Goal: Task Accomplishment & Management: Manage account settings

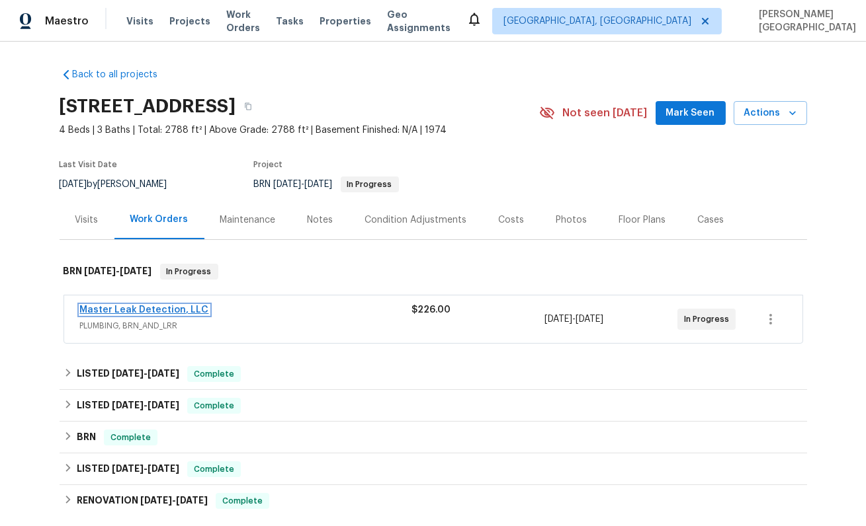
click at [179, 308] on link "Master Leak Detection, LLC" at bounding box center [144, 310] width 129 height 9
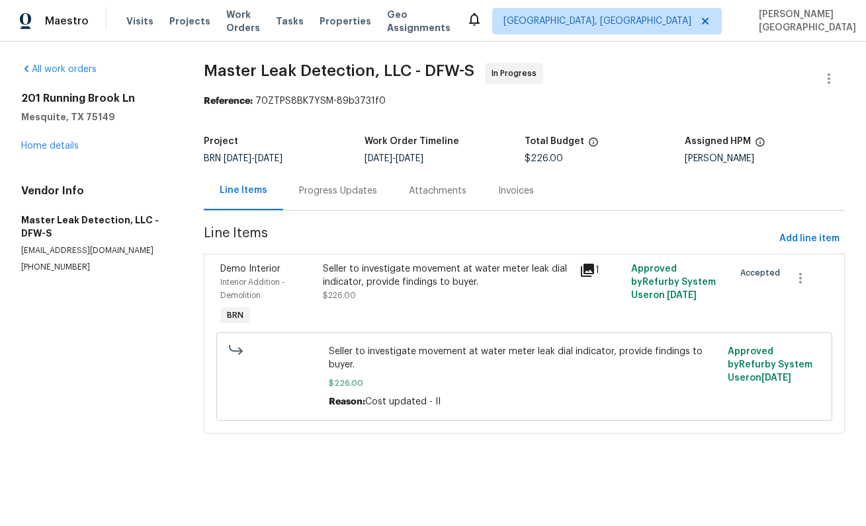
click at [343, 194] on div "Progress Updates" at bounding box center [338, 191] width 78 height 13
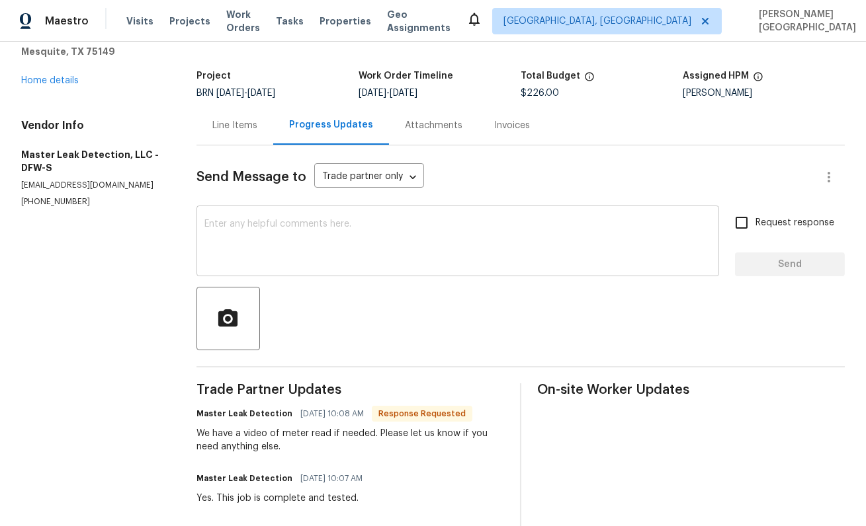
scroll to position [93, 0]
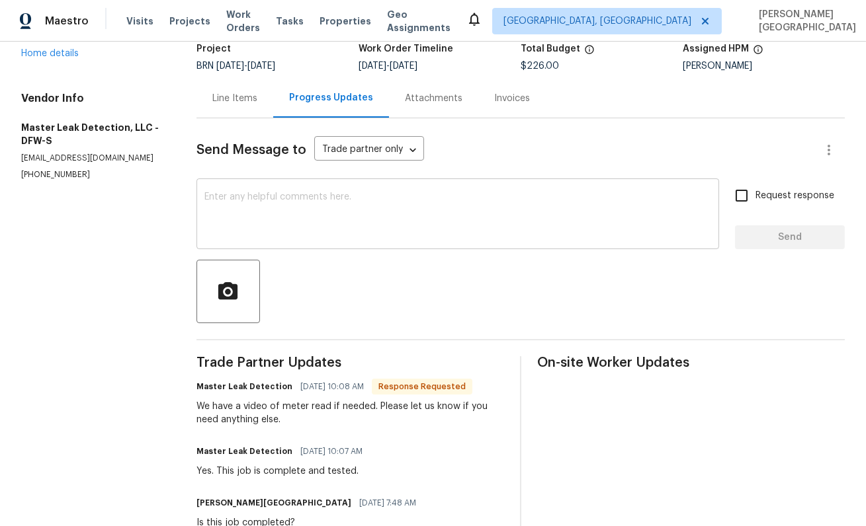
click at [247, 195] on textarea at bounding box center [457, 215] width 507 height 46
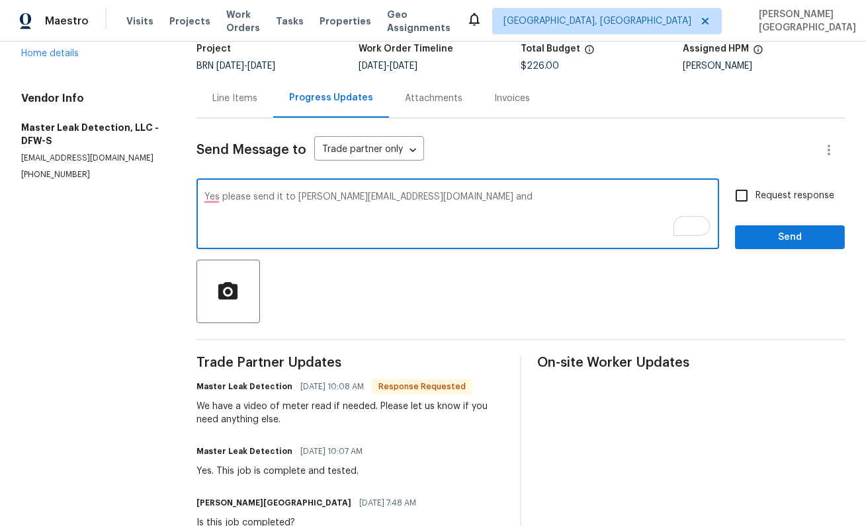
paste textarea "jeana.reyes@opendoor.com"
type textarea "Yes, please send it to isabel.ireland@opendoor.com and jeana.reyes@opendoor.com"
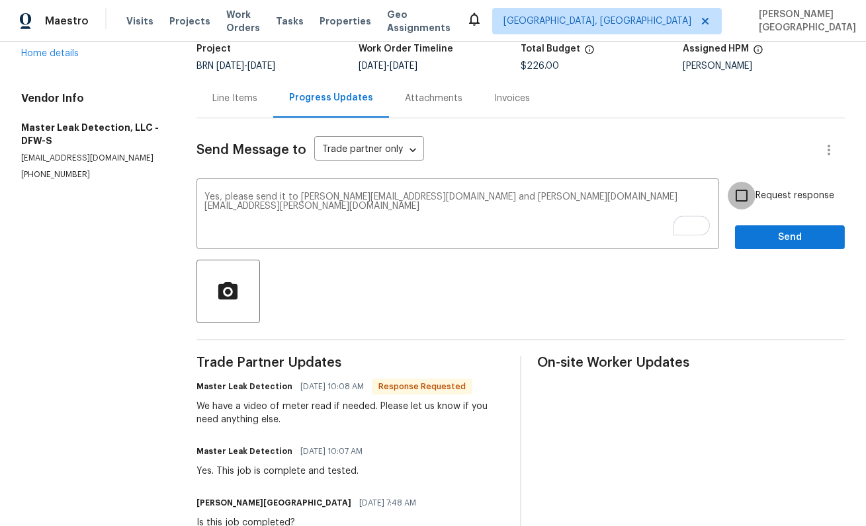
click at [740, 196] on input "Request response" at bounding box center [742, 196] width 28 height 28
checkbox input "true"
click at [765, 239] on span "Send" at bounding box center [789, 237] width 89 height 17
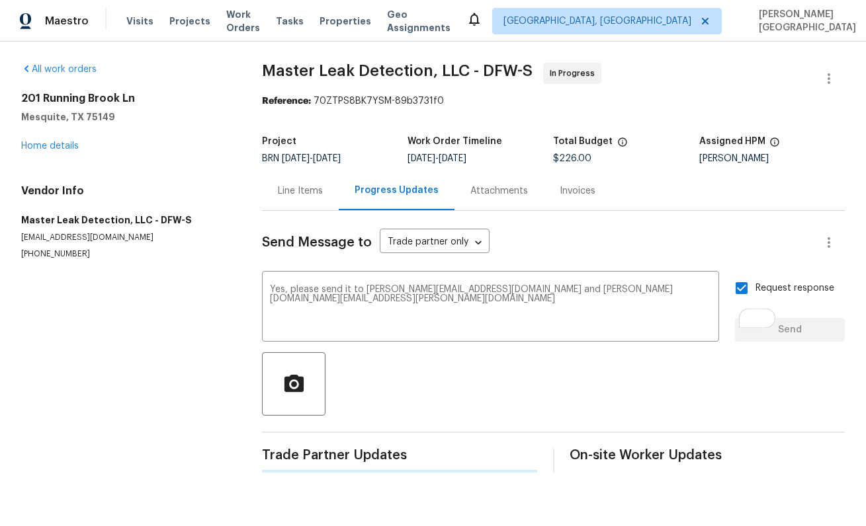
scroll to position [0, 0]
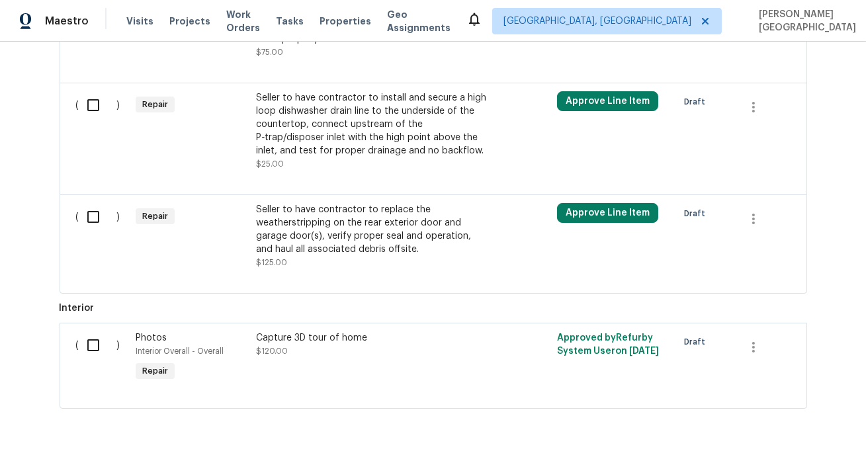
scroll to position [1126, 0]
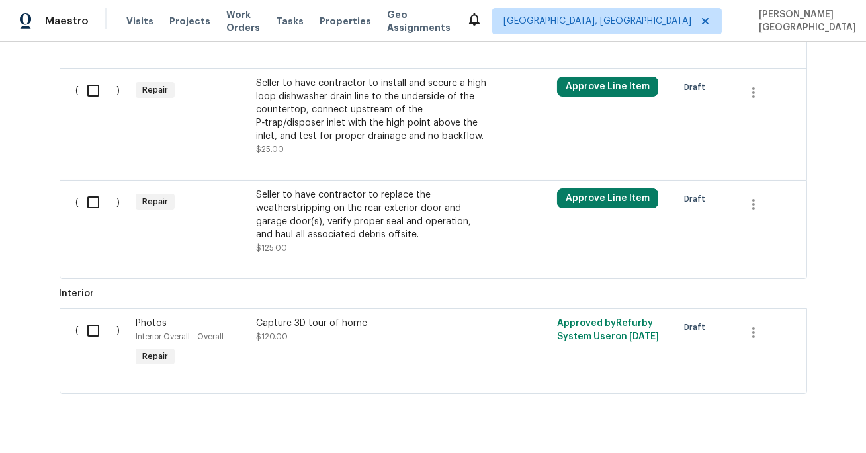
click at [339, 215] on div "Seller to have contractor to replace the weatherstripping on the rear exterior …" at bounding box center [372, 214] width 233 height 53
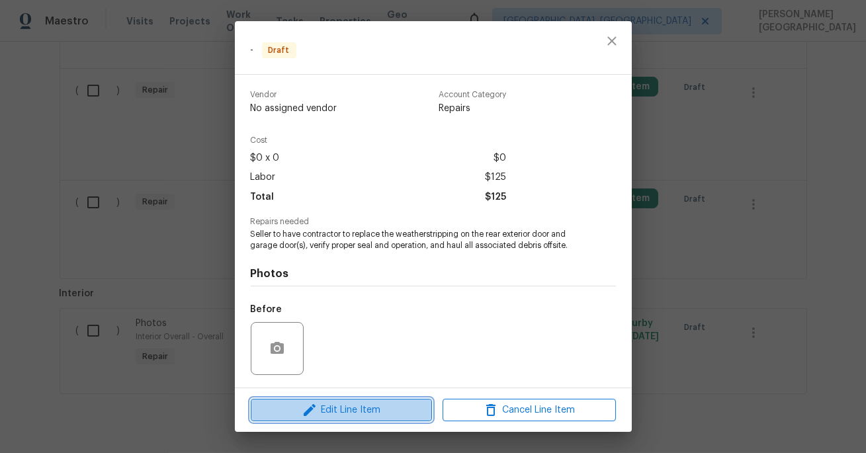
click at [347, 413] on span "Edit Line Item" at bounding box center [341, 410] width 173 height 17
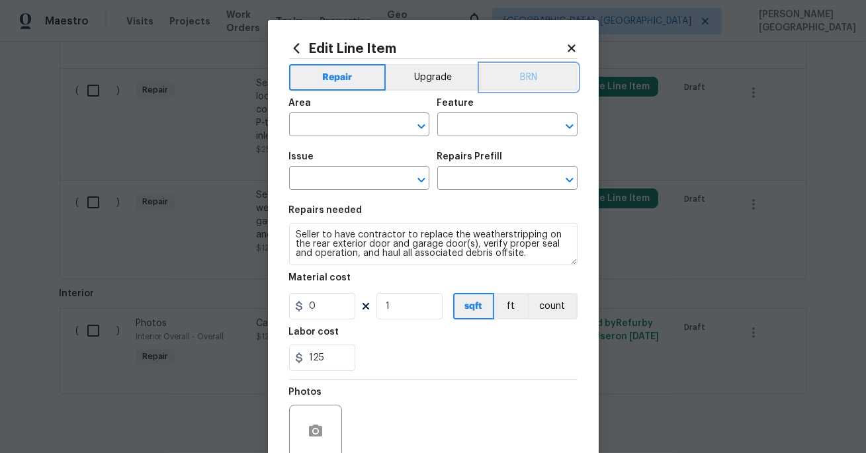
click at [528, 72] on button "BRN" at bounding box center [528, 77] width 97 height 26
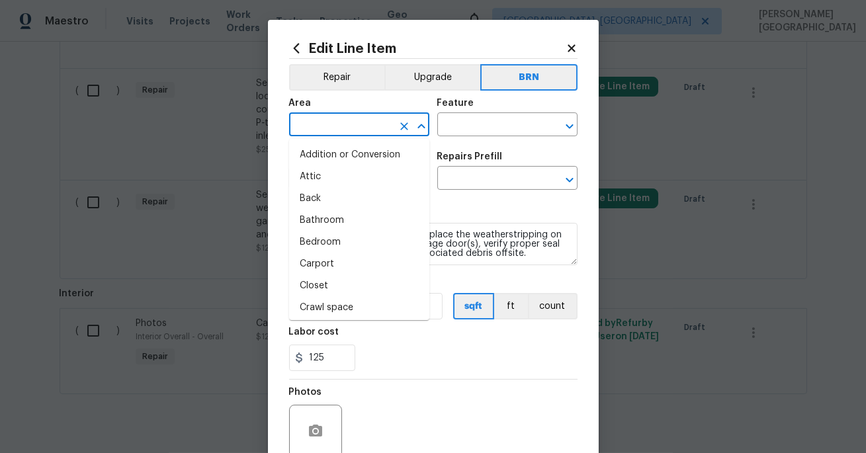
click at [320, 129] on input "text" at bounding box center [340, 126] width 103 height 21
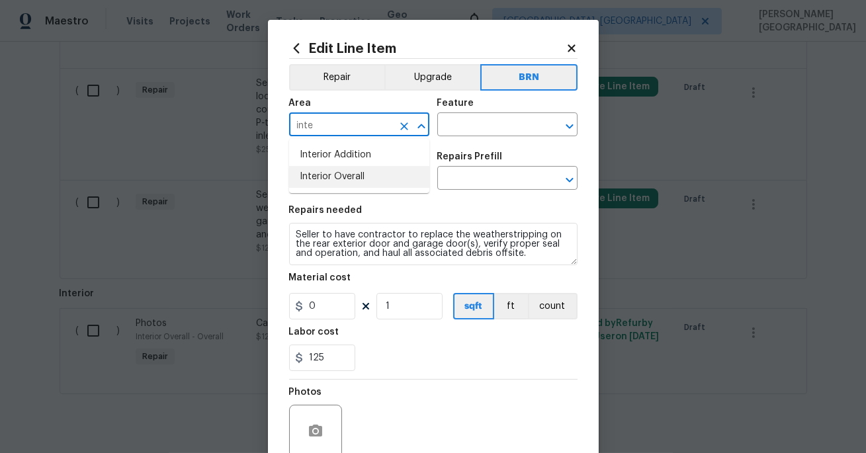
click at [331, 170] on li "Interior Overall" at bounding box center [359, 177] width 140 height 22
type input "Interior Overall"
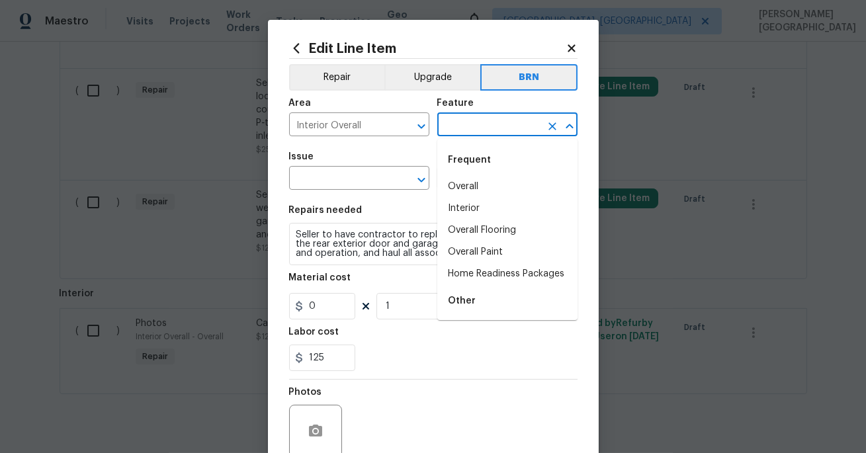
click at [452, 128] on input "text" at bounding box center [488, 126] width 103 height 21
click at [372, 229] on textarea "Seller to have contractor to replace the weatherstripping on the rear exterior …" at bounding box center [433, 244] width 288 height 42
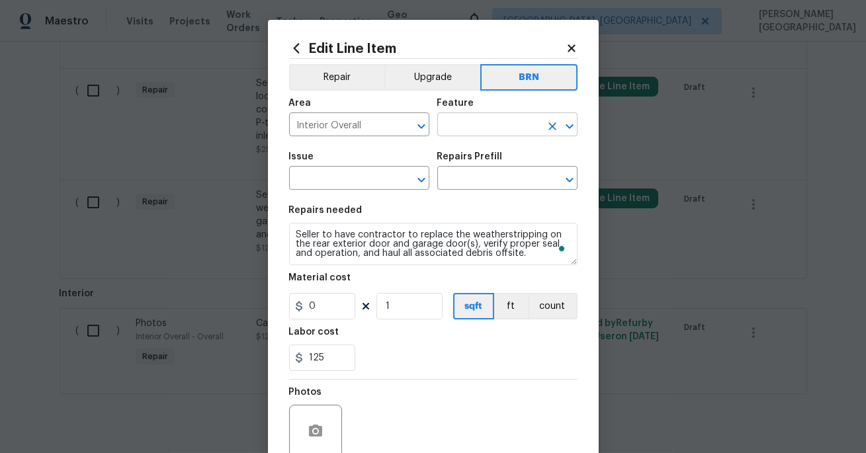
click at [480, 124] on input "text" at bounding box center [488, 126] width 103 height 21
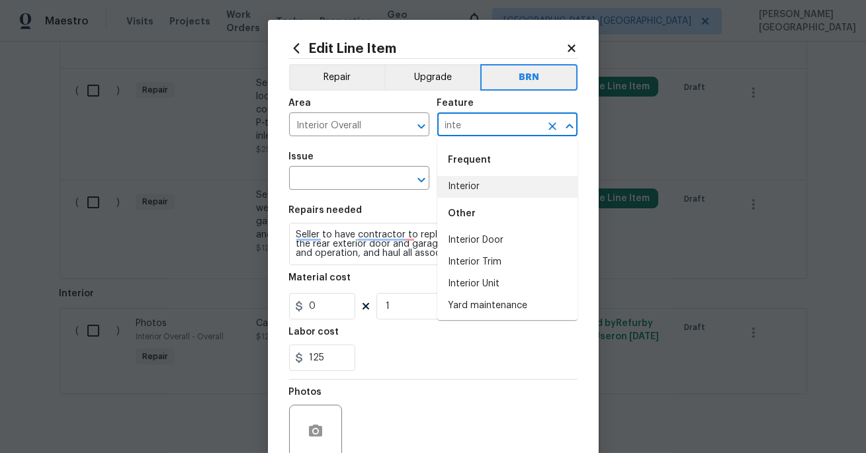
click at [456, 185] on li "Interior" at bounding box center [507, 187] width 140 height 22
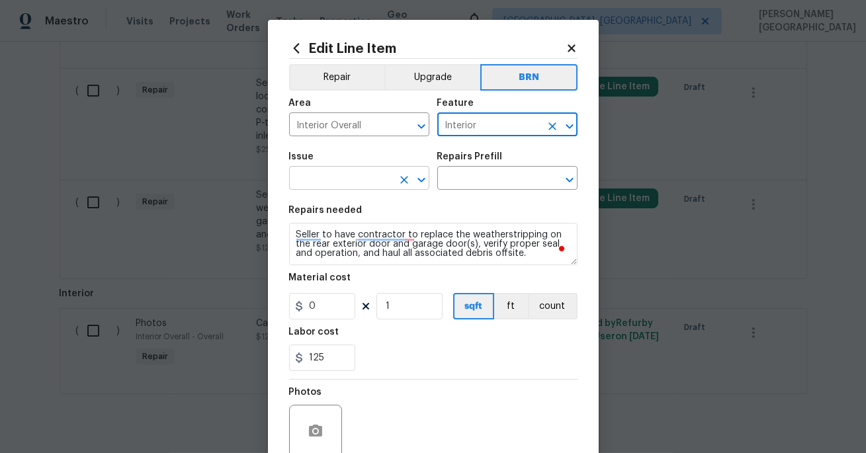
type input "Interior"
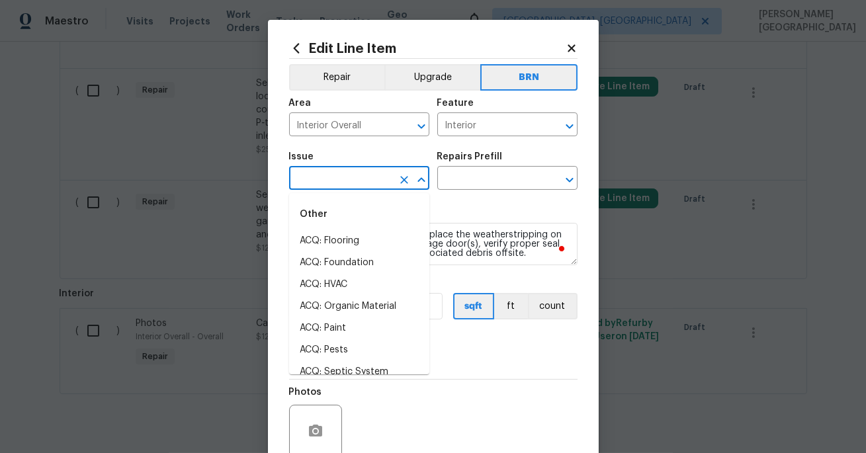
click at [365, 179] on input "text" at bounding box center [340, 179] width 103 height 21
click at [349, 230] on li "Demo Interior" at bounding box center [359, 241] width 140 height 22
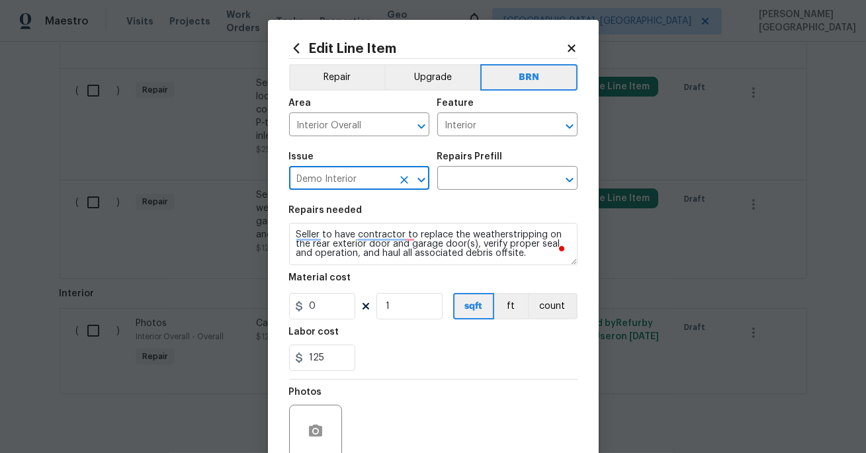
type input "Demo Interior"
click at [476, 163] on div "Repairs Prefill" at bounding box center [507, 160] width 140 height 17
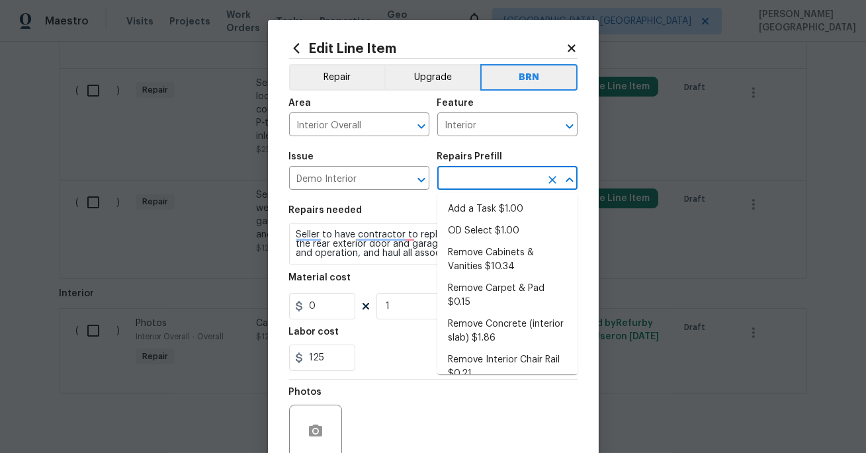
click at [476, 173] on input "text" at bounding box center [488, 179] width 103 height 21
click at [476, 208] on li "Add a Task $1.00" at bounding box center [507, 209] width 140 height 22
type input "Demolition"
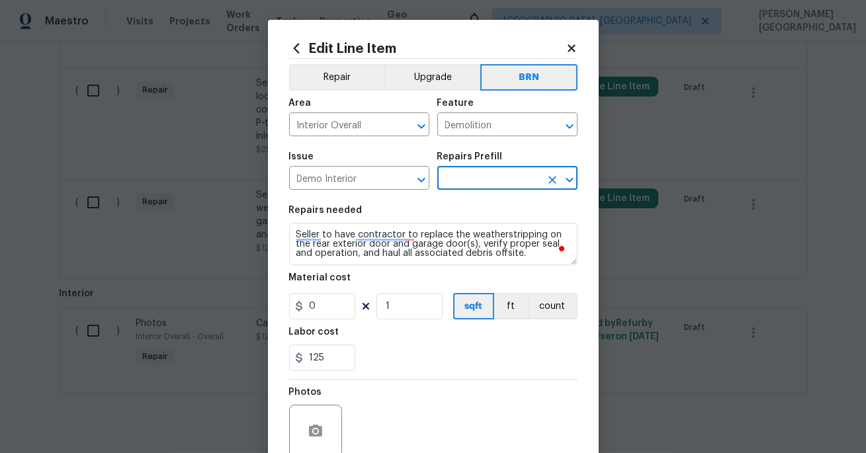
type input "Add a Task $1.00"
type textarea "HPM to detail"
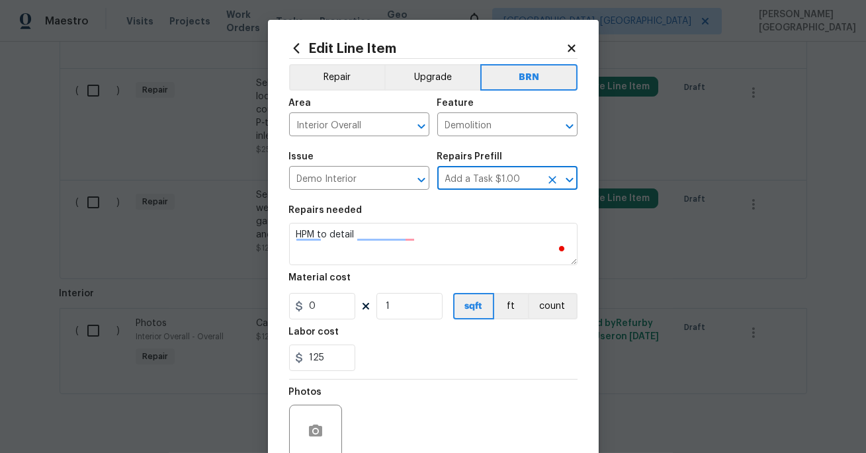
type input "1"
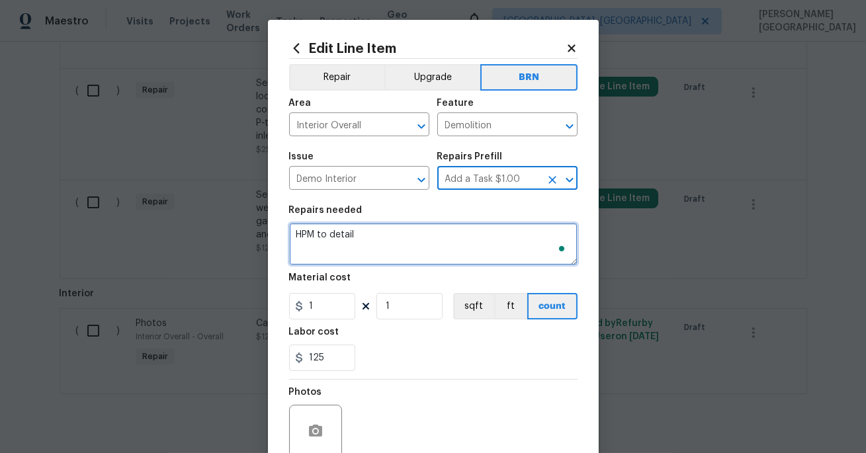
click at [371, 241] on textarea "HPM to detail" at bounding box center [433, 244] width 288 height 42
paste textarea "Seller to have contractor to replace the weatherstripping on the rear exterior …"
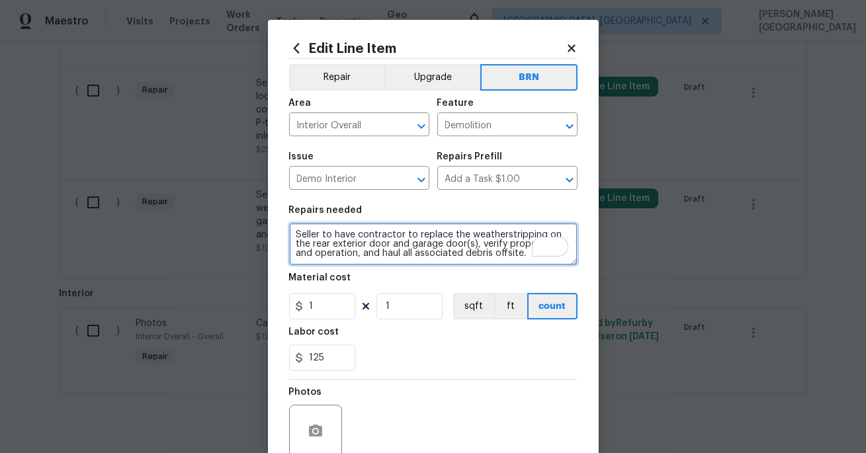
scroll to position [3, 0]
type textarea "Seller to have contractor to replace the weatherstripping on the rear exterior …"
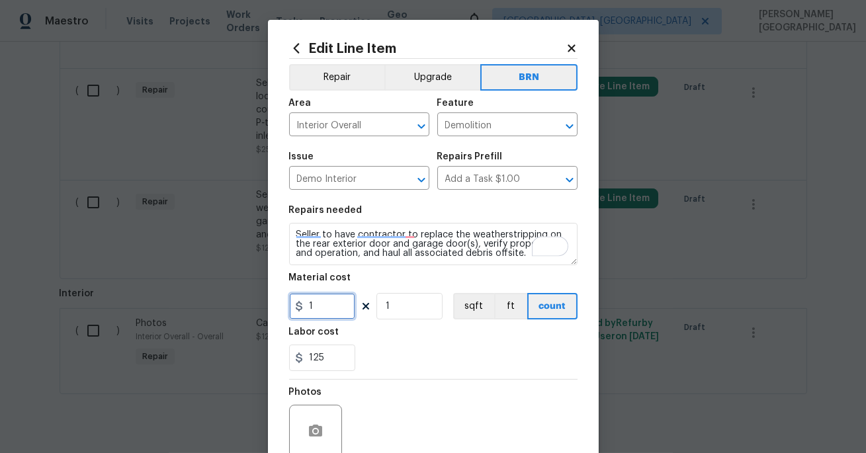
click at [323, 298] on input "1" at bounding box center [322, 306] width 66 height 26
type input "0"
click at [318, 421] on button "button" at bounding box center [316, 431] width 32 height 32
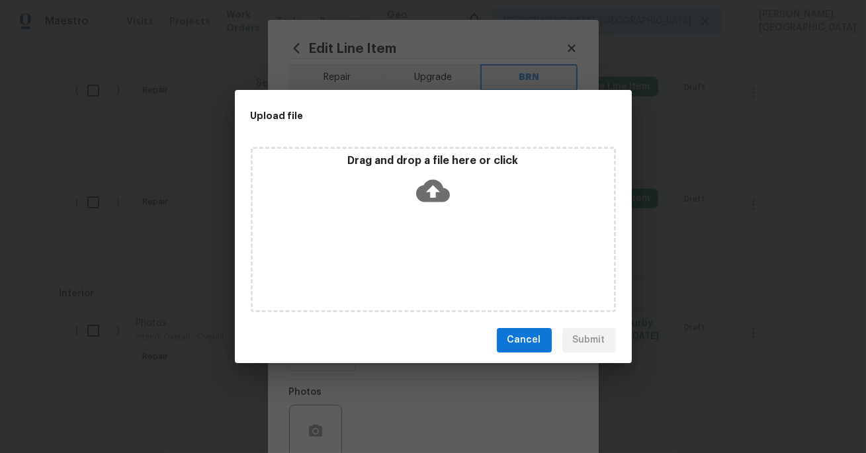
click at [423, 185] on icon at bounding box center [433, 190] width 34 height 22
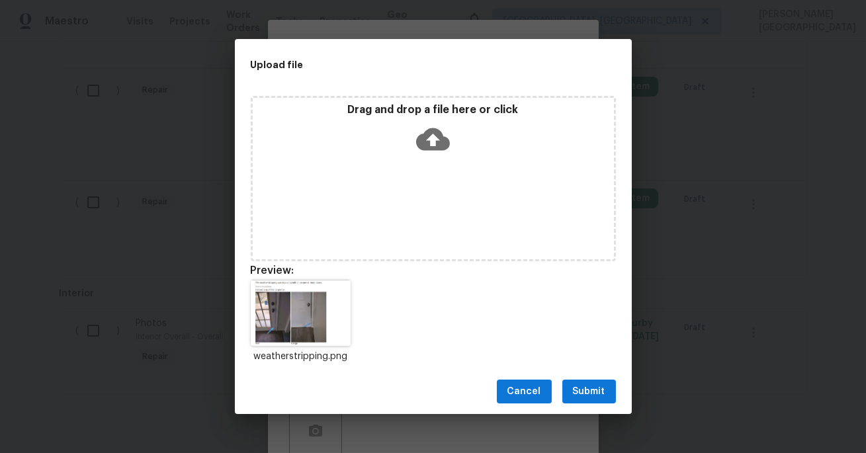
click at [588, 395] on span "Submit" at bounding box center [589, 392] width 32 height 17
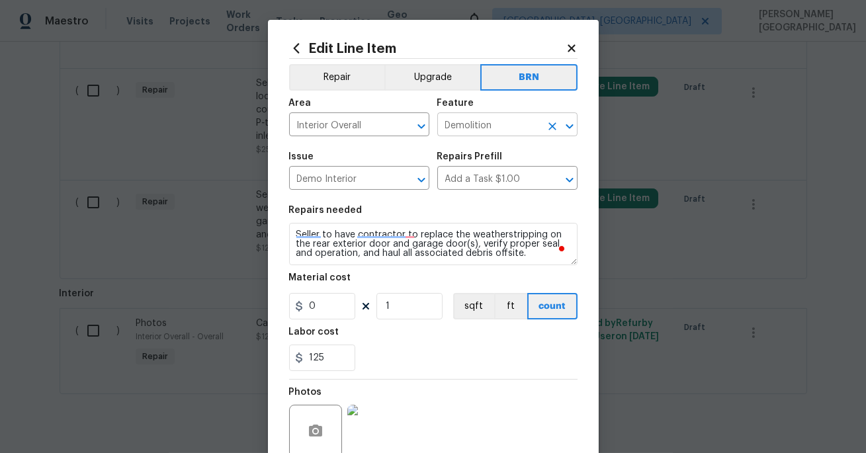
click at [475, 123] on input "Demolition" at bounding box center [488, 126] width 103 height 21
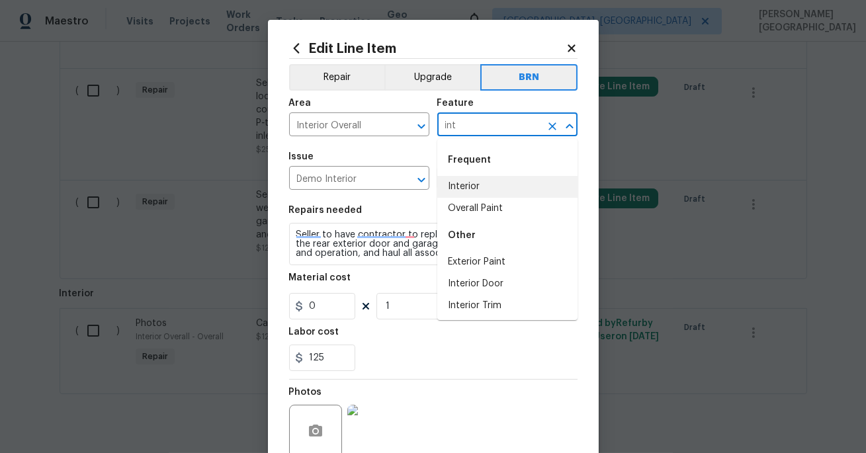
click at [450, 188] on li "Interior" at bounding box center [507, 187] width 140 height 22
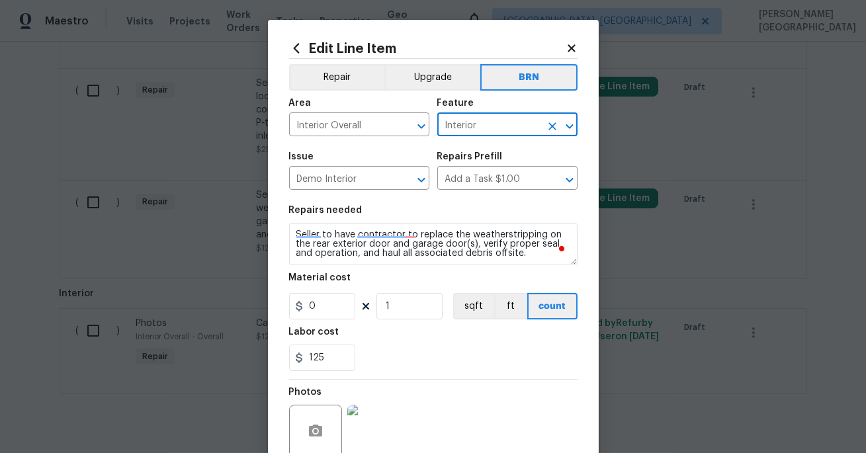
type input "Interior"
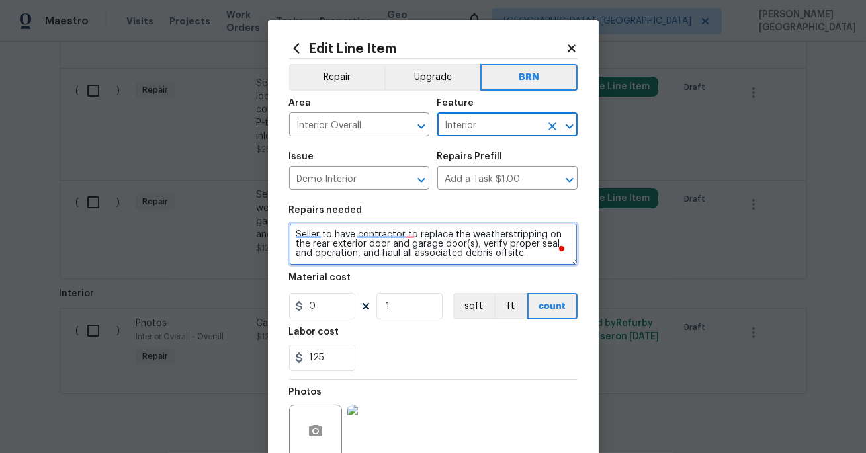
click at [353, 241] on textarea "Seller to have contractor to replace the weatherstripping on the rear exterior …" at bounding box center [433, 244] width 288 height 42
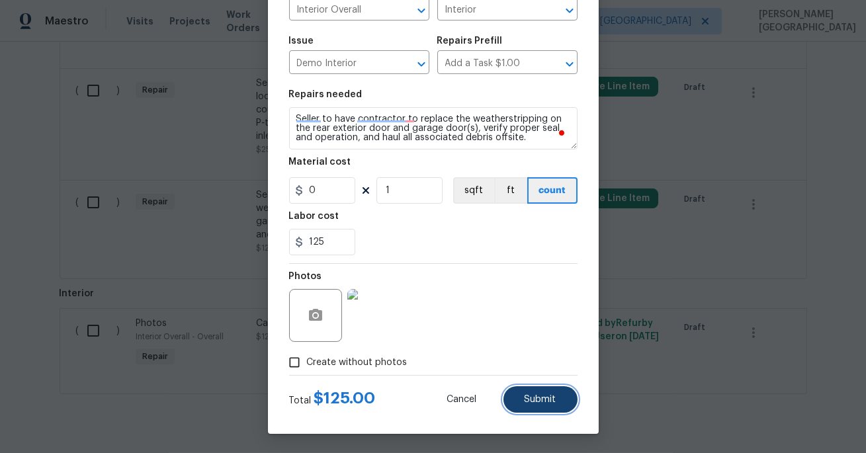
click at [540, 403] on span "Submit" at bounding box center [540, 400] width 32 height 10
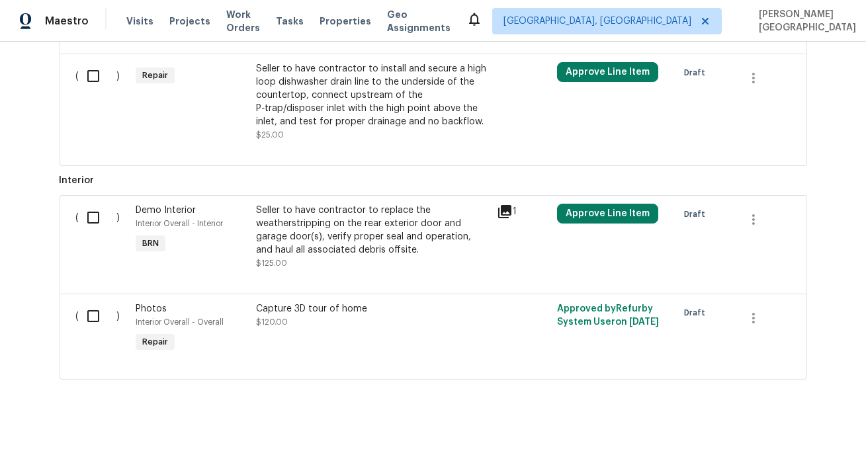
scroll to position [804, 0]
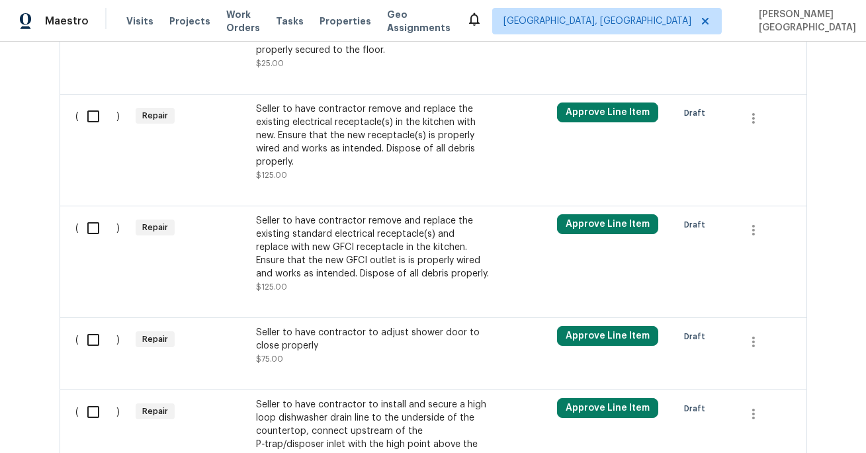
click at [340, 259] on div "Seller to have contractor remove and replace the existing standard electrical r…" at bounding box center [372, 247] width 233 height 66
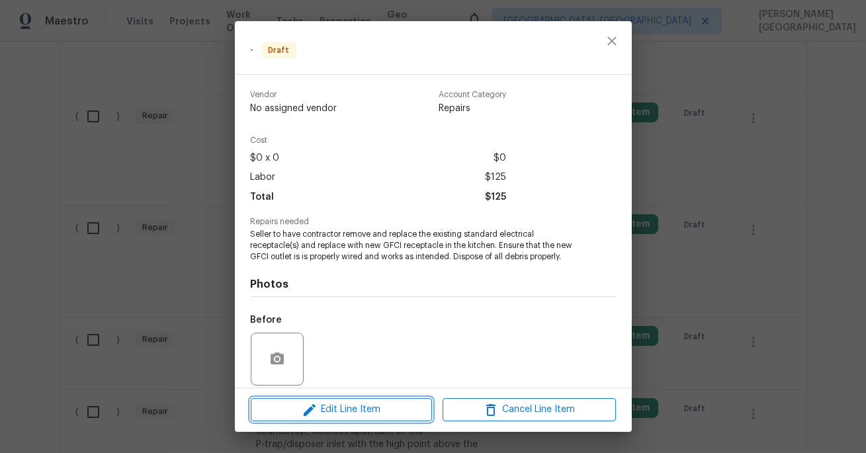
click at [347, 405] on span "Edit Line Item" at bounding box center [341, 409] width 173 height 17
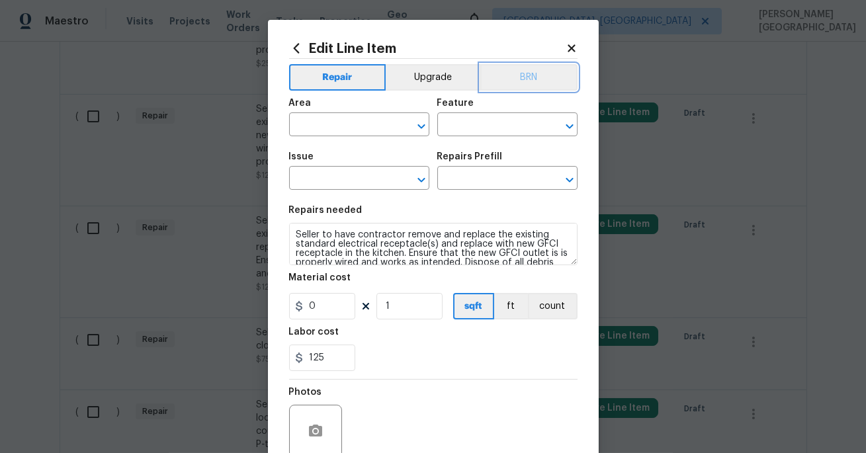
click at [550, 71] on button "BRN" at bounding box center [528, 77] width 97 height 26
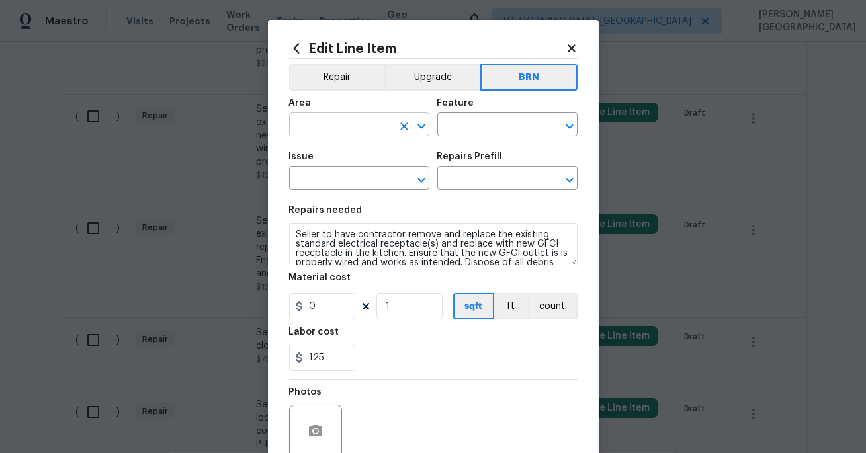
click at [335, 130] on input "text" at bounding box center [340, 126] width 103 height 21
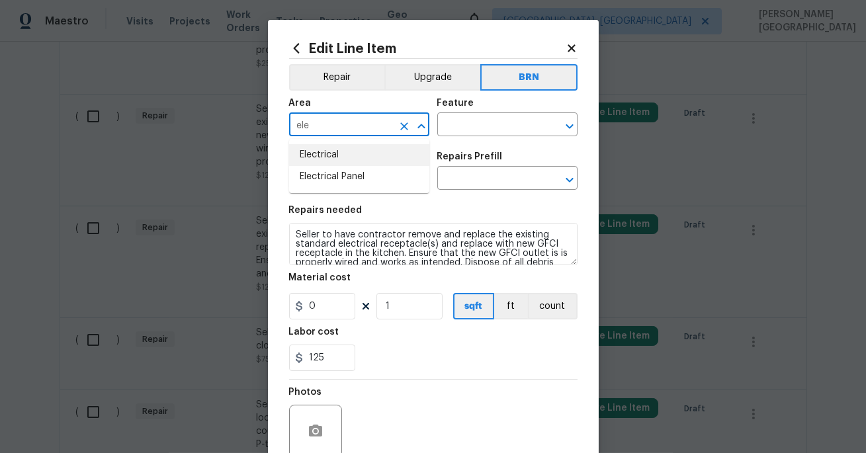
drag, startPoint x: 342, startPoint y: 154, endPoint x: 362, endPoint y: 152, distance: 19.9
click at [342, 154] on li "Electrical" at bounding box center [359, 155] width 140 height 22
type input "Electrical"
click at [475, 132] on input "text" at bounding box center [488, 126] width 103 height 21
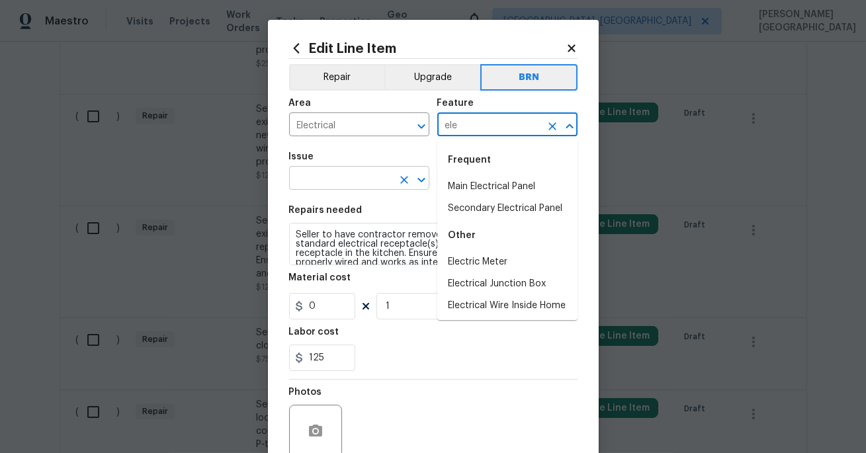
type input "ele"
click at [345, 182] on input "text" at bounding box center [340, 179] width 103 height 21
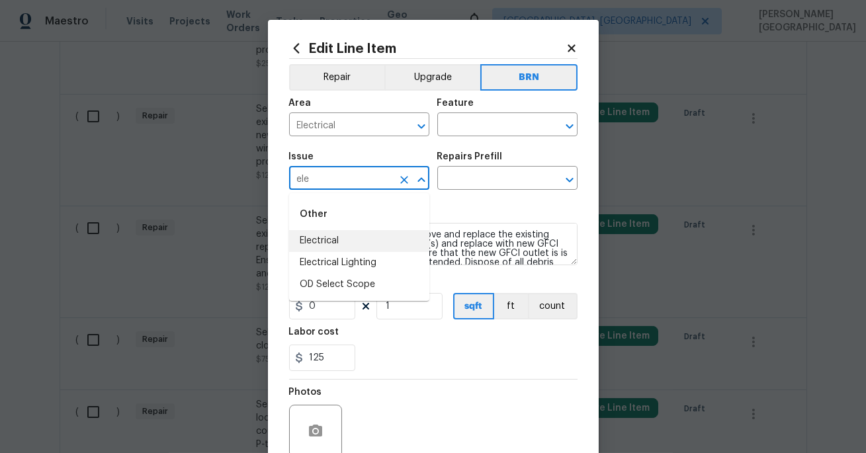
click at [328, 246] on li "Electrical" at bounding box center [359, 241] width 140 height 22
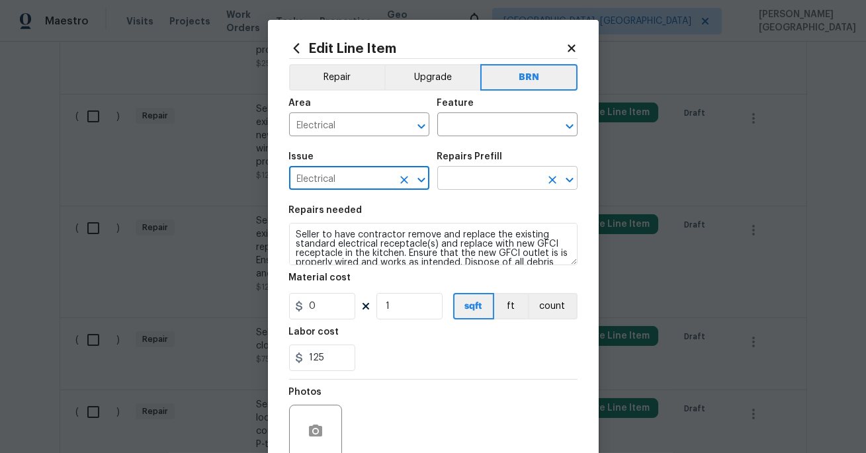
type input "Electrical"
click at [458, 185] on input "text" at bounding box center [488, 179] width 103 height 21
click at [461, 186] on input "text" at bounding box center [488, 179] width 103 height 21
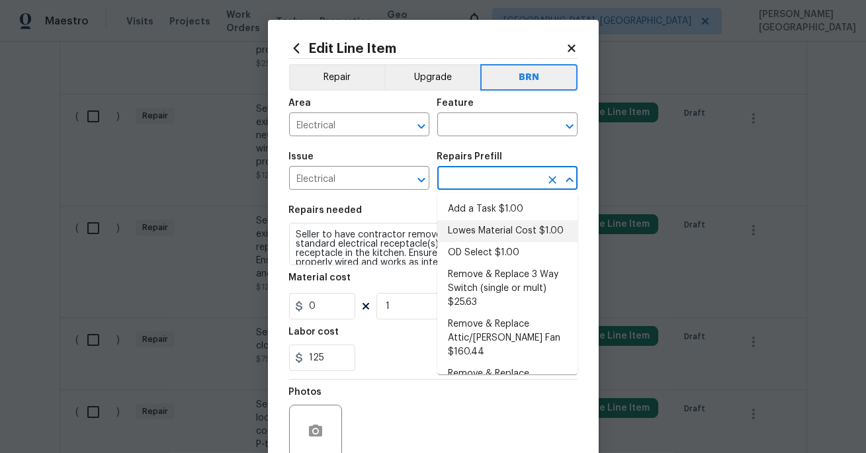
click at [467, 231] on li "Lowes Material Cost $1.00" at bounding box center [507, 231] width 140 height 22
type input "Lowes Material Cost $1.00"
type textarea "Material Cost"
type input "1"
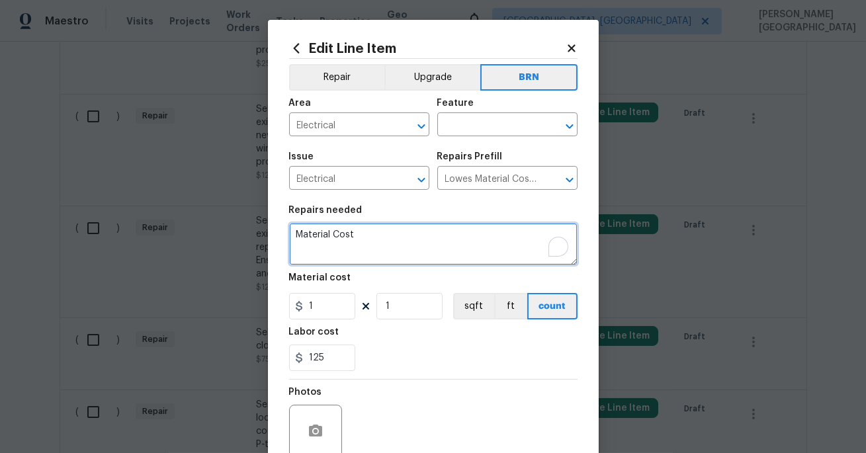
click at [419, 245] on textarea "Material Cost" at bounding box center [433, 244] width 288 height 42
paste textarea "Seller to have contractor remove and replace the existing standard electrical r…"
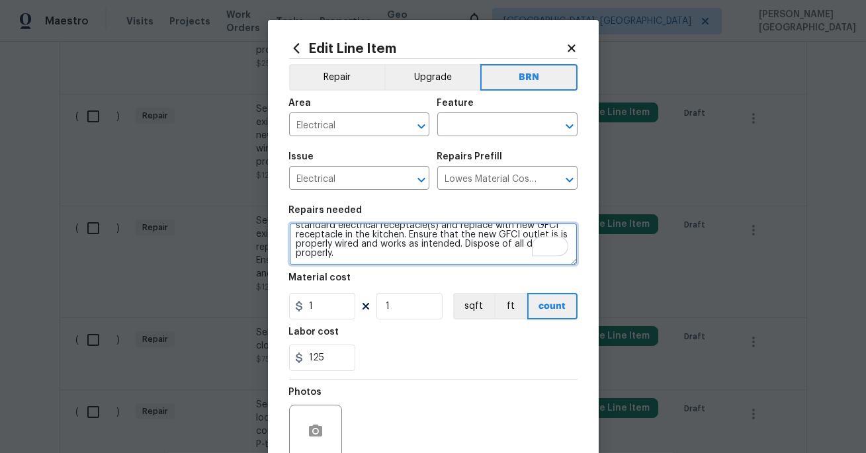
scroll to position [21, 0]
type textarea "Seller to have contractor remove and replace the existing standard electrical r…"
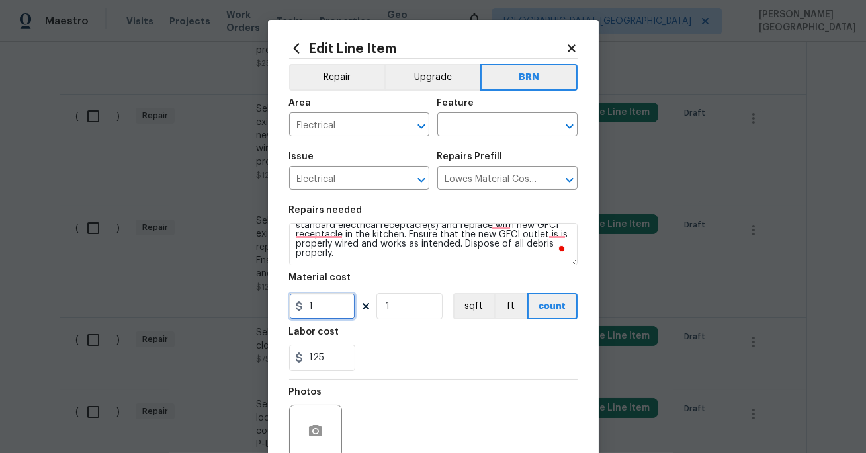
click at [313, 315] on input "1" at bounding box center [322, 306] width 66 height 26
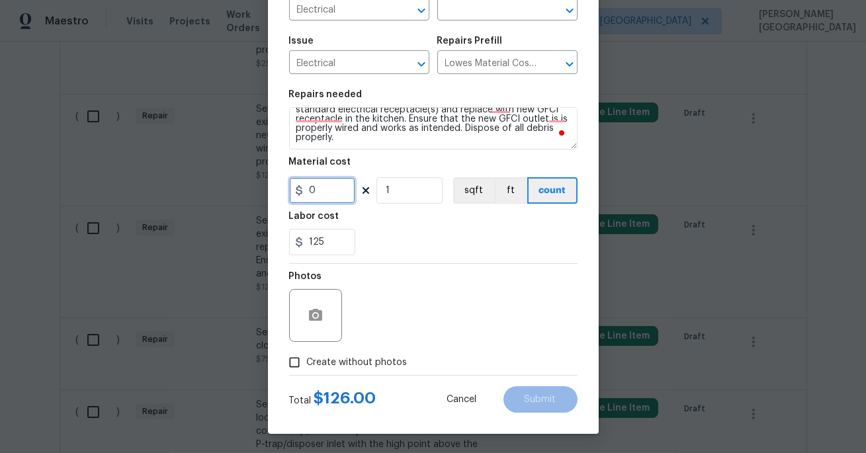
type input "0"
click at [317, 314] on icon "button" at bounding box center [316, 316] width 16 height 16
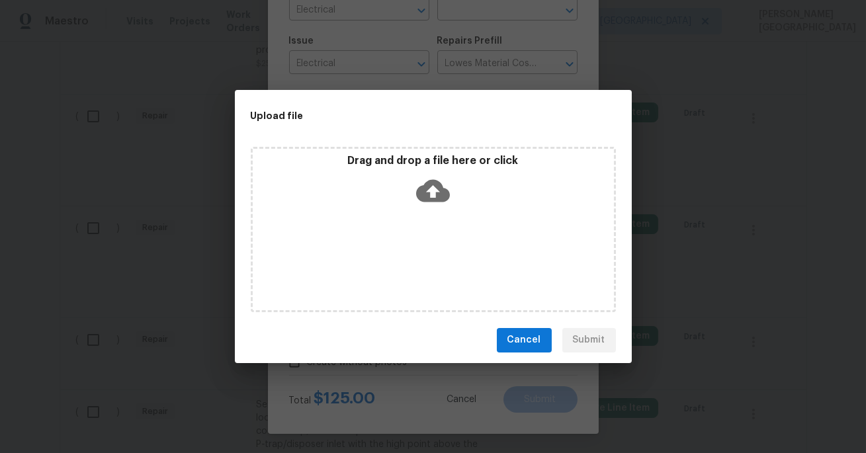
click at [435, 188] on icon at bounding box center [433, 191] width 34 height 34
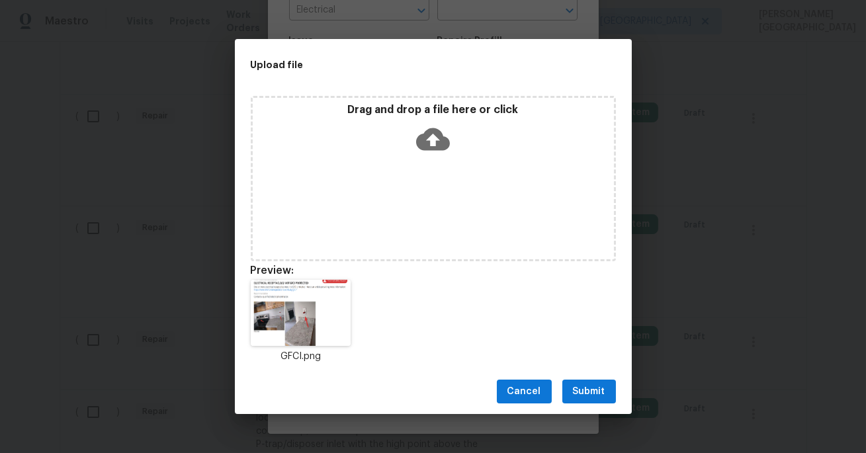
click at [599, 389] on span "Submit" at bounding box center [589, 392] width 32 height 17
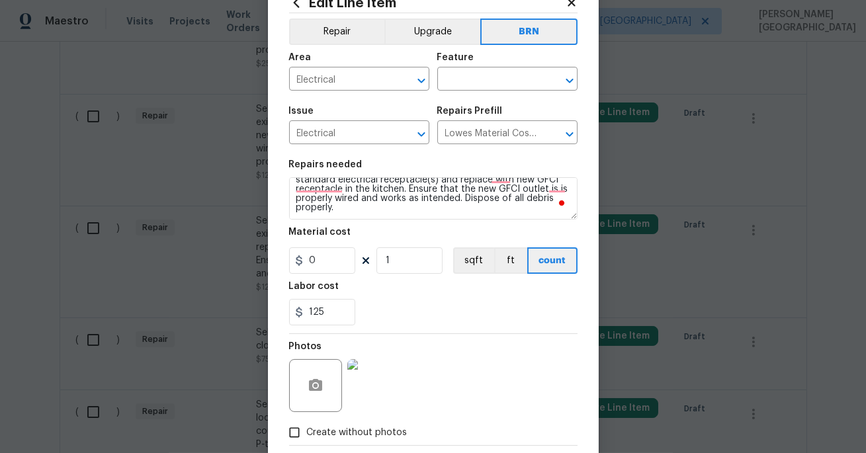
scroll to position [44, 0]
click at [449, 85] on input "text" at bounding box center [488, 81] width 103 height 21
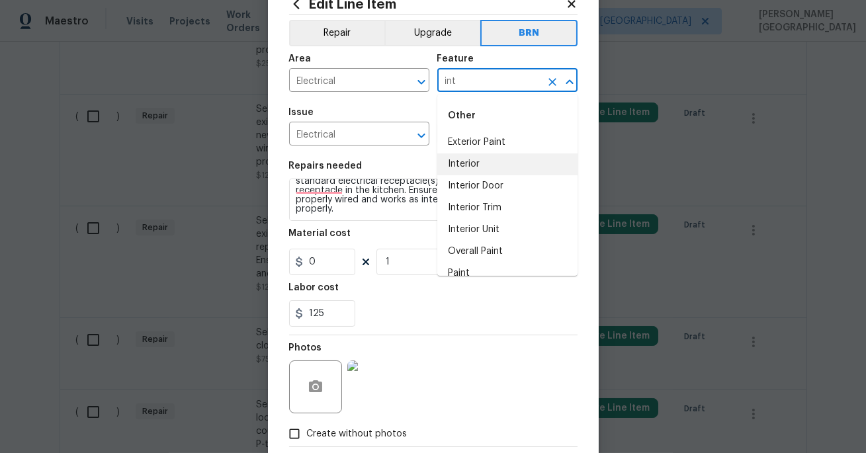
click at [466, 163] on li "Interior" at bounding box center [507, 164] width 140 height 22
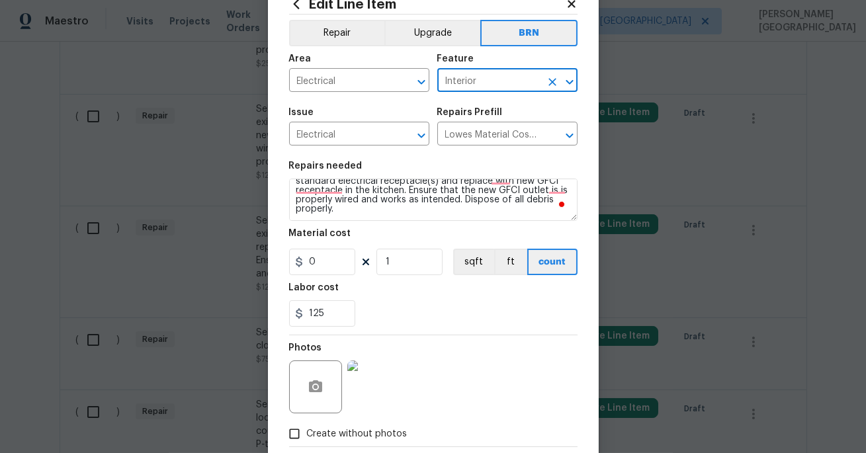
scroll to position [116, 0]
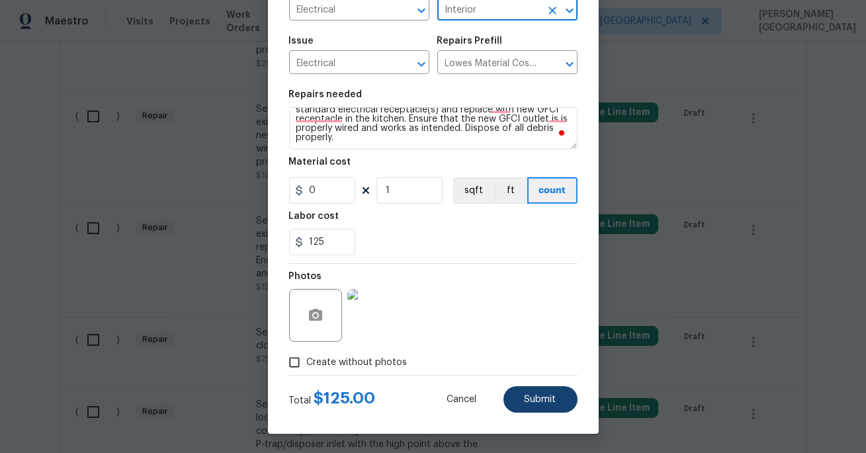
type input "Interior"
click at [524, 397] on button "Submit" at bounding box center [540, 399] width 74 height 26
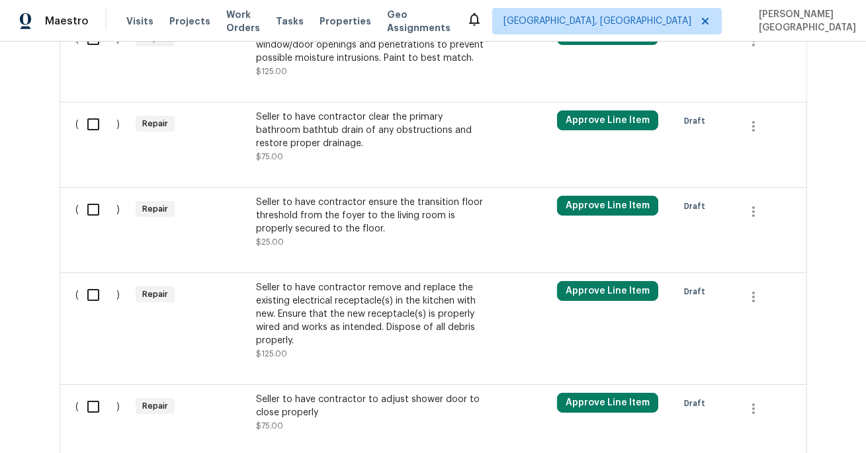
scroll to position [804, 0]
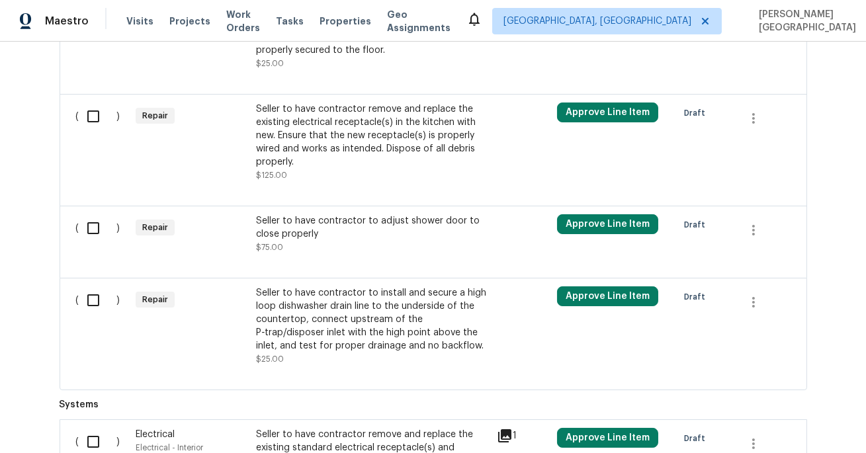
click at [372, 119] on div "Seller to have contractor remove and replace the existing electrical receptacle…" at bounding box center [372, 136] width 233 height 66
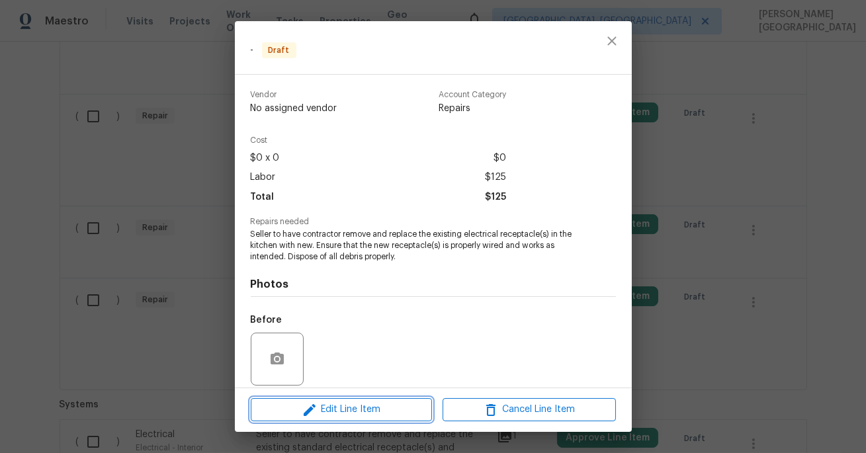
click at [388, 413] on span "Edit Line Item" at bounding box center [341, 409] width 173 height 17
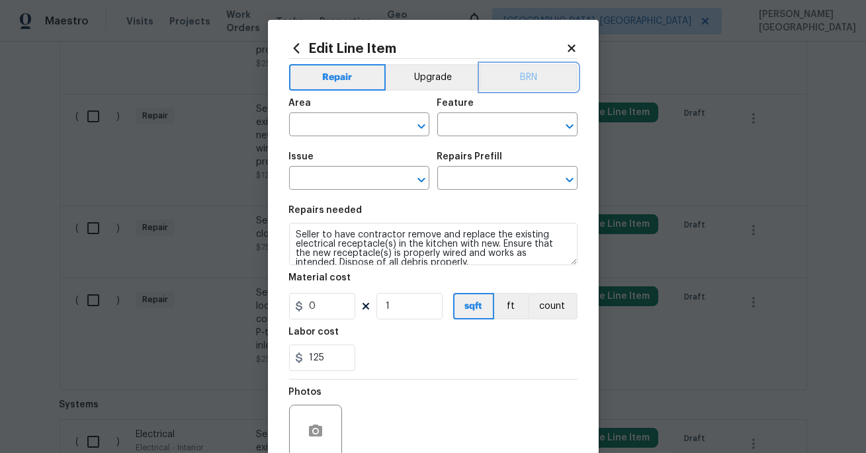
click at [527, 77] on button "BRN" at bounding box center [528, 77] width 97 height 26
click at [331, 139] on span "Area ​" at bounding box center [359, 118] width 140 height 54
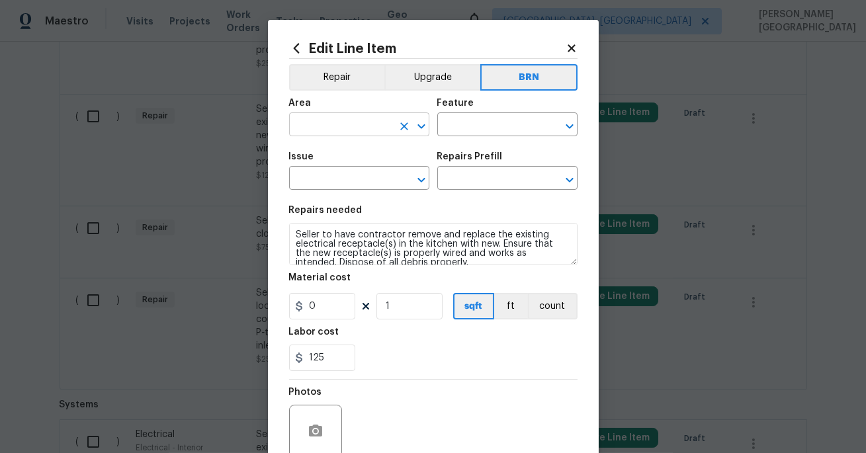
click at [312, 122] on input "text" at bounding box center [340, 126] width 103 height 21
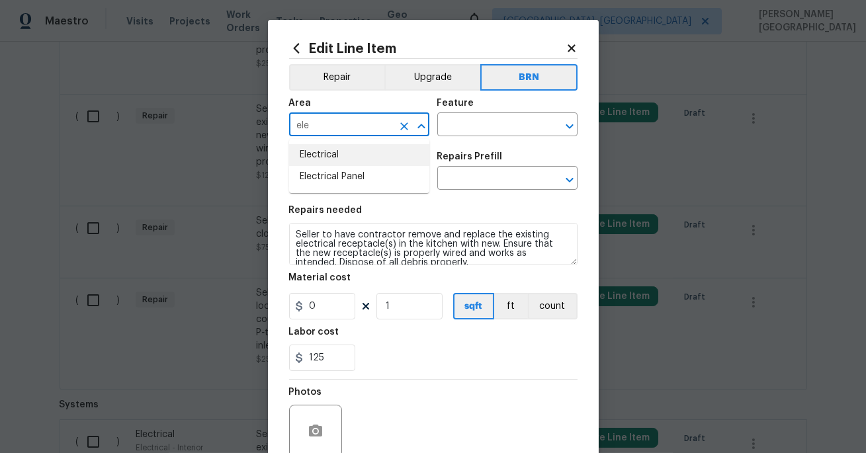
click at [331, 154] on li "Electrical" at bounding box center [359, 155] width 140 height 22
type input "Electrical"
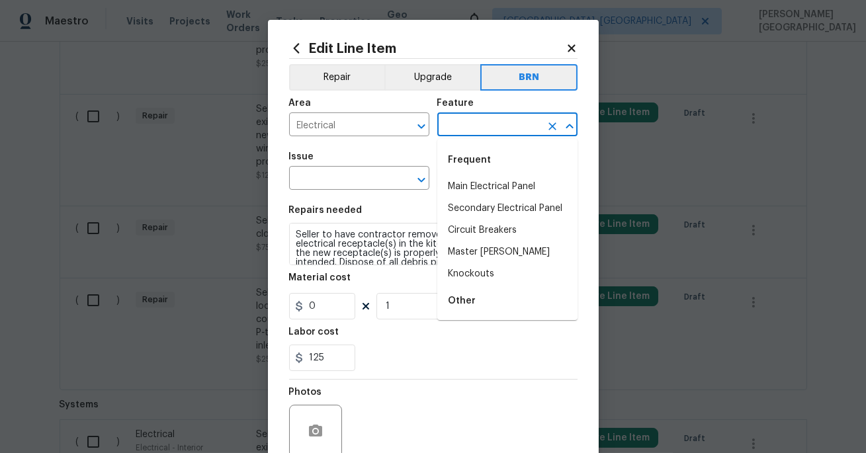
click at [446, 128] on input "text" at bounding box center [488, 126] width 103 height 21
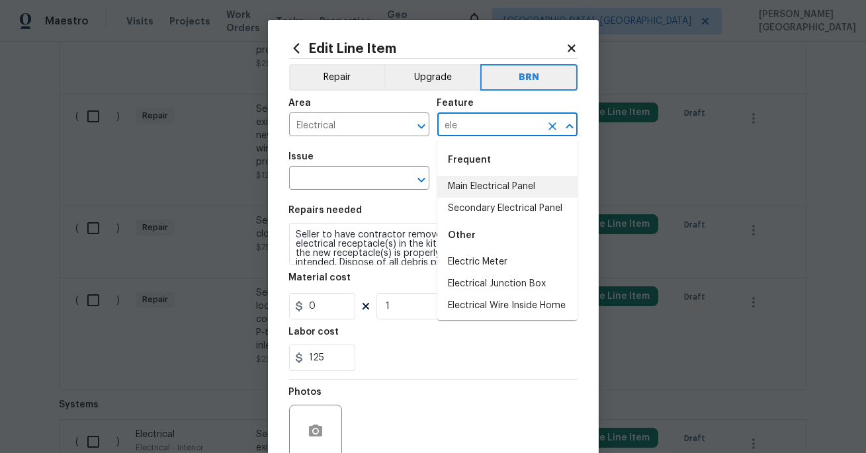
click at [485, 185] on li "Main Electrical Panel" at bounding box center [507, 187] width 140 height 22
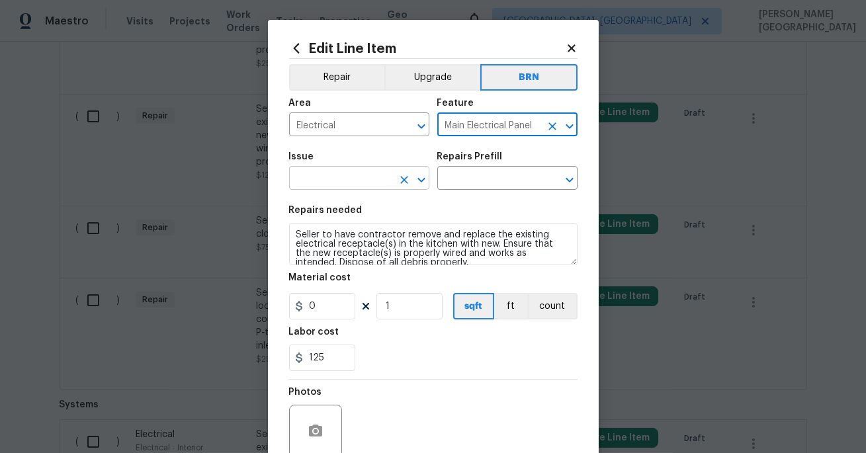
type input "Main Electrical Panel"
click at [357, 183] on input "text" at bounding box center [340, 179] width 103 height 21
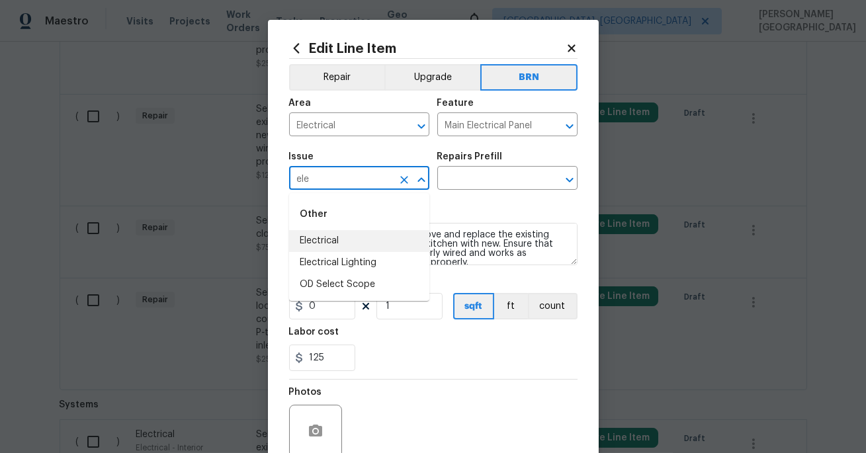
click at [367, 241] on li "Electrical" at bounding box center [359, 241] width 140 height 22
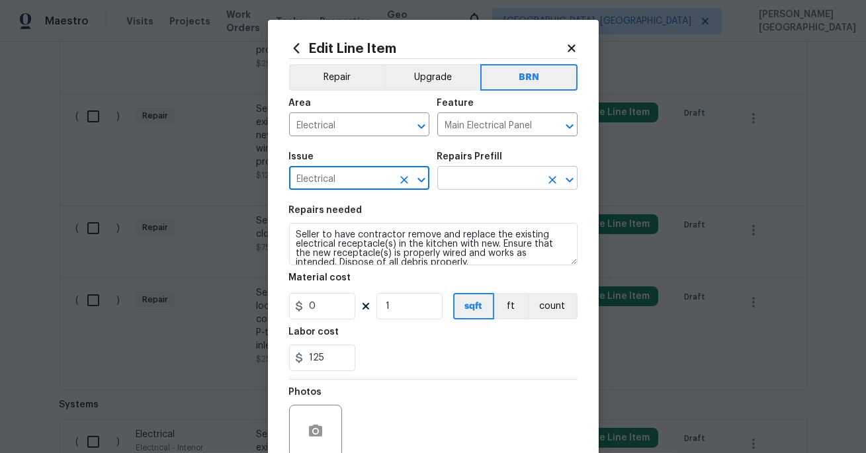
type input "Electrical"
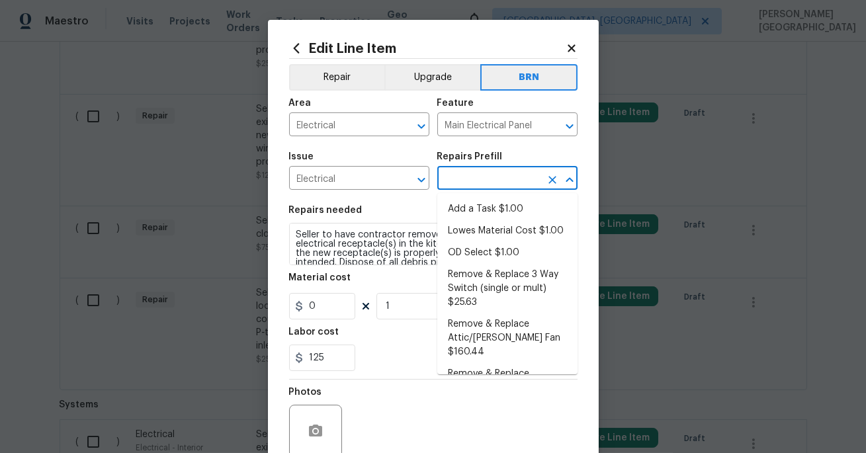
click at [478, 174] on input "text" at bounding box center [488, 179] width 103 height 21
click at [481, 234] on li "Lowes Material Cost $1.00" at bounding box center [507, 231] width 140 height 22
type input "Lowes Material Cost $1.00"
type textarea "Material Cost"
type input "1"
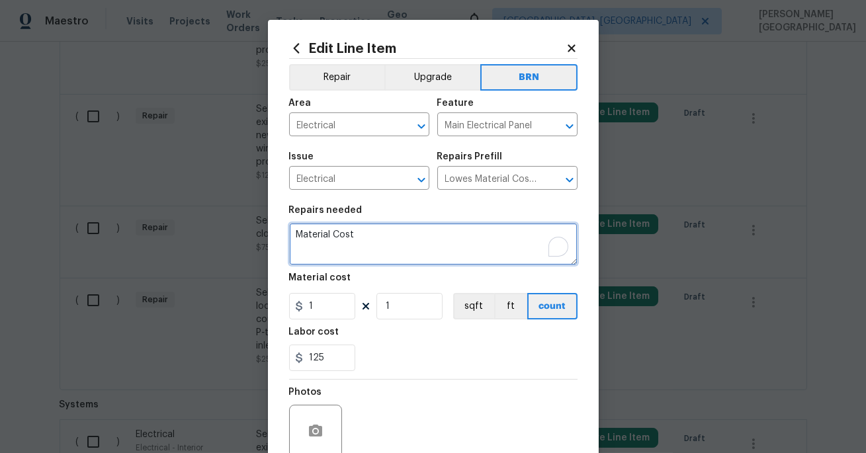
click at [415, 241] on textarea "Material Cost" at bounding box center [433, 244] width 288 height 42
paste textarea "Seller to have contractor remove and replace the existing electrical receptacle…"
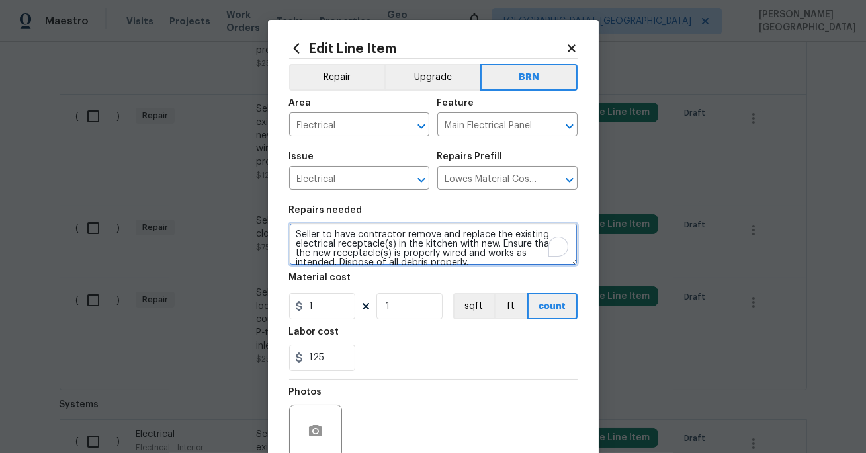
scroll to position [12, 0]
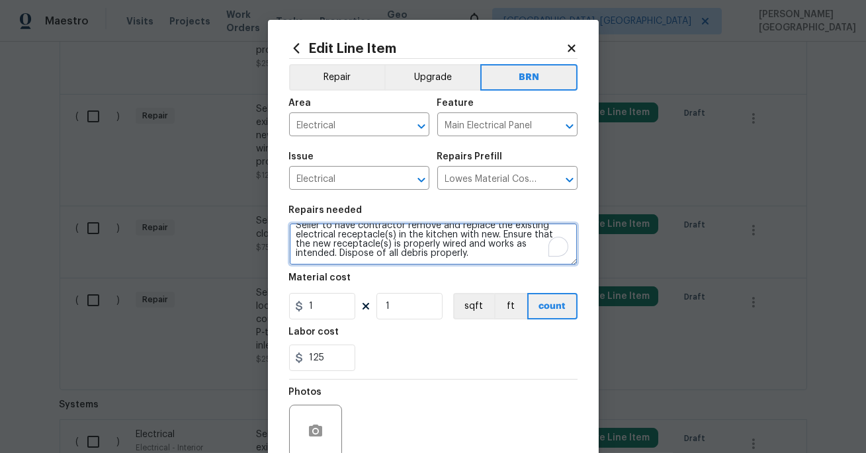
type textarea "Seller to have contractor remove and replace the existing electrical receptacle…"
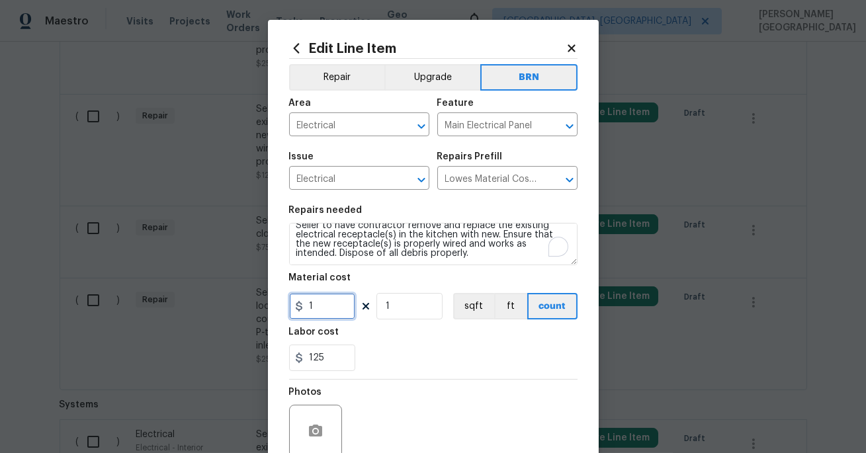
click at [328, 310] on input "1" at bounding box center [322, 306] width 66 height 26
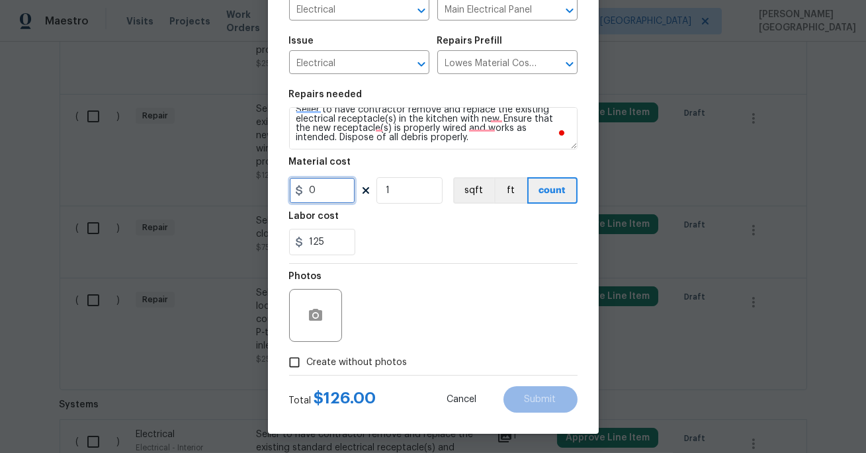
type input "0"
click at [322, 324] on button "button" at bounding box center [316, 316] width 32 height 32
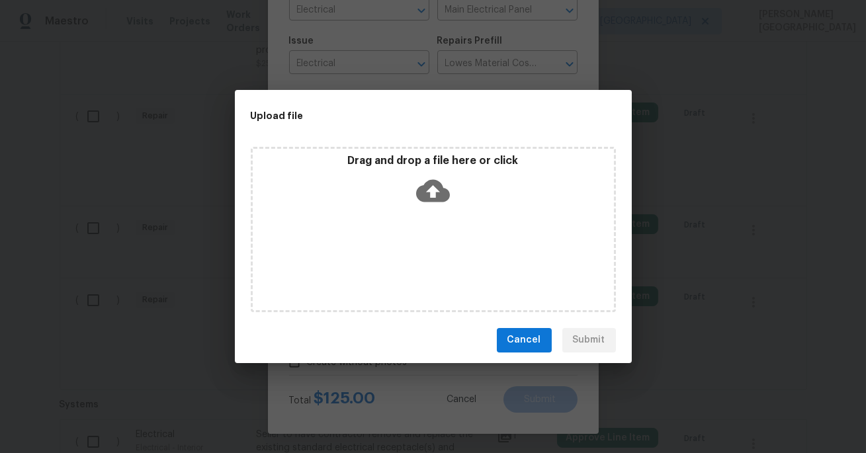
scroll to position [43, 0]
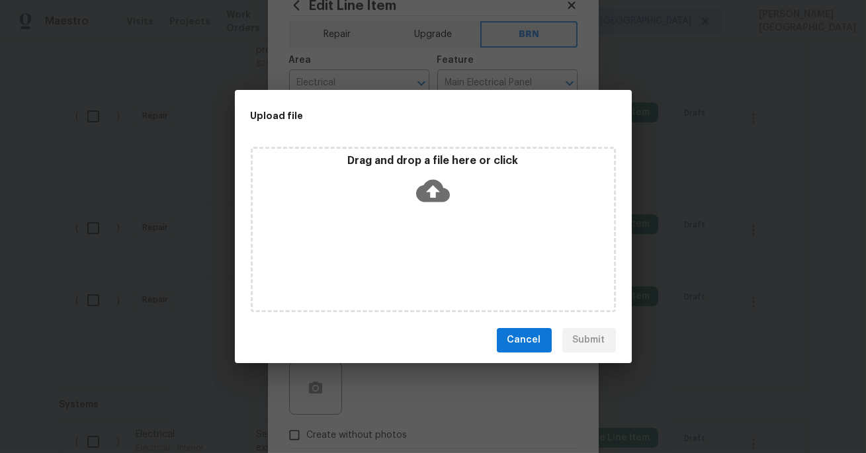
click at [428, 190] on icon at bounding box center [433, 191] width 34 height 34
click at [429, 188] on icon at bounding box center [433, 191] width 34 height 34
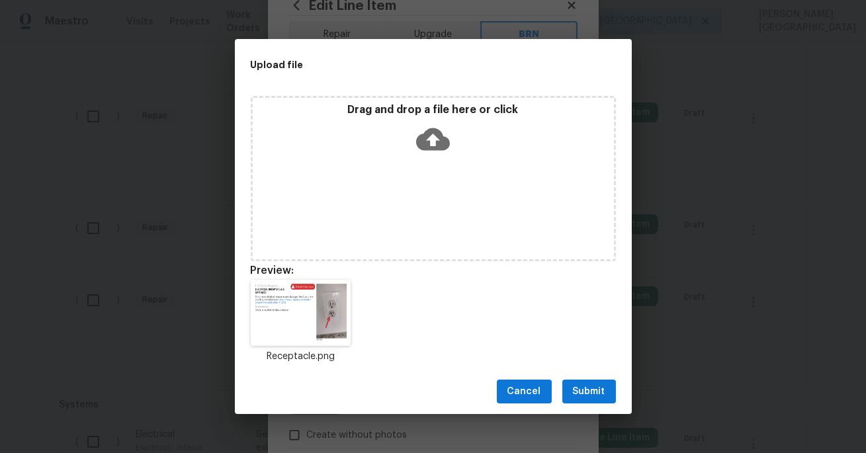
click at [592, 393] on span "Submit" at bounding box center [589, 392] width 32 height 17
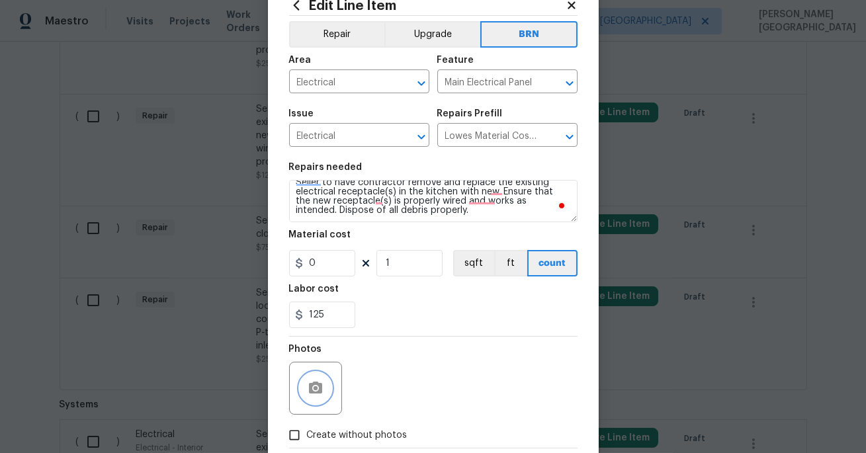
scroll to position [116, 0]
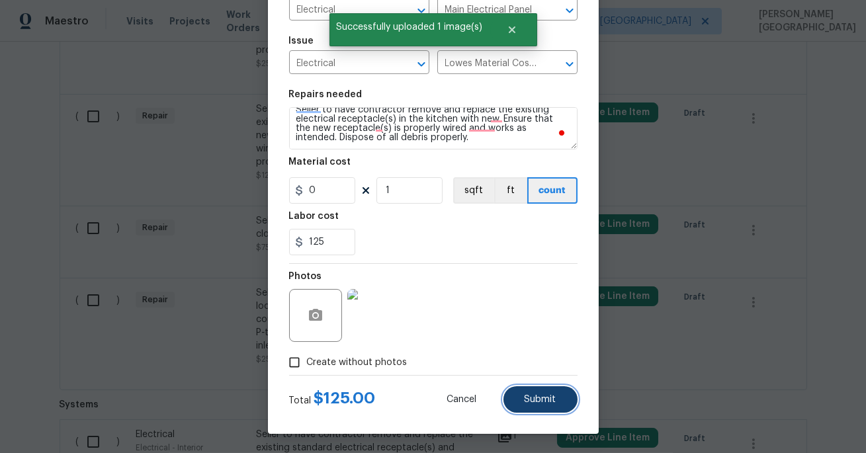
click at [541, 396] on span "Submit" at bounding box center [540, 400] width 32 height 10
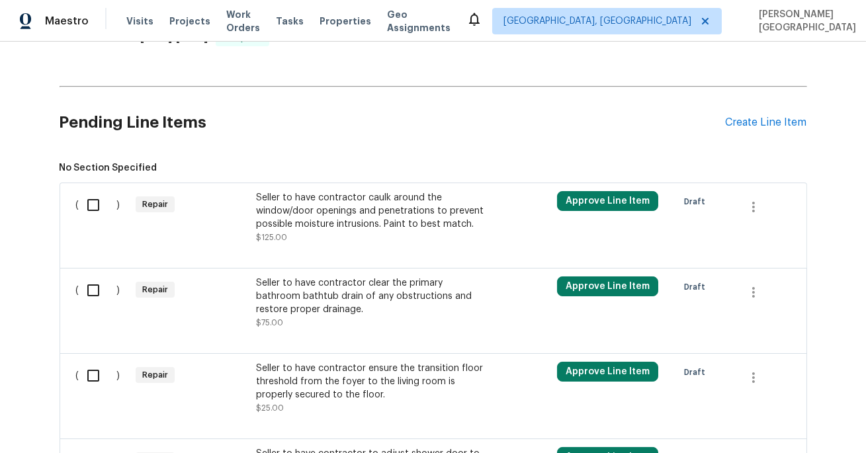
scroll to position [442, 0]
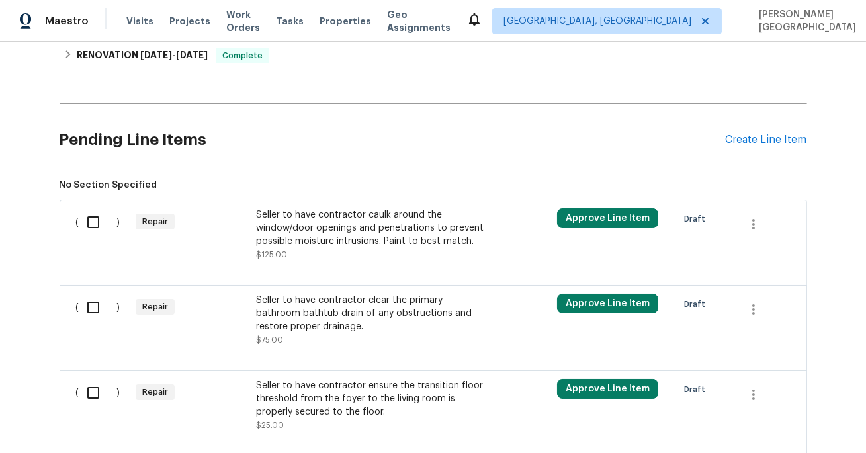
click at [300, 235] on div "Seller to have contractor caulk around the window/door openings and penetration…" at bounding box center [372, 228] width 233 height 40
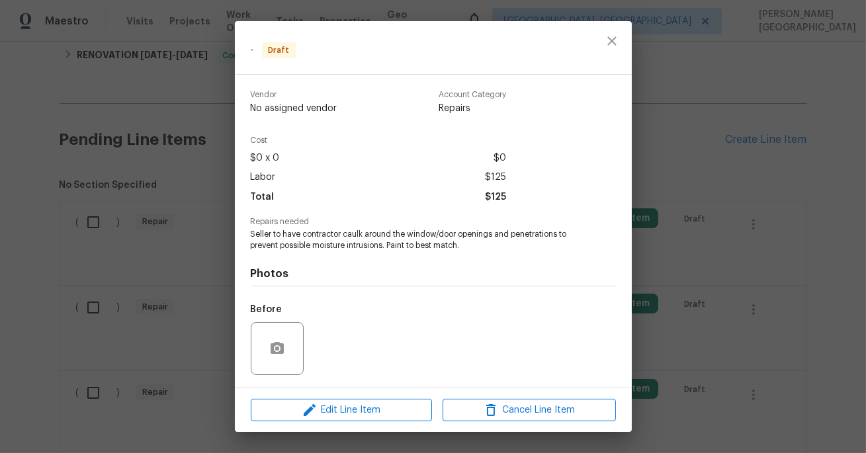
click at [735, 223] on div "- Draft Vendor No assigned vendor Account Category Repairs Cost $0 x 0 $0 Labor…" at bounding box center [433, 226] width 866 height 453
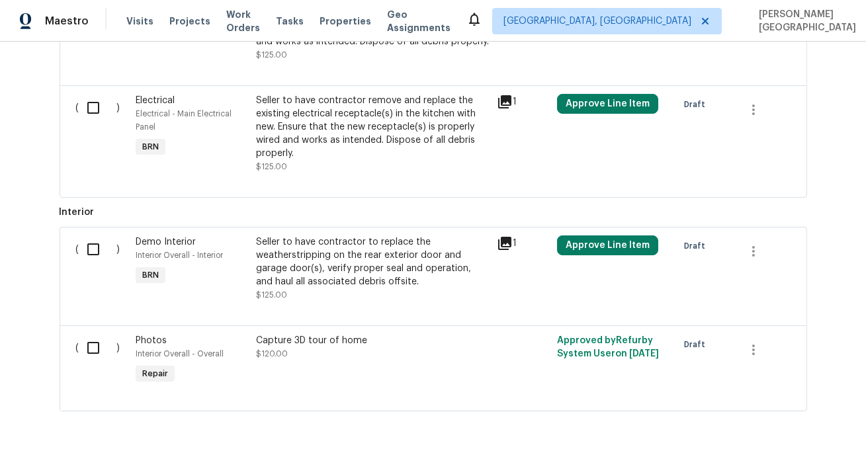
scroll to position [423, 0]
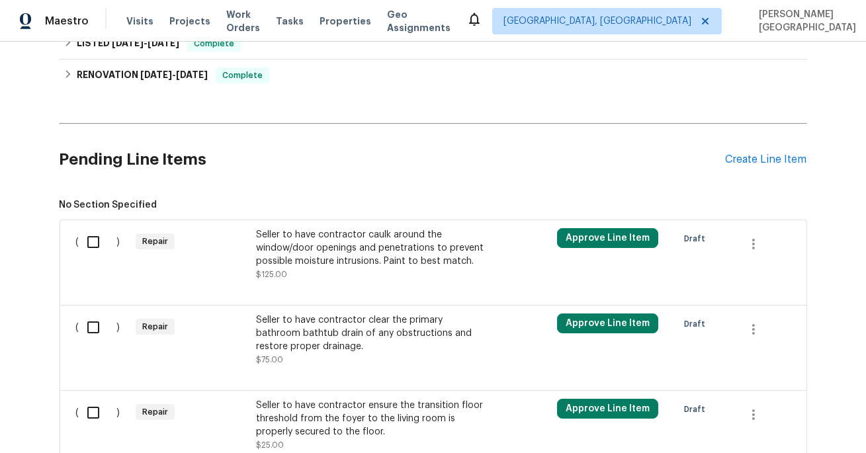
click at [310, 273] on div "Seller to have contractor caulk around the window/door openings and penetration…" at bounding box center [372, 254] width 233 height 53
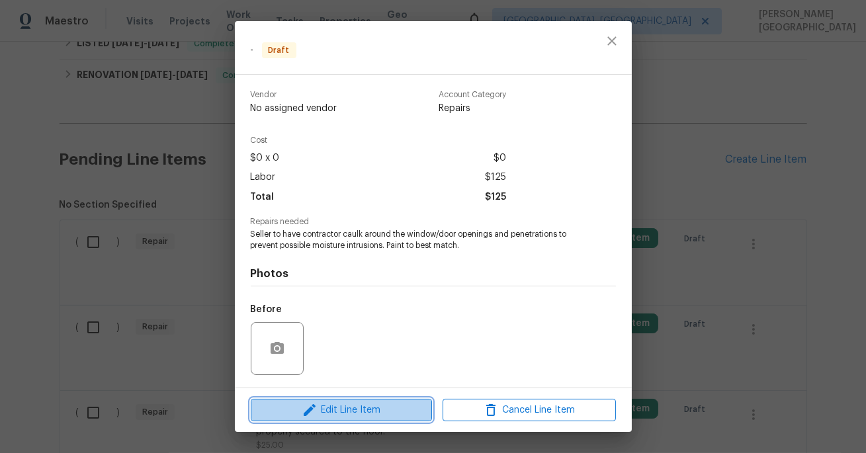
click at [358, 419] on button "Edit Line Item" at bounding box center [341, 410] width 181 height 23
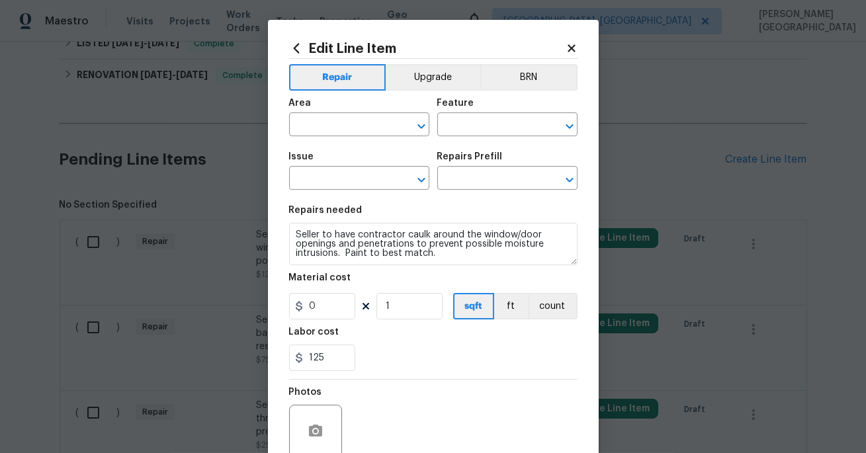
click at [511, 63] on div "Repair Upgrade BRN Area ​ Feature ​ Issue ​ Repairs Prefill ​ Repairs needed Se…" at bounding box center [433, 275] width 288 height 432
click at [519, 77] on button "BRN" at bounding box center [528, 77] width 97 height 26
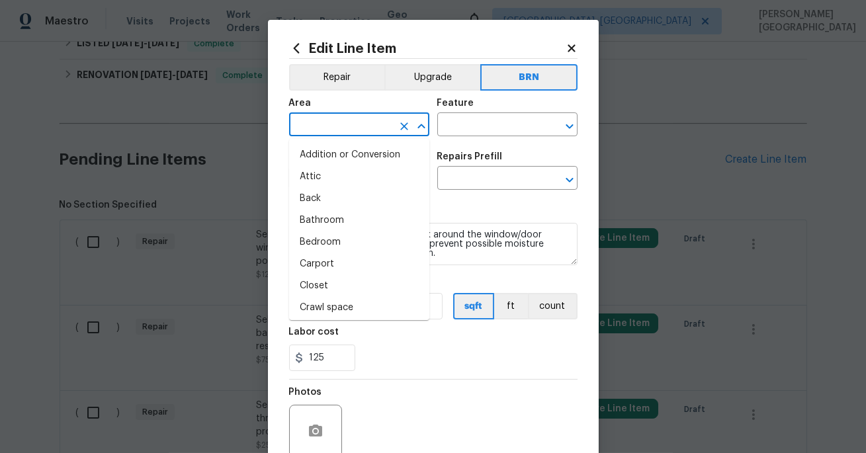
click at [341, 128] on input "text" at bounding box center [340, 126] width 103 height 21
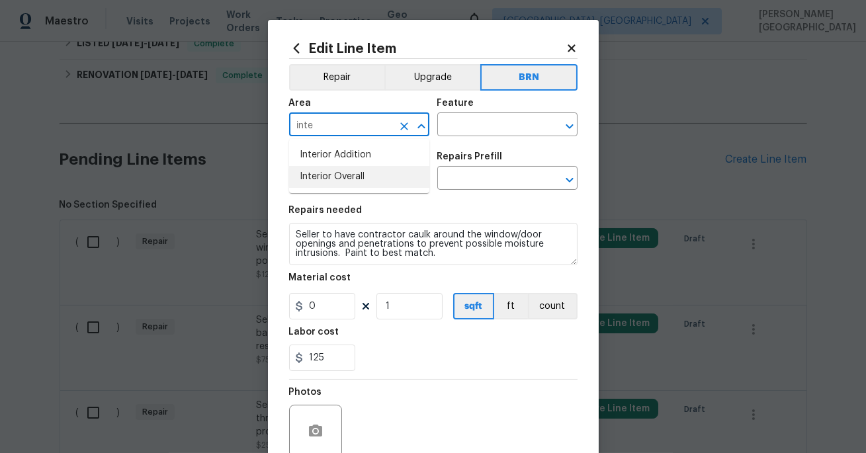
click at [359, 176] on li "Interior Overall" at bounding box center [359, 177] width 140 height 22
type input "Interior Overall"
click at [493, 130] on input "text" at bounding box center [488, 126] width 103 height 21
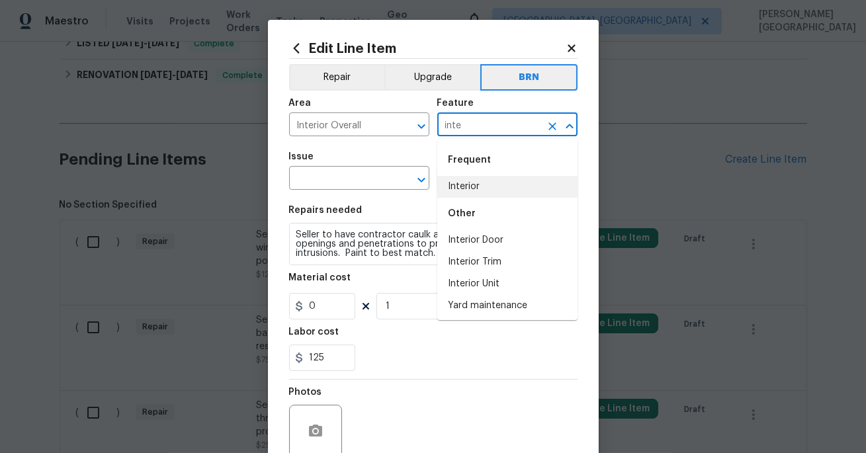
click at [495, 194] on li "Interior" at bounding box center [507, 187] width 140 height 22
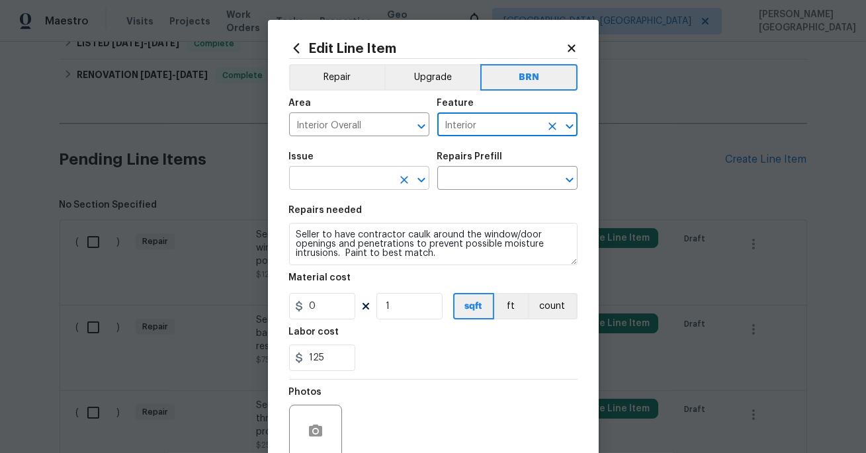
type input "Interior"
click at [326, 185] on input "text" at bounding box center [340, 179] width 103 height 21
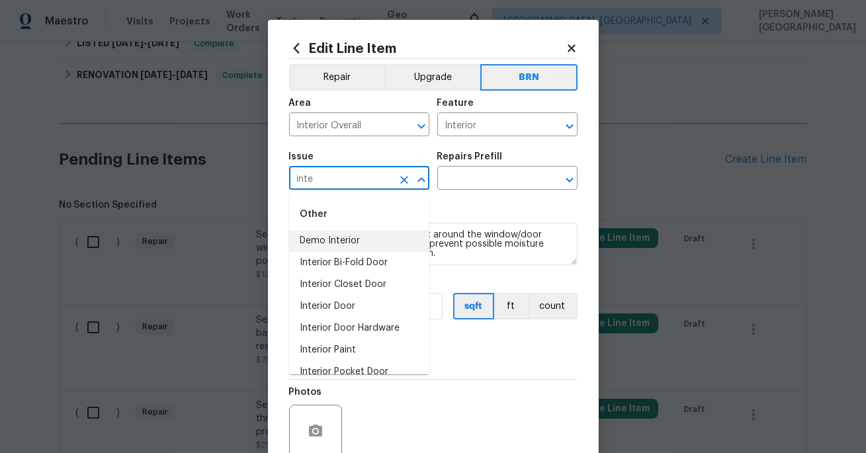
click at [347, 244] on li "Demo Interior" at bounding box center [359, 241] width 140 height 22
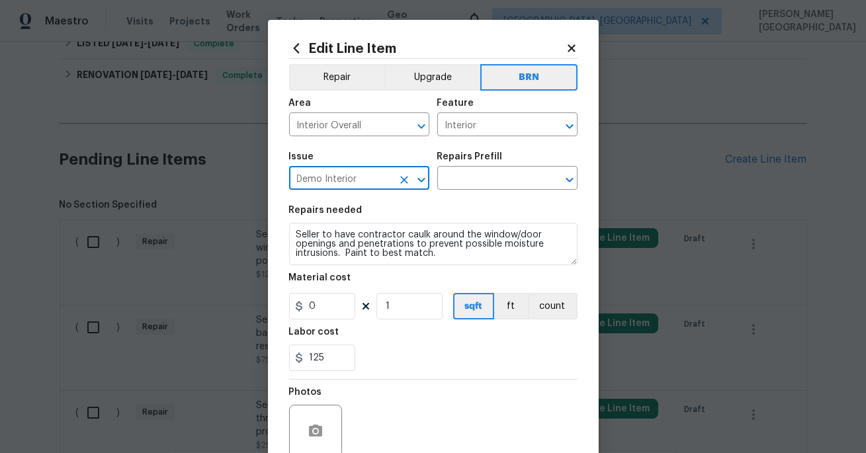
type input "Demo Interior"
click at [478, 192] on div "Issue Demo Interior ​ Repairs Prefill ​" at bounding box center [433, 171] width 288 height 54
click at [467, 185] on input "text" at bounding box center [488, 179] width 103 height 21
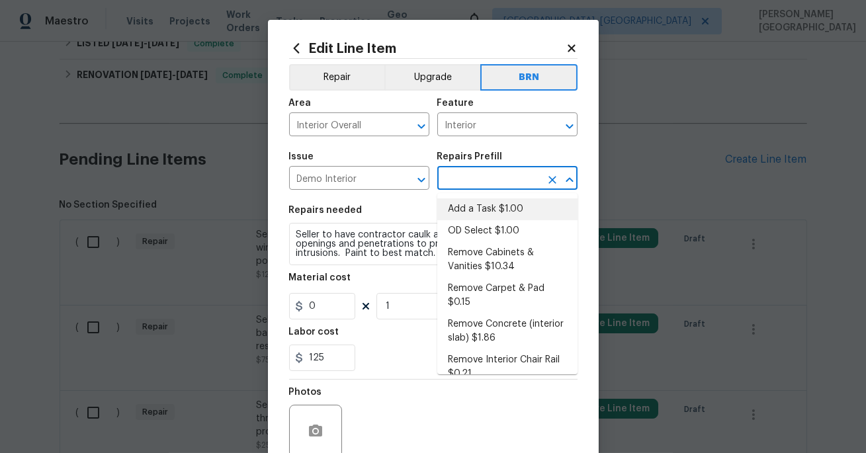
click at [473, 205] on li "Add a Task $1.00" at bounding box center [507, 209] width 140 height 22
type input "Demolition"
type input "Add a Task $1.00"
type textarea "HPM to detail"
type input "1"
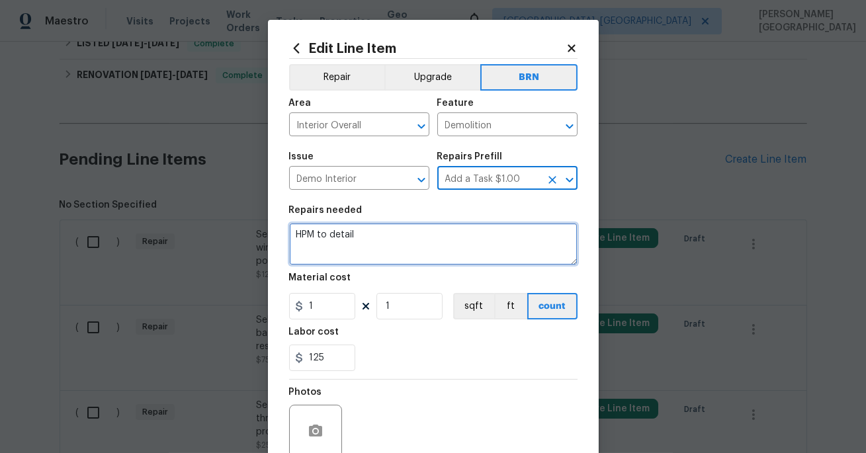
click at [399, 227] on textarea "HPM to detail" at bounding box center [433, 244] width 288 height 42
paste textarea "Seller to have contractor caulk around the window/door openings and penetration…"
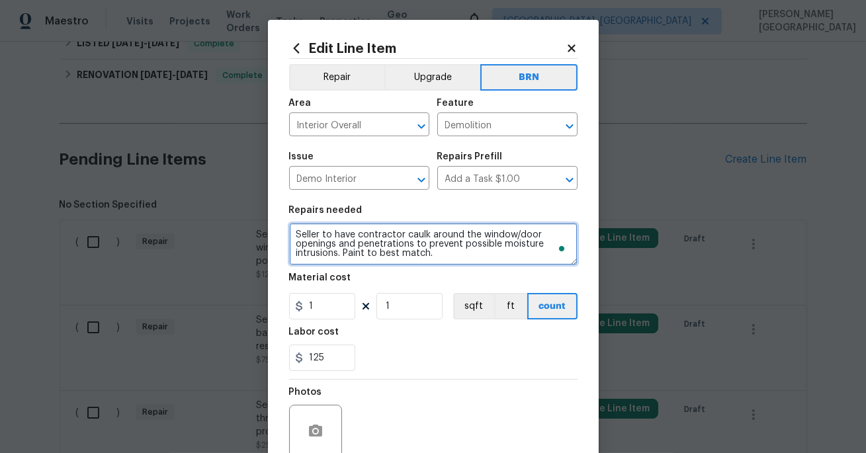
scroll to position [3, 0]
type textarea "Seller to have contractor caulk around the window/door openings and penetration…"
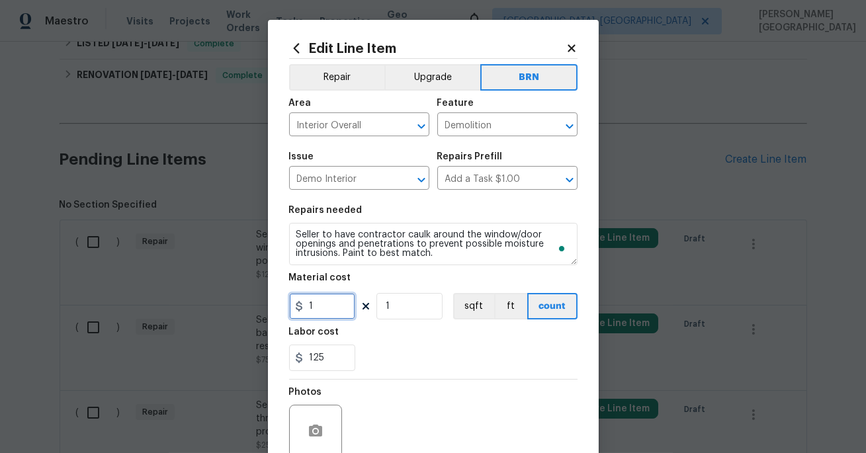
click at [339, 304] on input "1" at bounding box center [322, 306] width 66 height 26
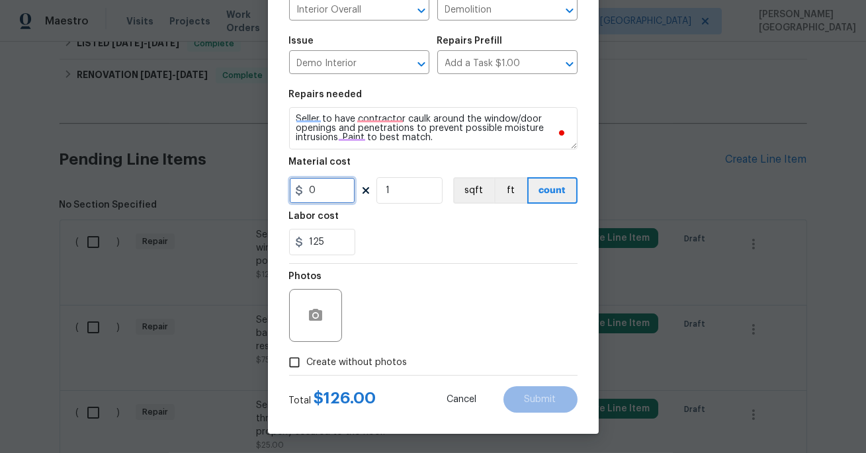
type input "0"
click at [308, 312] on icon "button" at bounding box center [316, 316] width 16 height 16
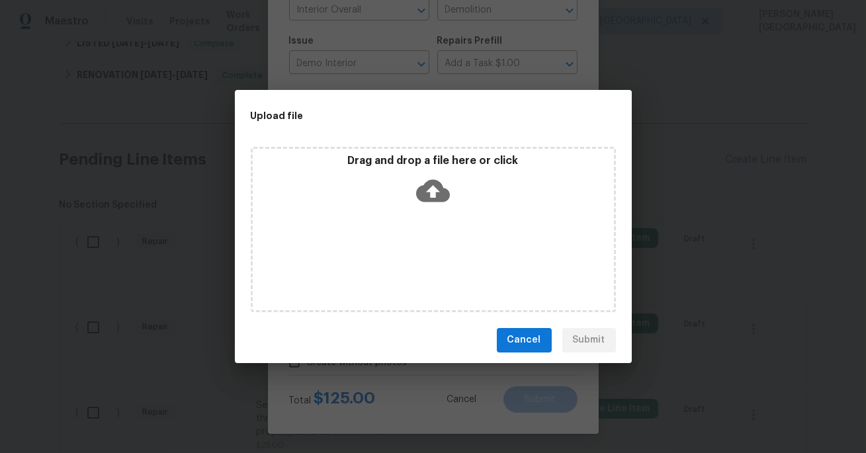
click at [427, 179] on icon at bounding box center [433, 191] width 34 height 34
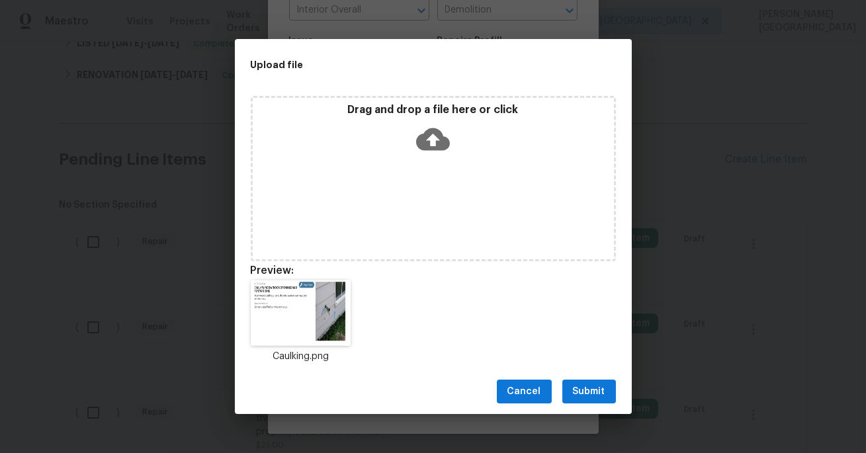
click at [596, 385] on span "Submit" at bounding box center [589, 392] width 32 height 17
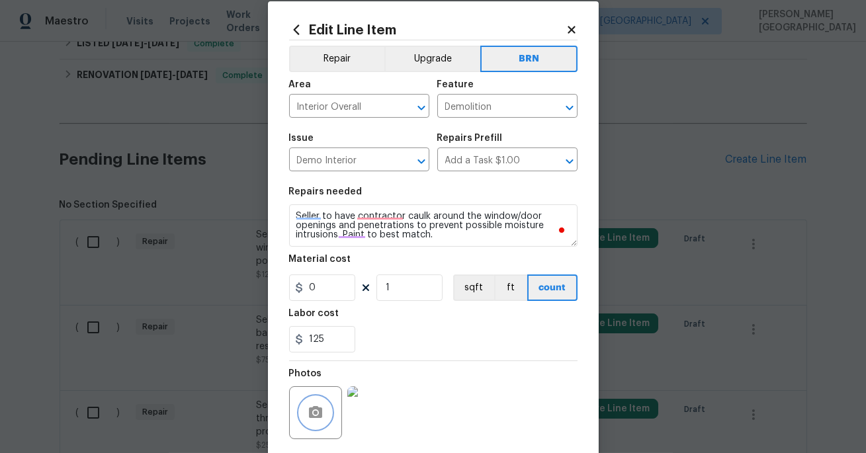
scroll to position [8, 0]
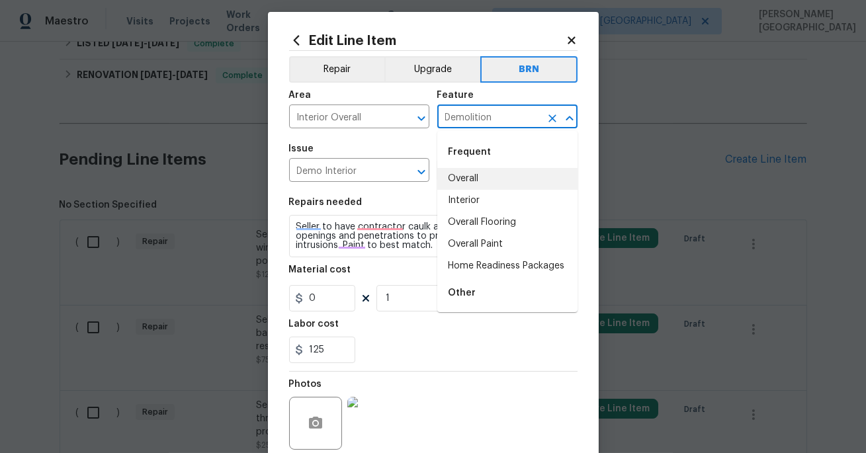
click at [467, 110] on input "Demolition" at bounding box center [488, 118] width 103 height 21
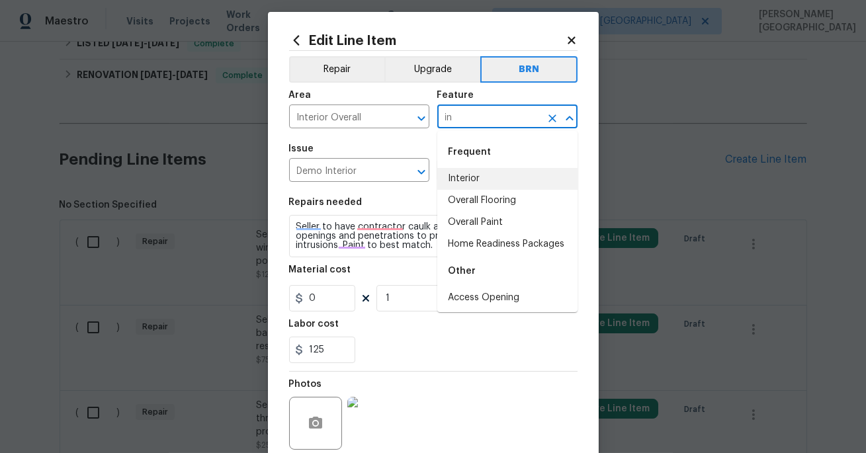
click at [455, 183] on li "Interior" at bounding box center [507, 179] width 140 height 22
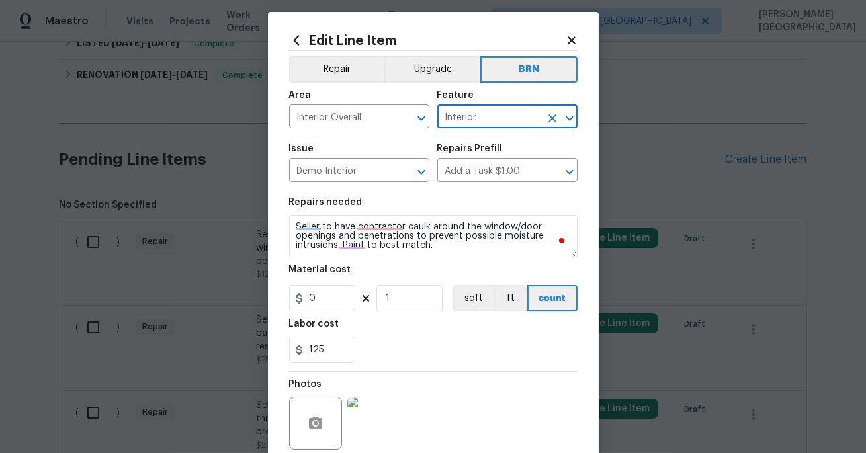
scroll to position [116, 0]
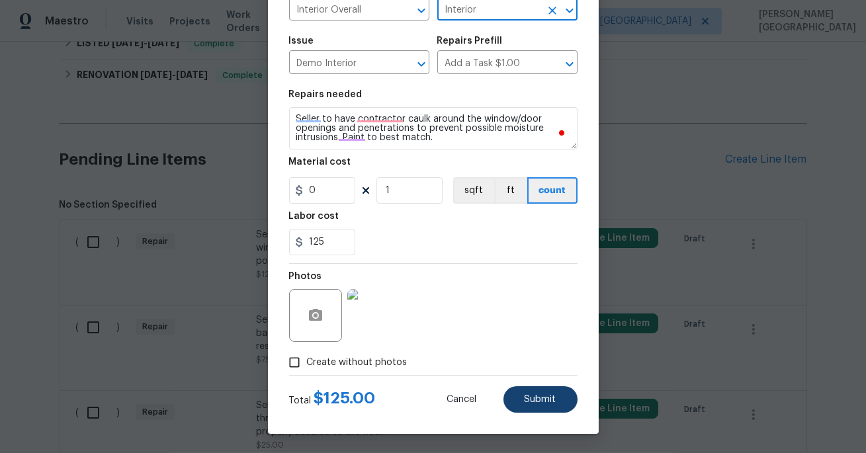
type input "Interior"
click at [542, 402] on span "Submit" at bounding box center [540, 400] width 32 height 10
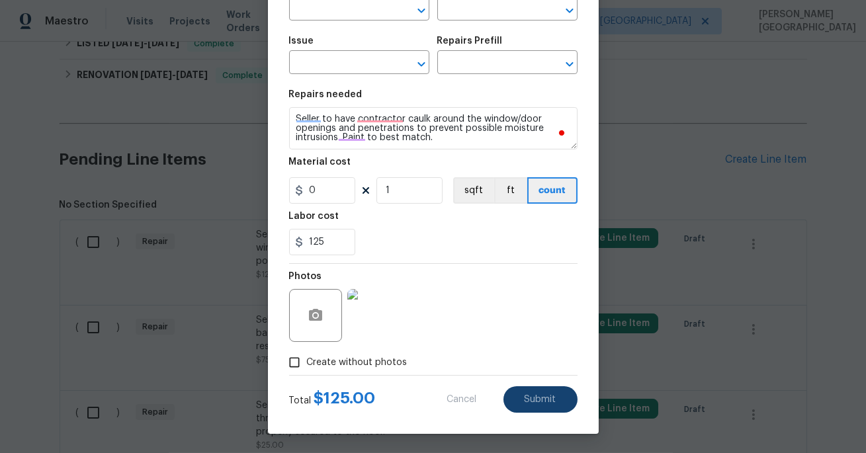
scroll to position [0, 0]
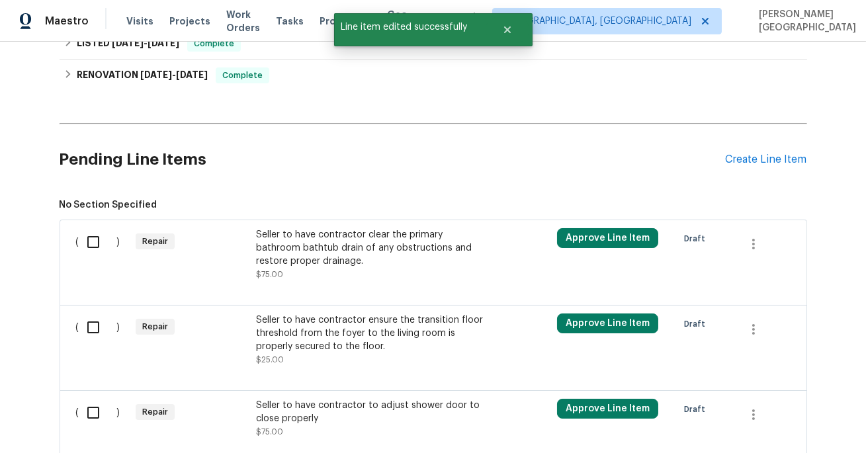
click at [238, 283] on div at bounding box center [433, 289] width 714 height 16
click at [292, 349] on div "Seller to have contractor ensure the transition floor threshold from the foyer …" at bounding box center [372, 333] width 233 height 40
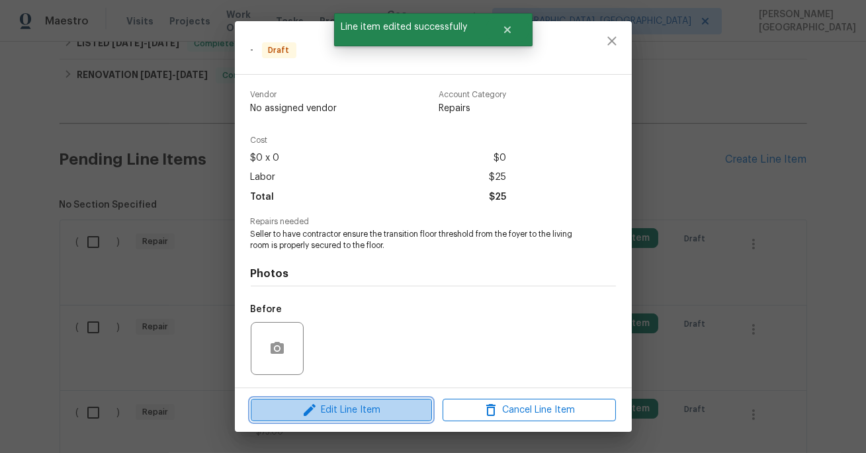
click at [383, 419] on button "Edit Line Item" at bounding box center [341, 410] width 181 height 23
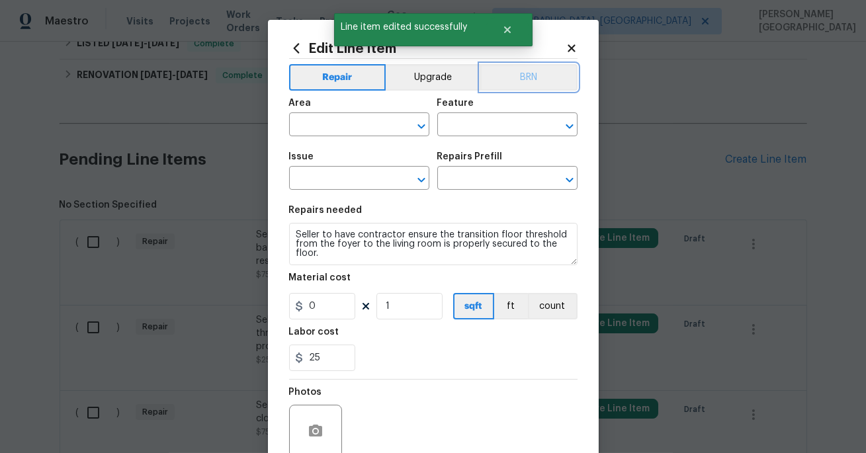
click at [526, 80] on button "BRN" at bounding box center [528, 77] width 97 height 26
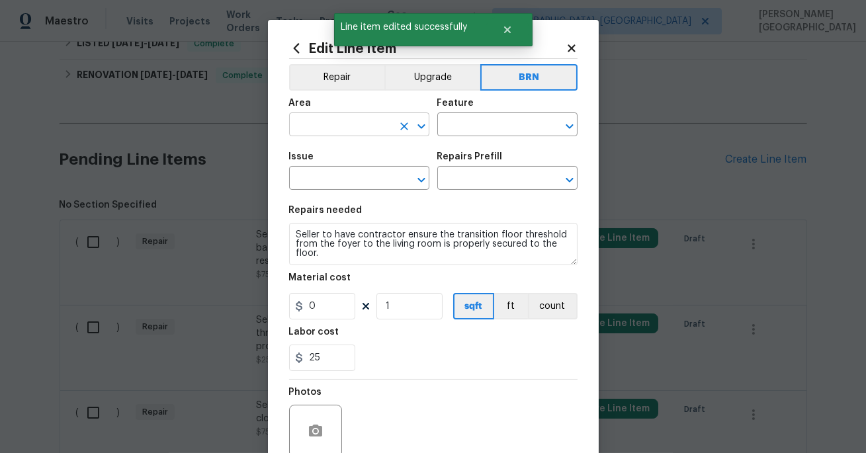
click at [335, 128] on input "text" at bounding box center [340, 126] width 103 height 21
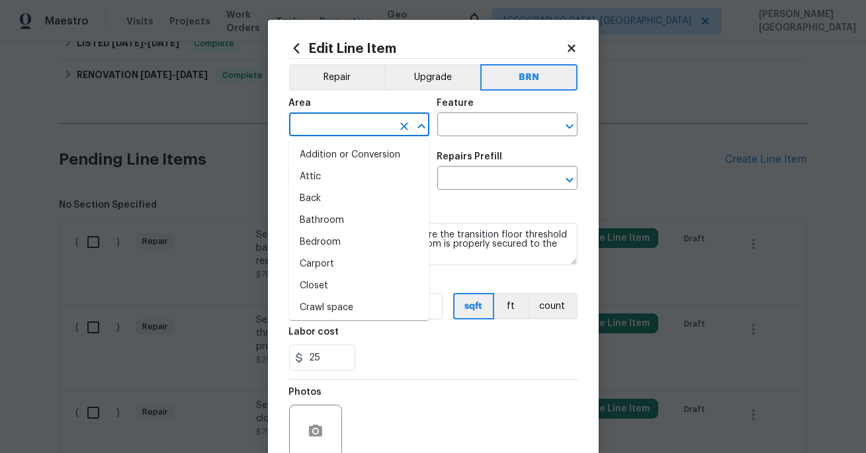
click at [335, 128] on input "text" at bounding box center [340, 126] width 103 height 21
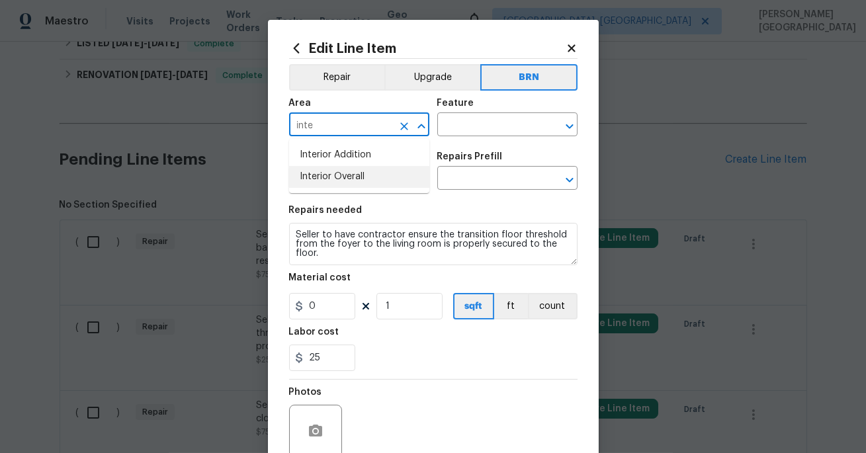
click at [341, 177] on li "Interior Overall" at bounding box center [359, 177] width 140 height 22
type input "Interior Overall"
click at [452, 125] on input "text" at bounding box center [488, 126] width 103 height 21
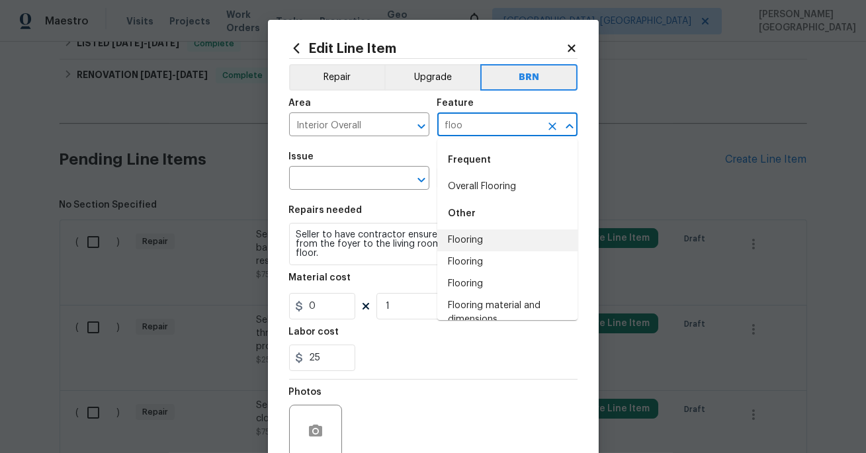
click at [456, 241] on li "Flooring" at bounding box center [507, 240] width 140 height 22
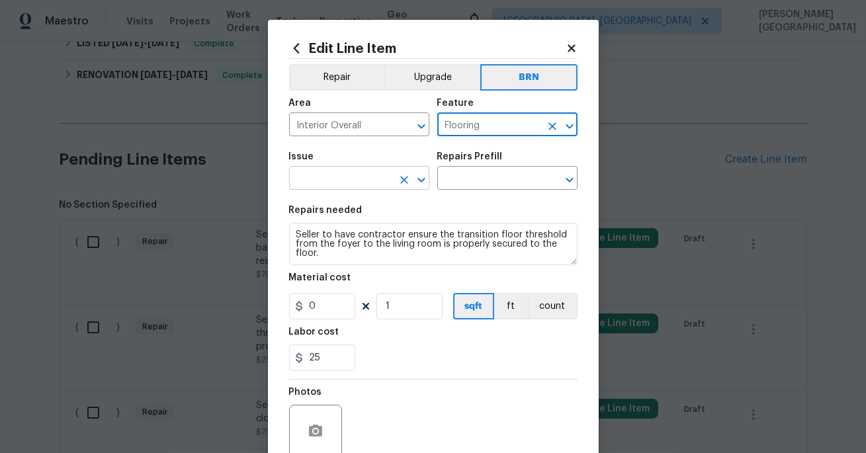
type input "Flooring"
click at [356, 181] on input "text" at bounding box center [340, 179] width 103 height 21
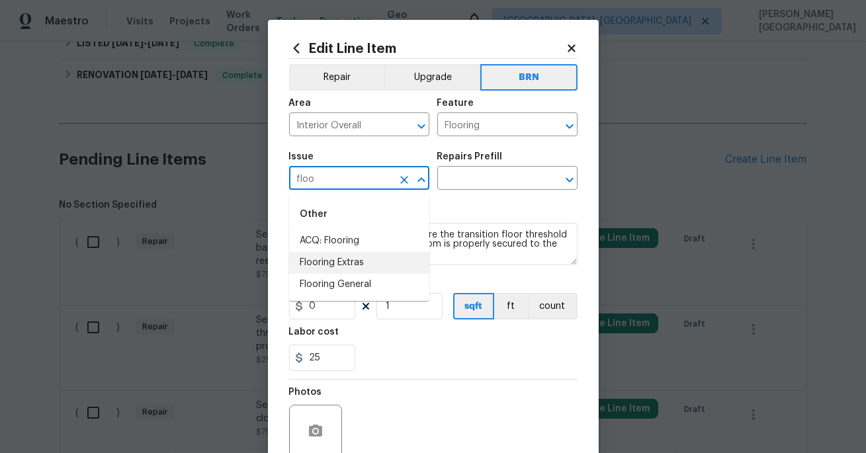
click at [369, 263] on li "Flooring Extras" at bounding box center [359, 263] width 140 height 22
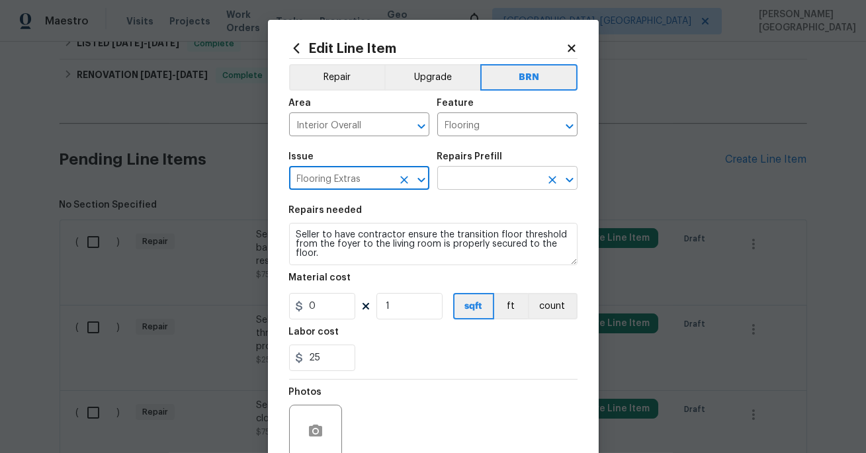
type input "Flooring Extras"
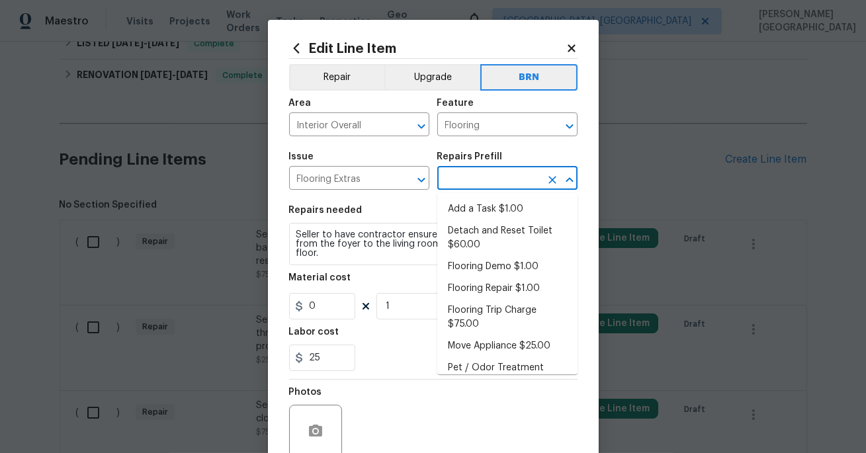
click at [460, 179] on input "text" at bounding box center [488, 179] width 103 height 21
click at [470, 201] on li "Add a Task $1.00" at bounding box center [507, 209] width 140 height 22
type input "Overall Flooring"
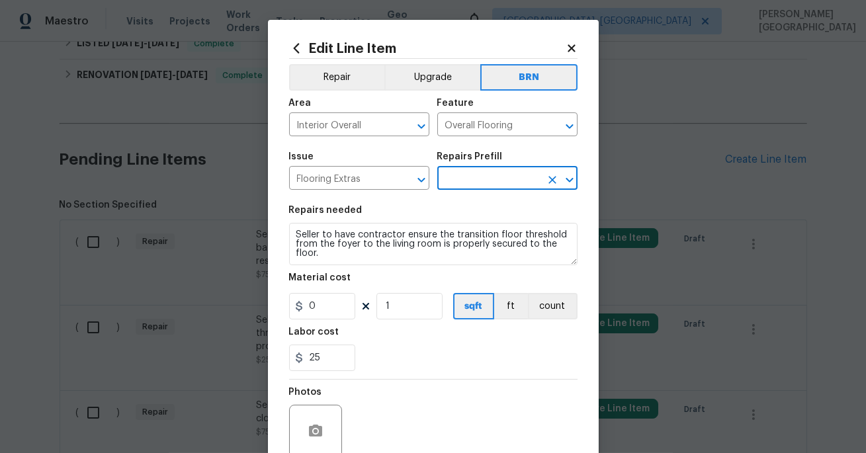
type input "Add a Task $1.00"
type textarea "HPM to detail"
type input "1"
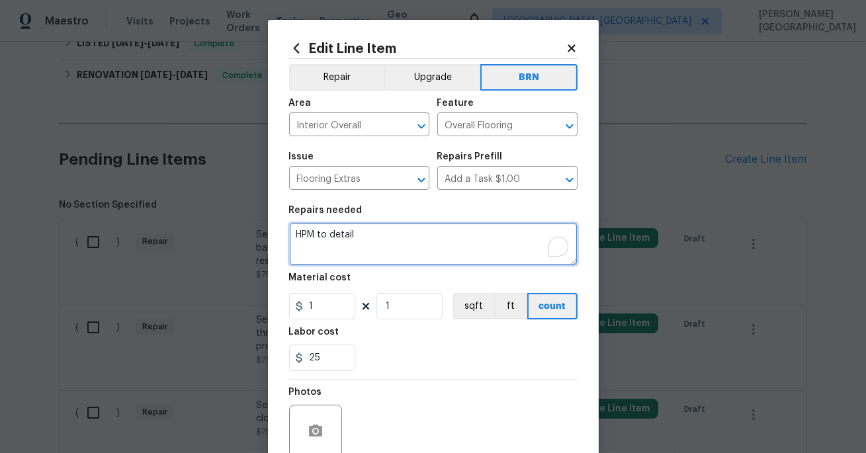
click at [405, 239] on textarea "HPM to detail" at bounding box center [433, 244] width 288 height 42
paste textarea "Seller to have contractor ensure the transition floor threshold from the foyer …"
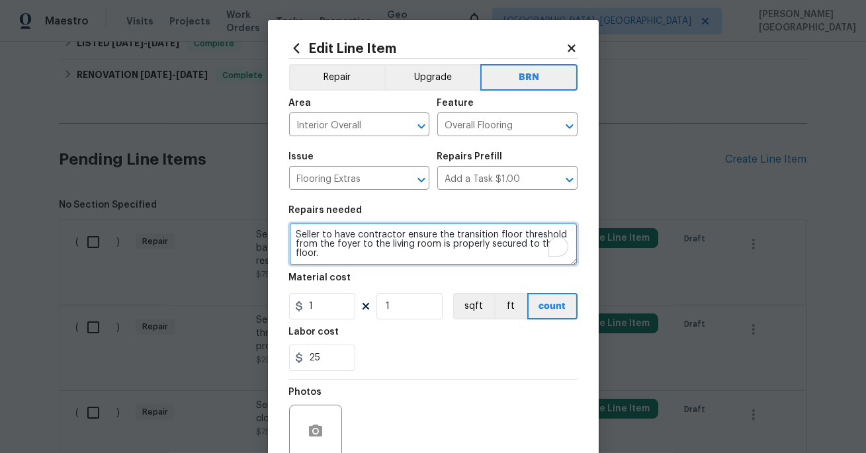
scroll to position [3, 0]
type textarea "Seller to have contractor ensure the transition floor threshold from the foyer …"
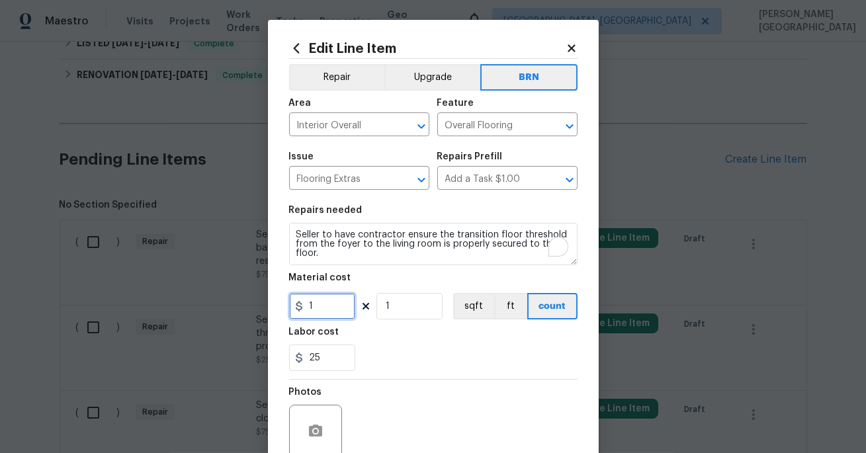
click at [339, 308] on input "1" at bounding box center [322, 306] width 66 height 26
type input "0"
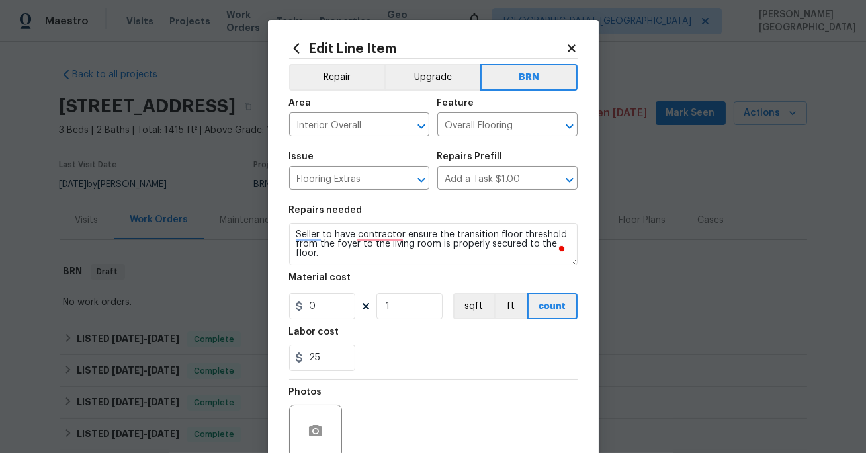
scroll to position [3, 0]
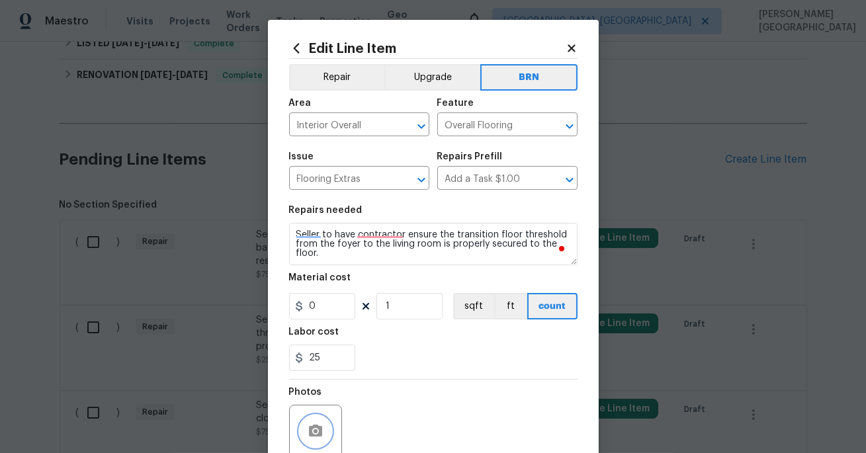
click at [310, 430] on icon "button" at bounding box center [315, 431] width 13 height 12
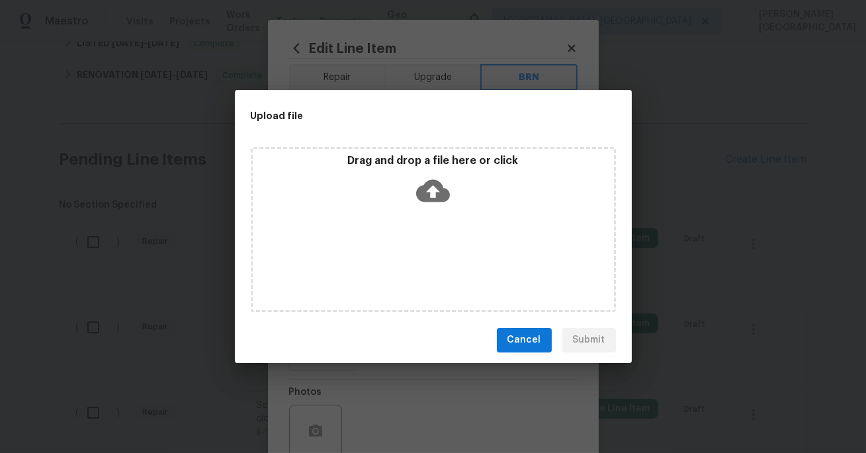
click at [429, 196] on icon at bounding box center [433, 190] width 34 height 22
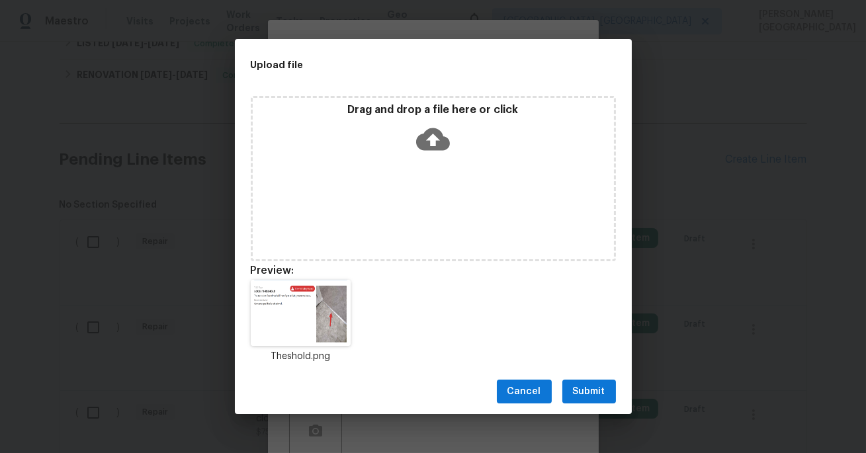
click at [581, 386] on span "Submit" at bounding box center [589, 392] width 32 height 17
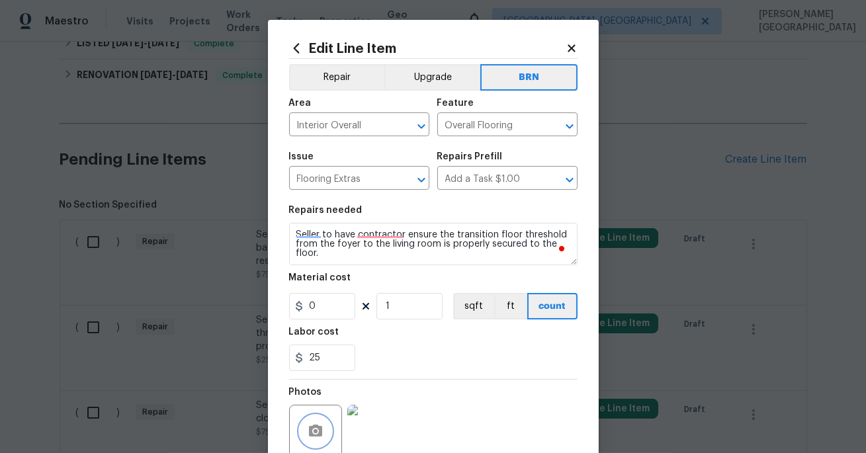
scroll to position [116, 0]
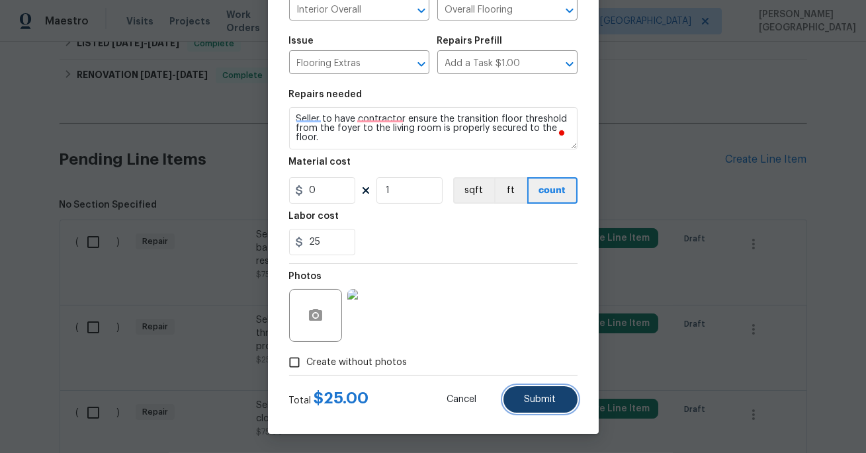
click at [541, 402] on span "Submit" at bounding box center [540, 400] width 32 height 10
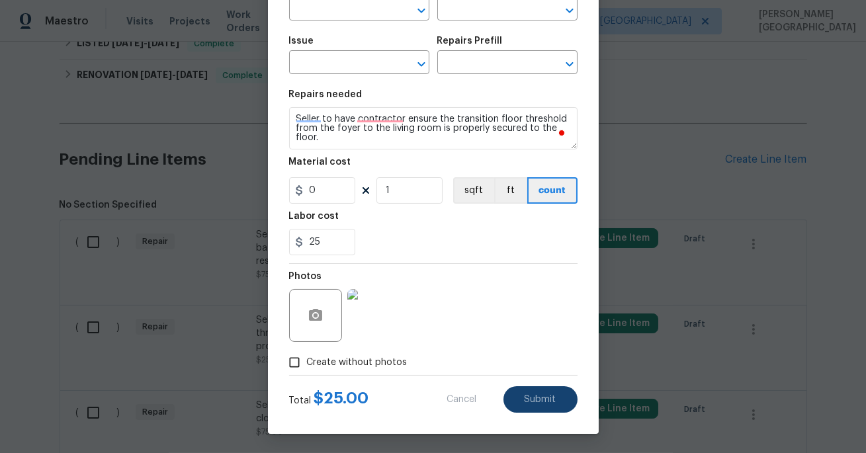
scroll to position [0, 0]
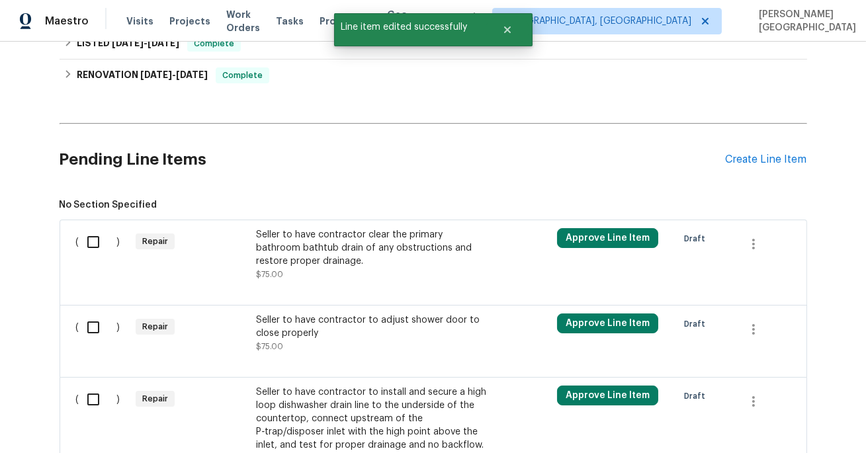
click at [344, 293] on div at bounding box center [433, 289] width 714 height 16
click at [339, 341] on div "Seller to have contractor to adjust shower door to close properly $75.00" at bounding box center [372, 333] width 233 height 40
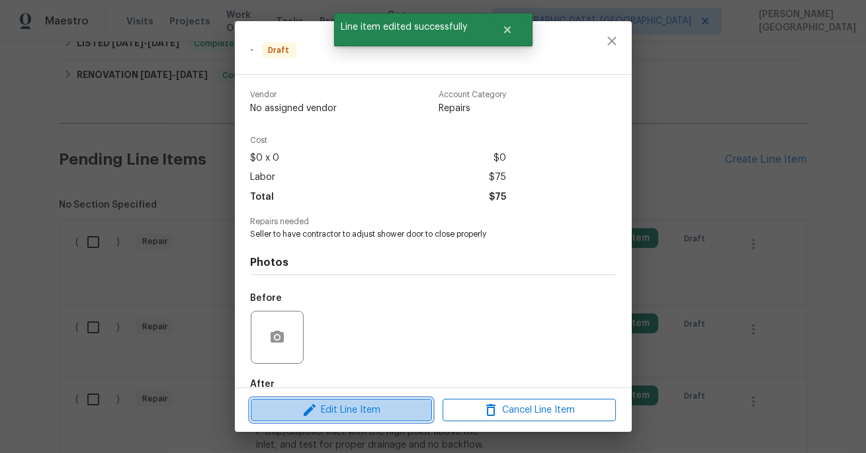
click at [351, 403] on span "Edit Line Item" at bounding box center [341, 410] width 173 height 17
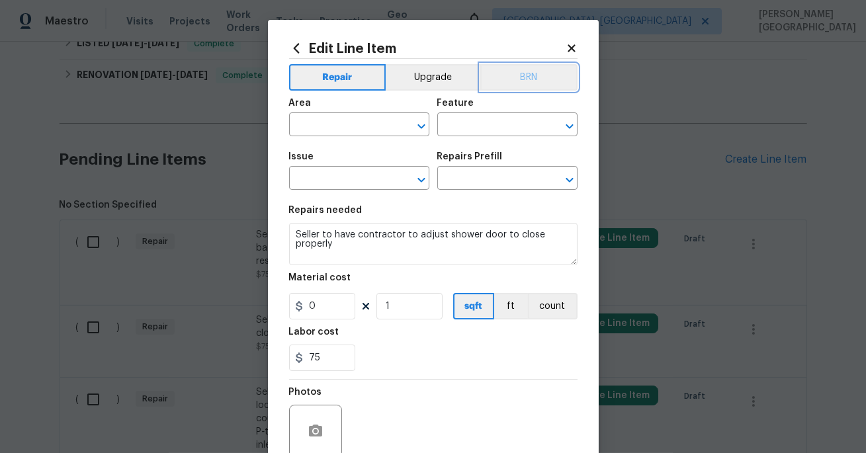
click at [540, 75] on button "BRN" at bounding box center [528, 77] width 97 height 26
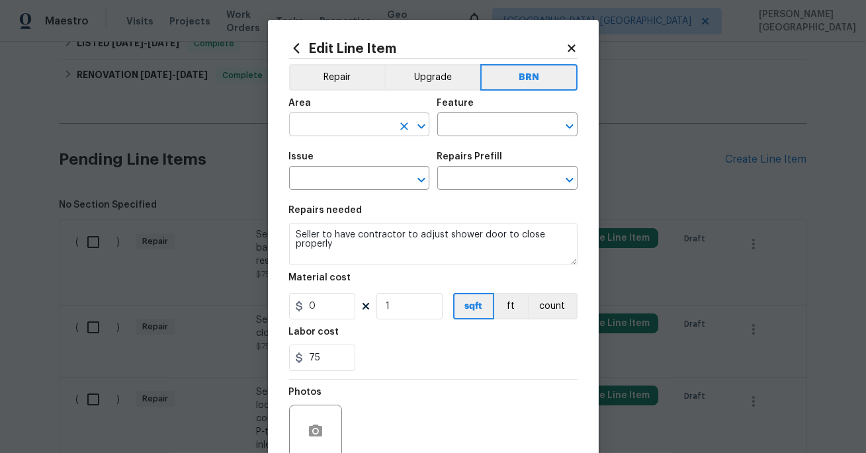
click at [345, 127] on input "text" at bounding box center [340, 126] width 103 height 21
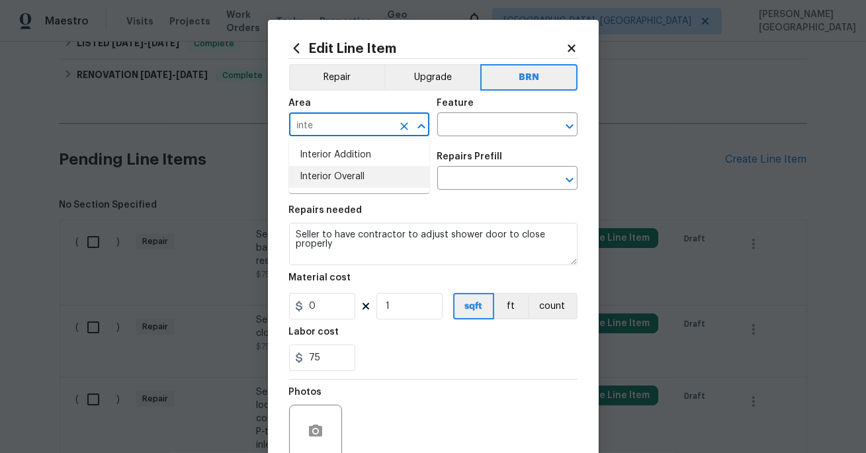
click at [343, 179] on li "Interior Overall" at bounding box center [359, 177] width 140 height 22
type input "Interior Overall"
click at [454, 128] on input "text" at bounding box center [488, 126] width 103 height 21
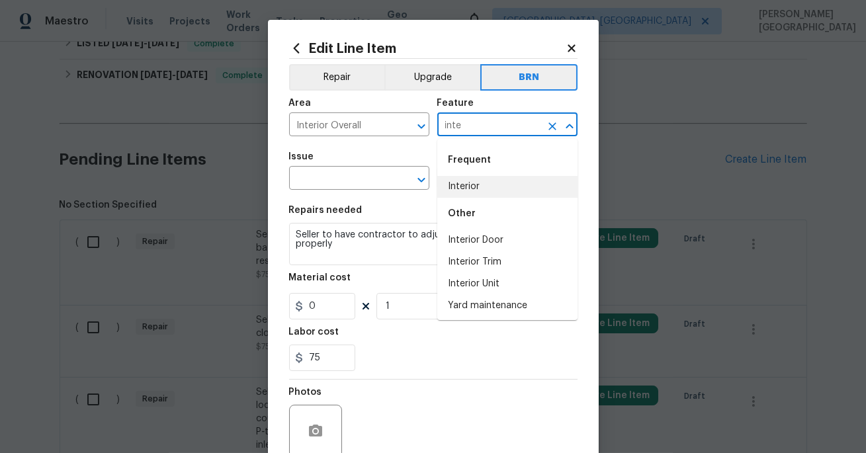
click at [459, 191] on li "Interior" at bounding box center [507, 187] width 140 height 22
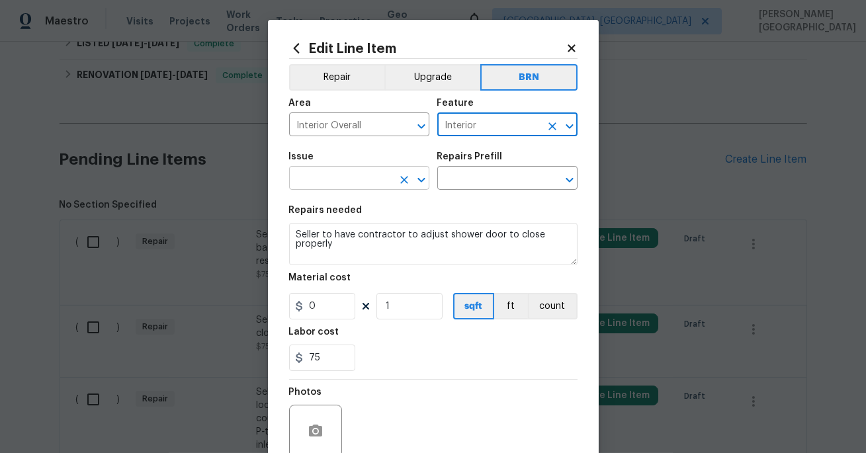
type input "Interior"
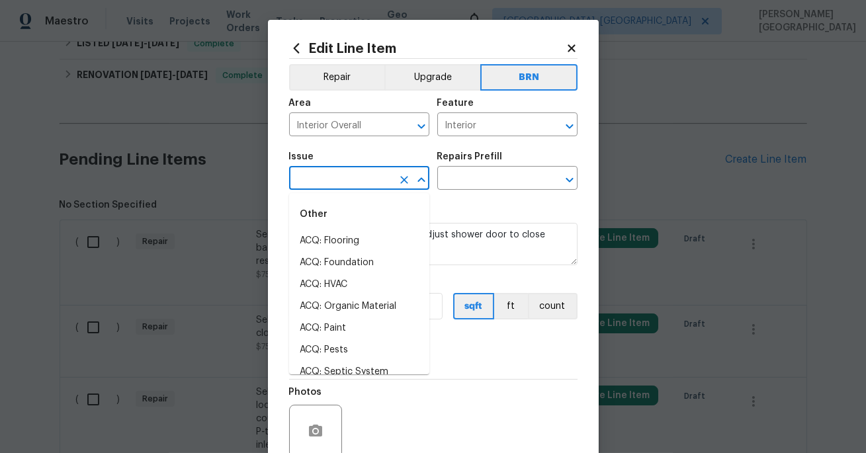
click at [351, 177] on input "text" at bounding box center [340, 179] width 103 height 21
click at [353, 236] on li "Demo Interior" at bounding box center [359, 241] width 140 height 22
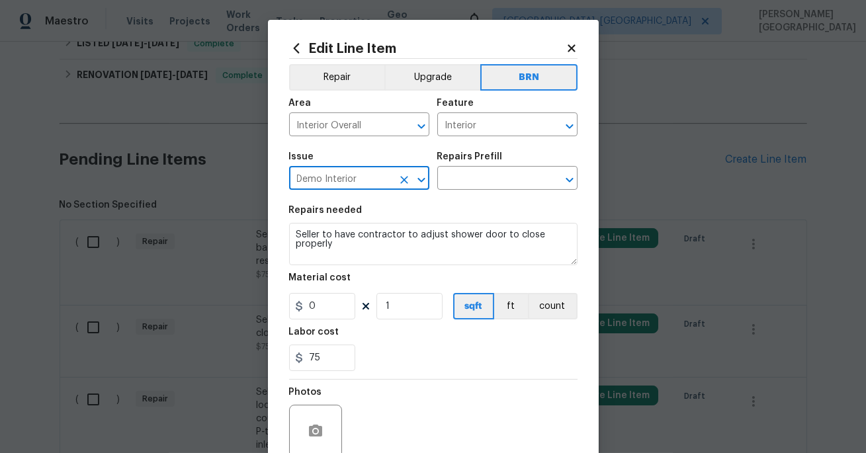
type input "Demo Interior"
click at [453, 192] on div "Issue Demo Interior ​ Repairs Prefill ​" at bounding box center [433, 171] width 288 height 54
click at [459, 171] on input "text" at bounding box center [488, 179] width 103 height 21
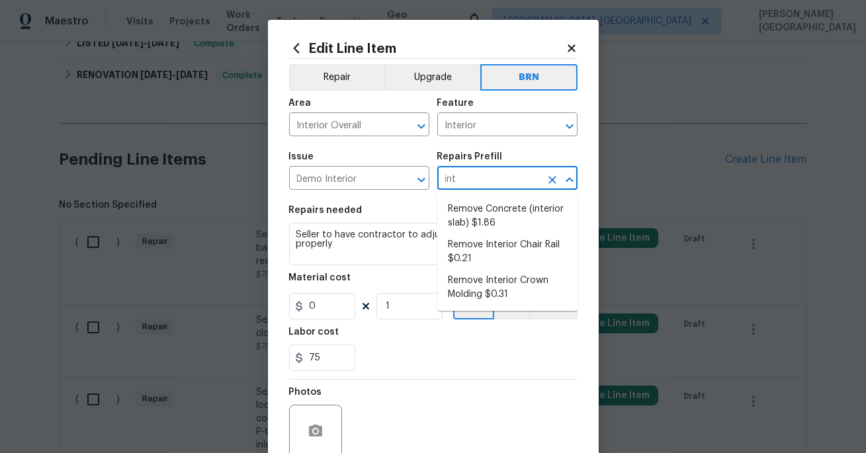
type input "inte"
click at [468, 237] on li "Remove Interior Chair Rail $0.21" at bounding box center [507, 252] width 140 height 36
type input "Demolition"
type input "Remove Interior Chair Rail $0.21"
type textarea "Remove and properly dispose of the interior chair rail trim as outlined by the …"
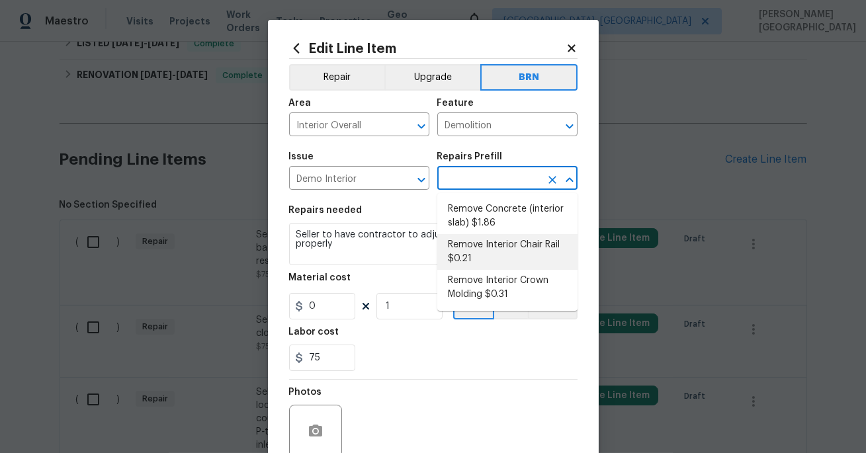
type input "0.21"
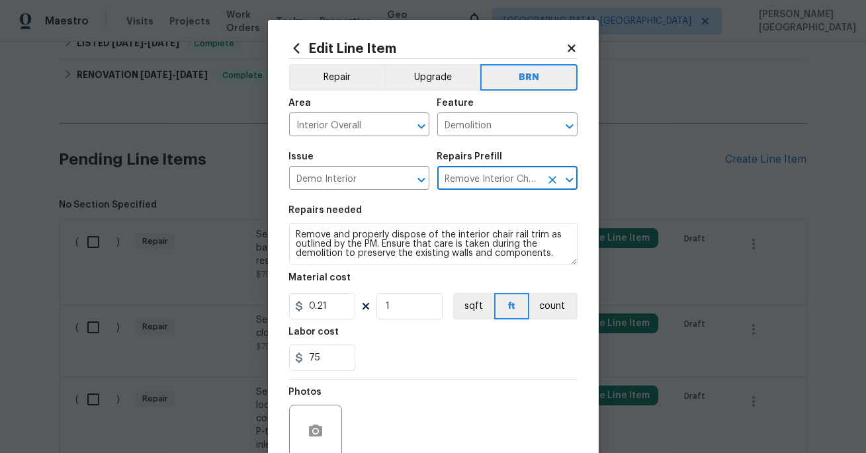
type input "Remove Interior Chair Rail $0.21"
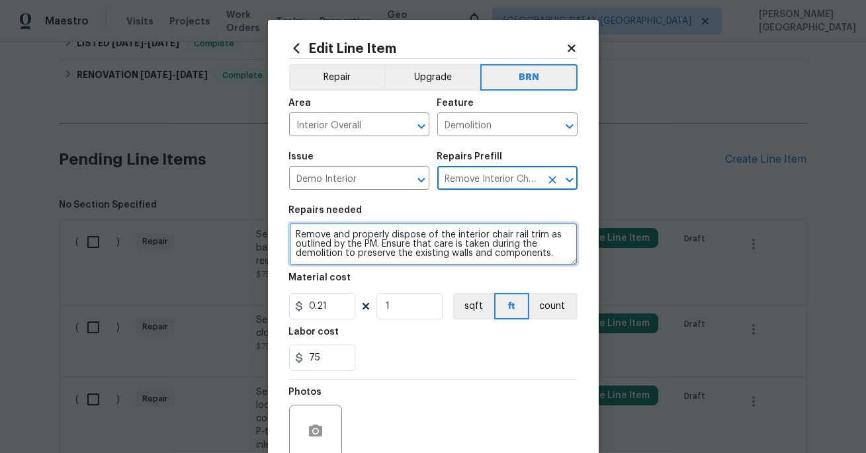
click at [387, 240] on textarea "Remove and properly dispose of the interior chair rail trim as outlined by the …" at bounding box center [433, 244] width 288 height 42
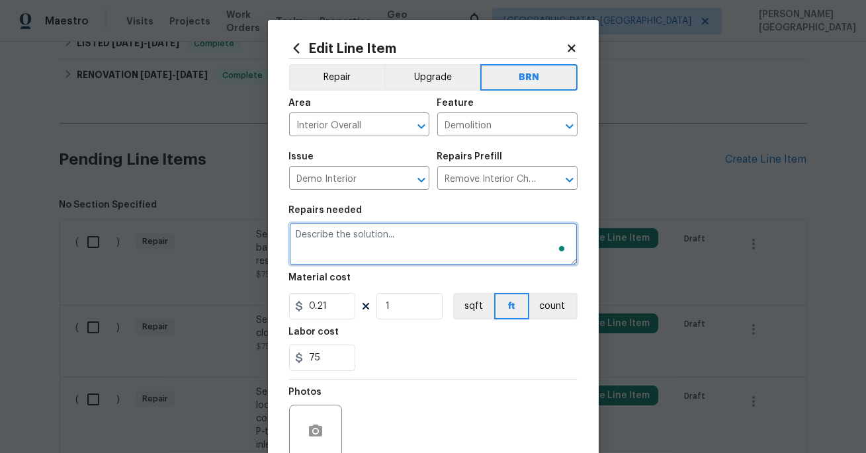
paste textarea "Seller to have contractor to adjust shower door to close properly"
type textarea "Seller to have contractor to adjust shower door to close properly"
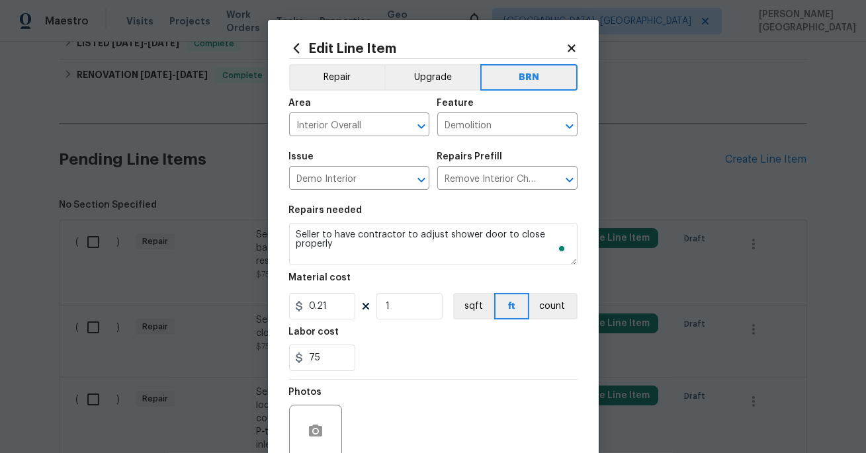
click at [457, 111] on div "Feature" at bounding box center [507, 107] width 140 height 17
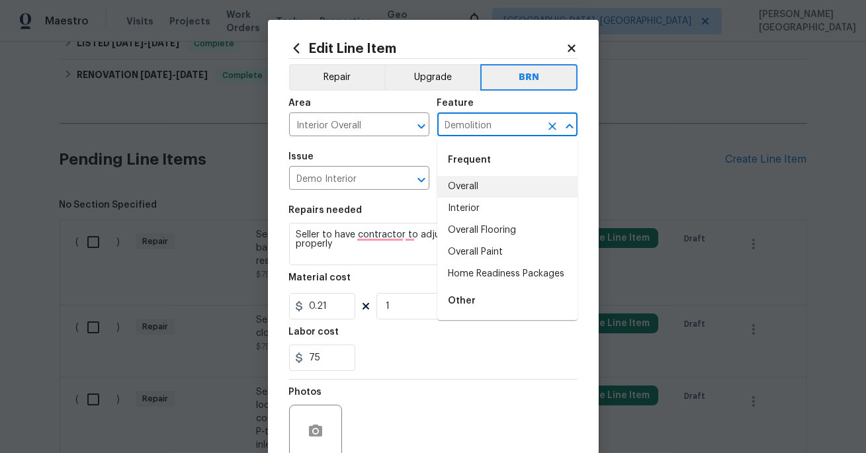
click at [457, 126] on input "Demolition" at bounding box center [488, 126] width 103 height 21
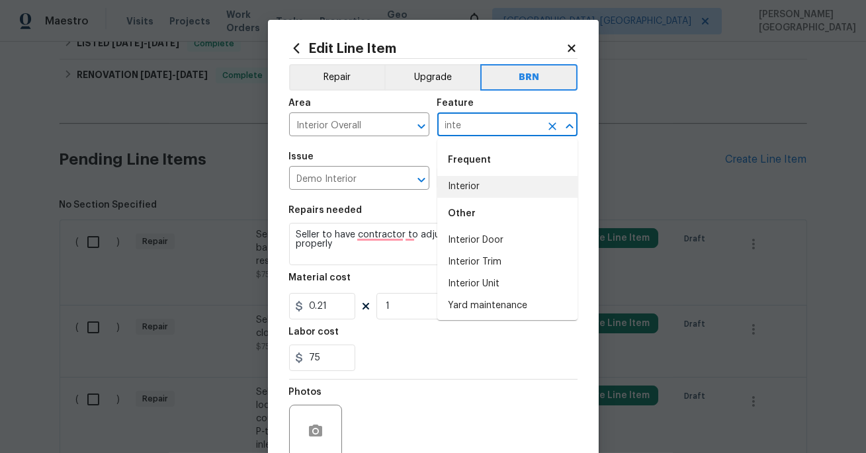
click at [464, 184] on li "Interior" at bounding box center [507, 187] width 140 height 22
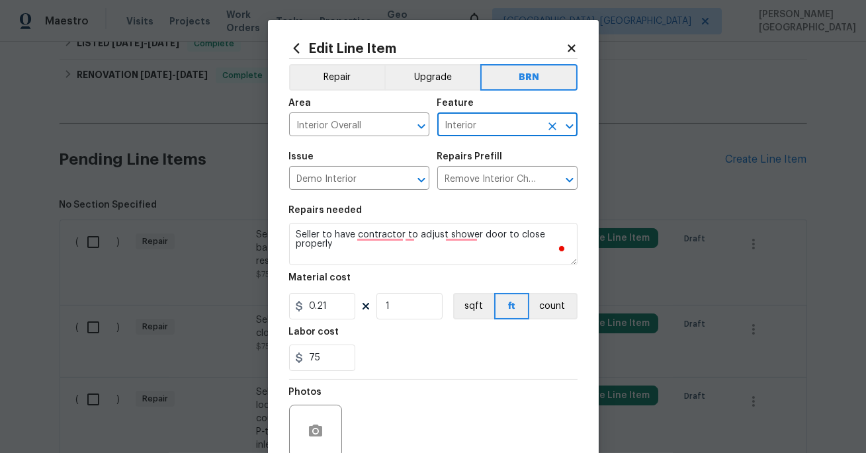
type input "Interior"
click at [319, 313] on input "0.21" at bounding box center [322, 306] width 66 height 26
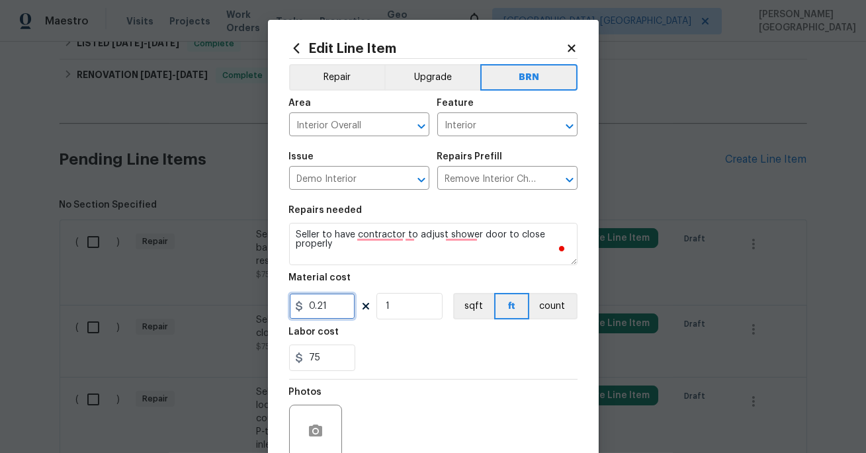
click at [319, 313] on input "0.21" at bounding box center [322, 306] width 66 height 26
type input "0"
click at [331, 437] on div at bounding box center [315, 431] width 53 height 53
click at [315, 424] on icon "button" at bounding box center [316, 431] width 16 height 16
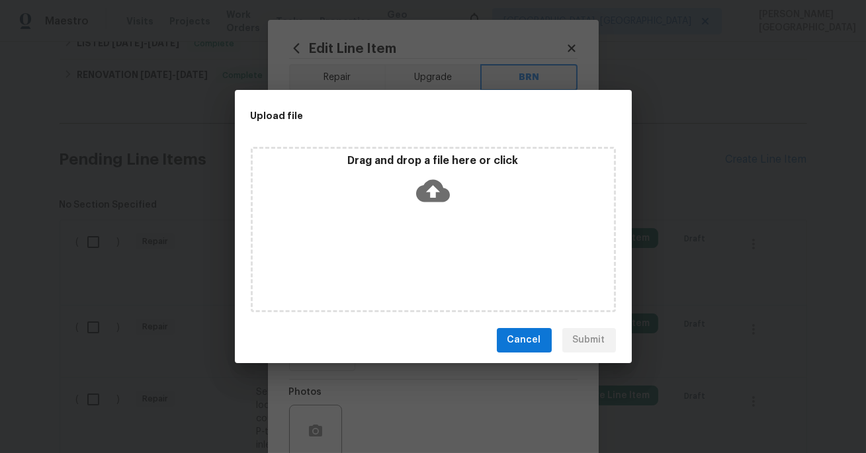
click at [433, 191] on icon at bounding box center [433, 191] width 34 height 34
click at [430, 190] on icon at bounding box center [433, 191] width 34 height 34
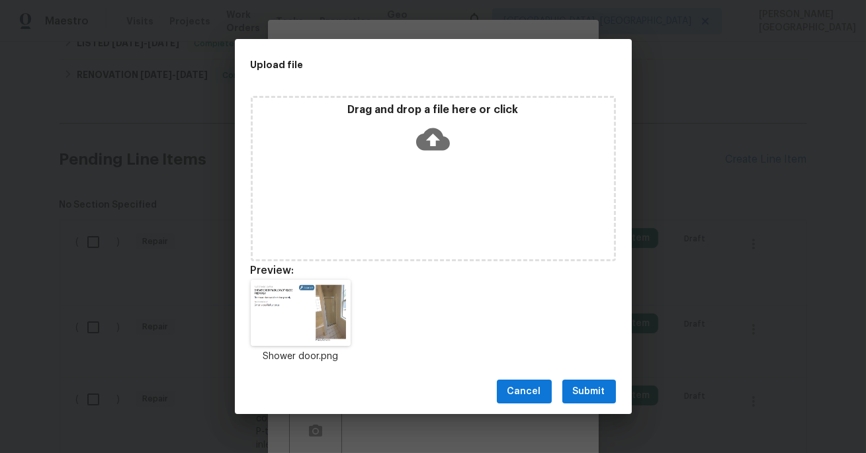
click at [585, 394] on span "Submit" at bounding box center [589, 392] width 32 height 17
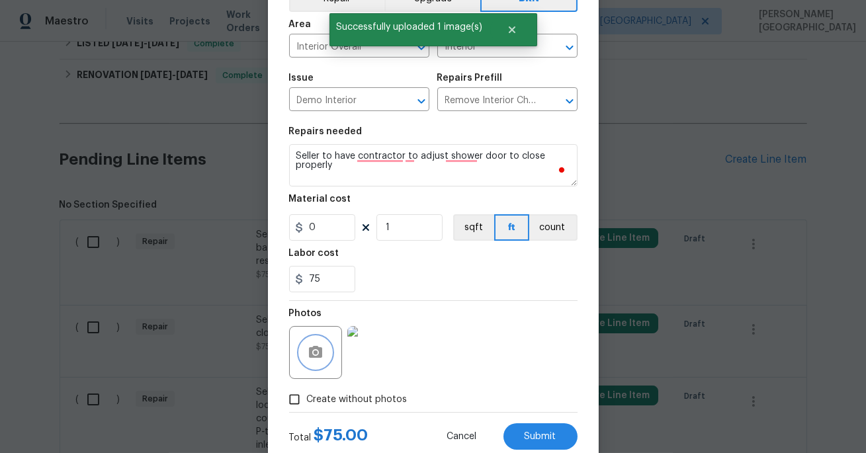
scroll to position [116, 0]
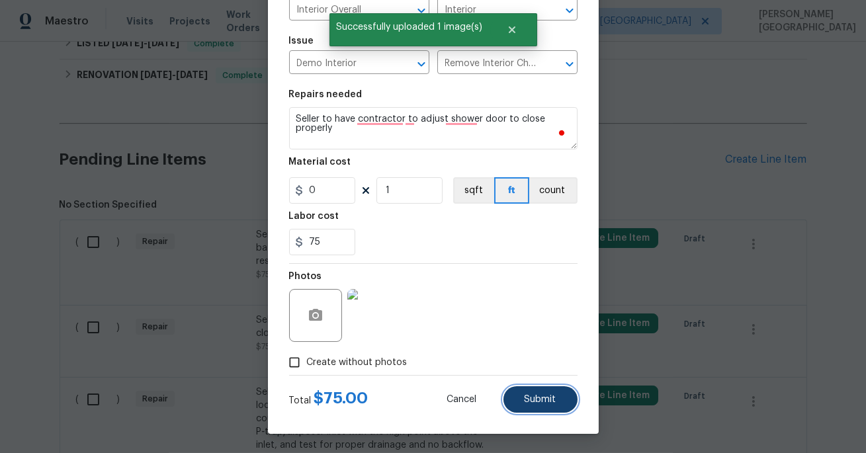
click at [536, 393] on button "Submit" at bounding box center [540, 399] width 74 height 26
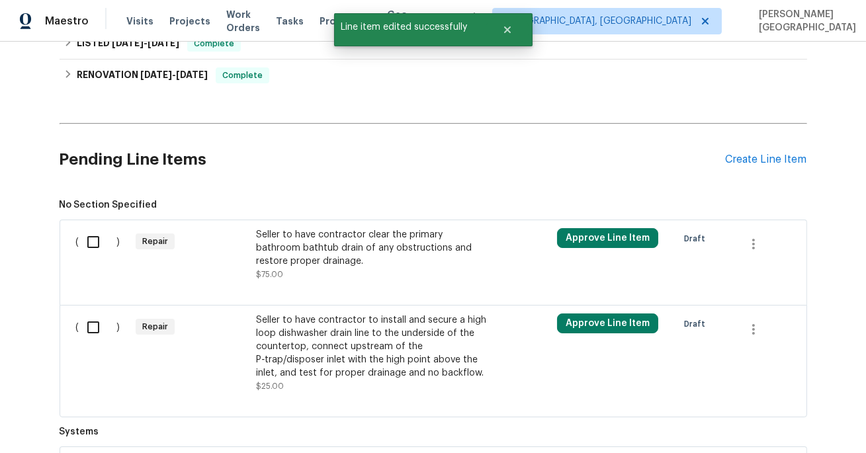
click at [357, 245] on div "Seller to have contractor clear the primary bathroom bathtub drain of any obstr…" at bounding box center [372, 248] width 233 height 40
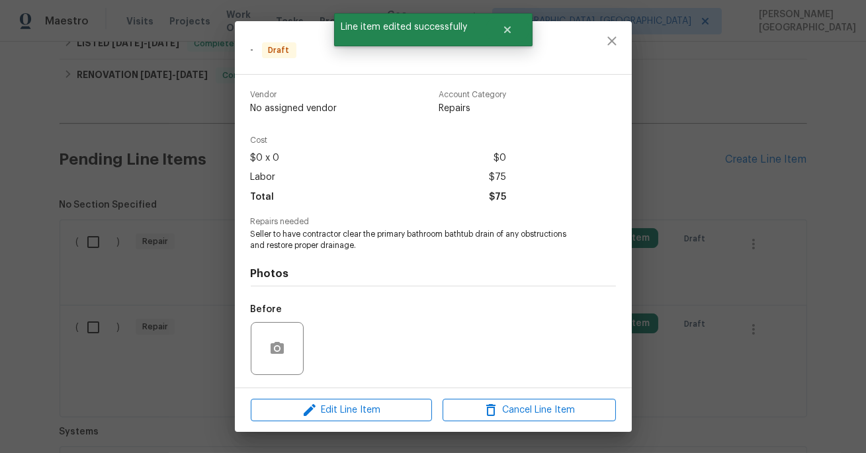
click at [354, 240] on span "Seller to have contractor clear the primary bathroom bathtub drain of any obstr…" at bounding box center [415, 240] width 329 height 22
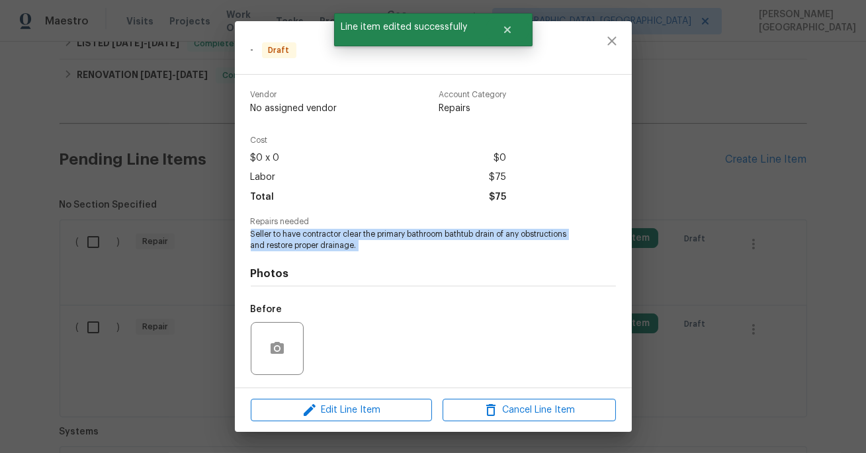
click at [354, 240] on span "Seller to have contractor clear the primary bathroom bathtub drain of any obstr…" at bounding box center [415, 240] width 329 height 22
copy span "Seller to have contractor clear the primary bathroom bathtub drain of any obstr…"
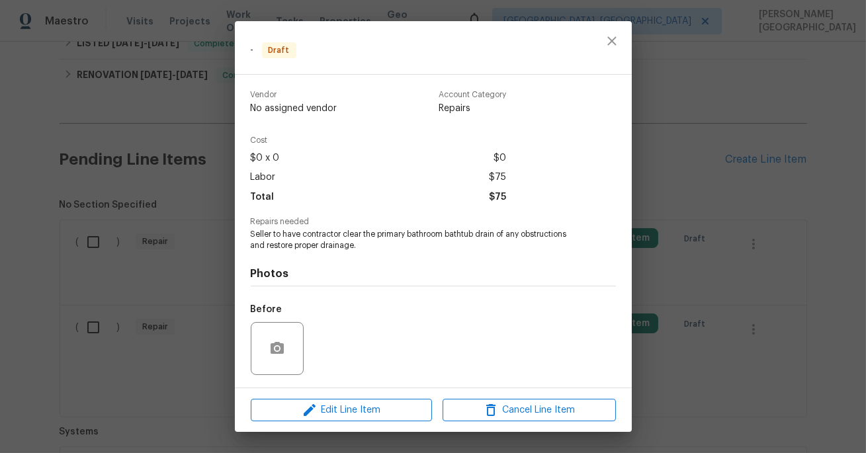
click at [349, 425] on div "Edit Line Item Cancel Line Item" at bounding box center [433, 410] width 397 height 44
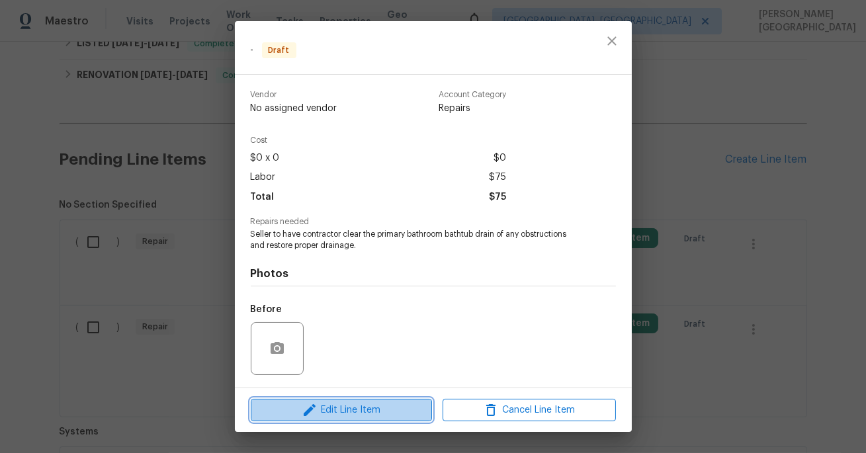
click at [353, 412] on span "Edit Line Item" at bounding box center [341, 410] width 173 height 17
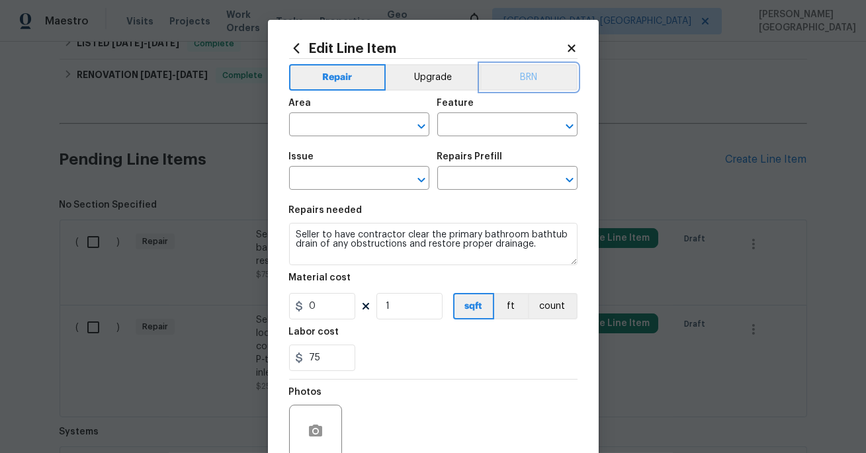
click at [539, 71] on button "BRN" at bounding box center [528, 77] width 97 height 26
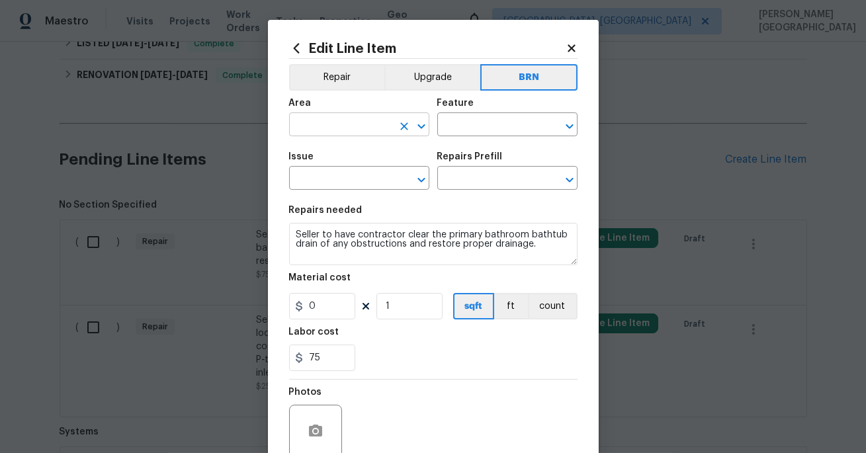
click at [339, 117] on input "text" at bounding box center [340, 126] width 103 height 21
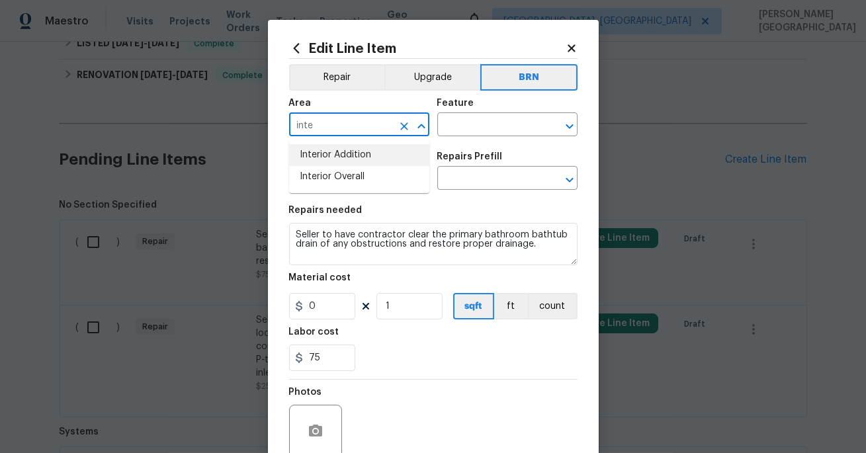
click at [358, 153] on li "Interior Addition" at bounding box center [359, 155] width 140 height 22
type input "Interior Addition"
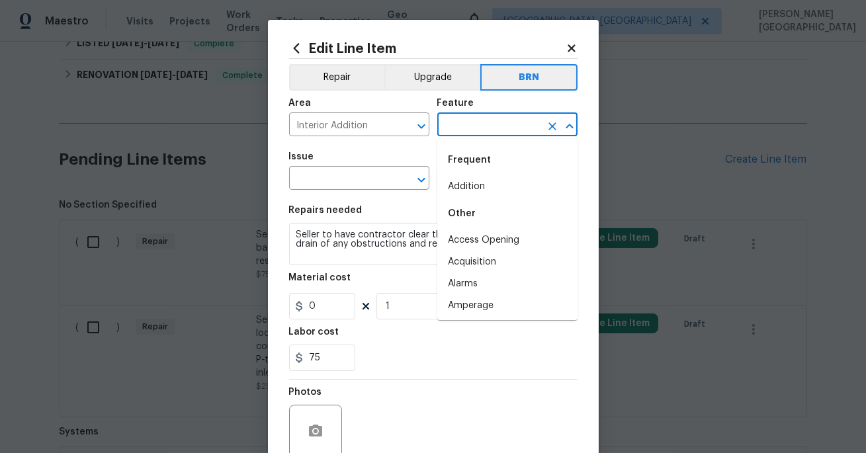
click at [466, 121] on input "text" at bounding box center [488, 126] width 103 height 21
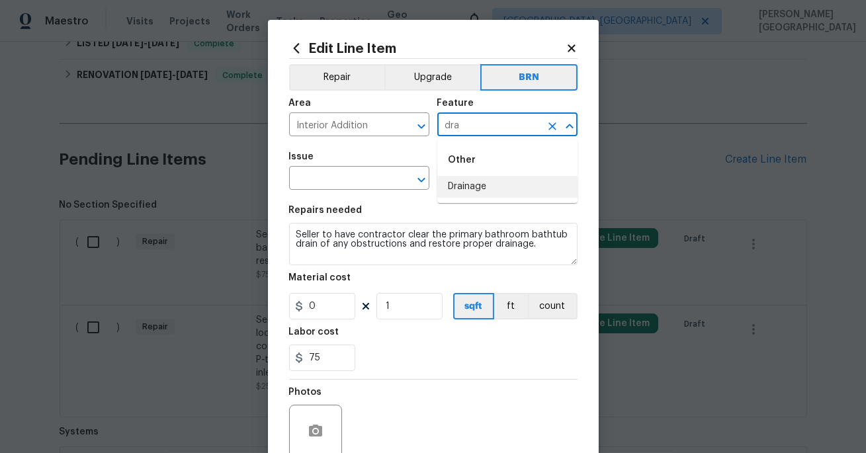
click at [468, 191] on li "Drainage" at bounding box center [507, 187] width 140 height 22
type input "Drainage"
click at [331, 182] on input "text" at bounding box center [340, 179] width 103 height 21
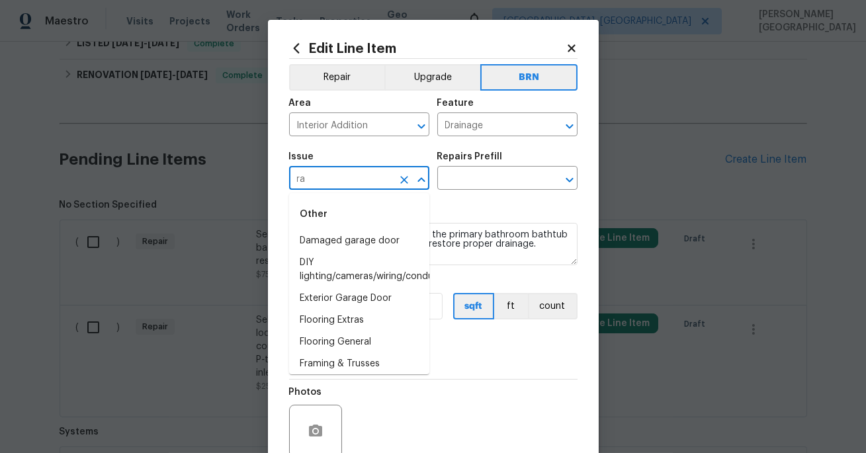
type input "r"
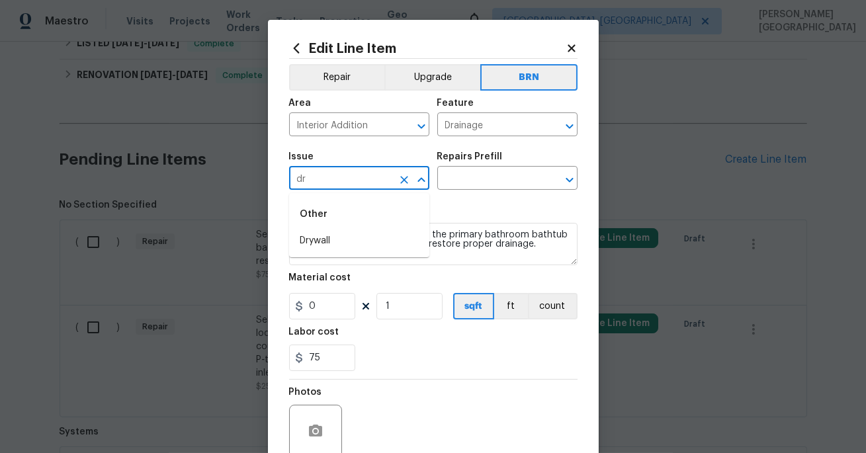
type input "d"
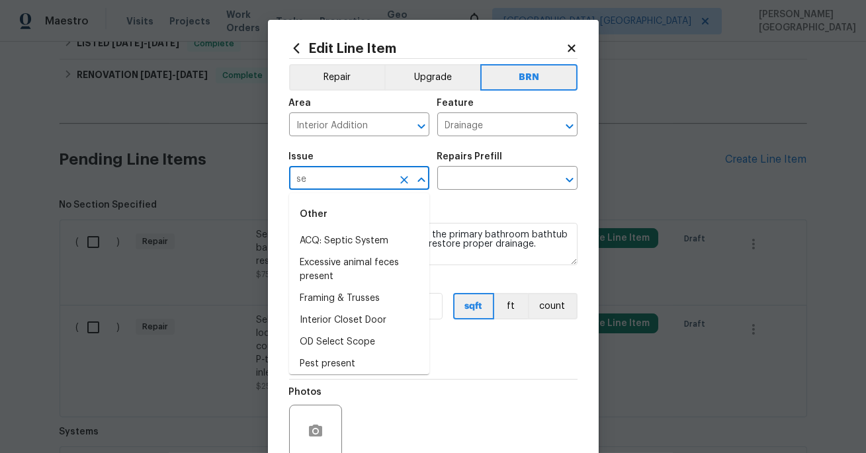
type input "s"
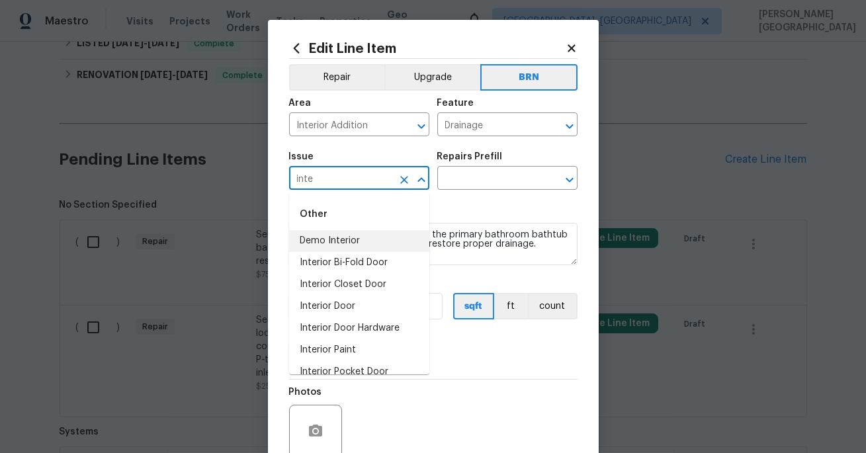
click at [354, 243] on li "Demo Interior" at bounding box center [359, 241] width 140 height 22
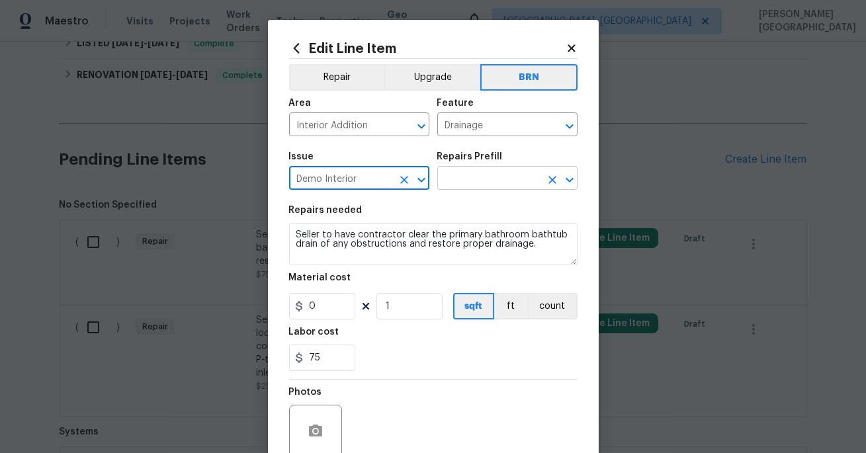
type input "Demo Interior"
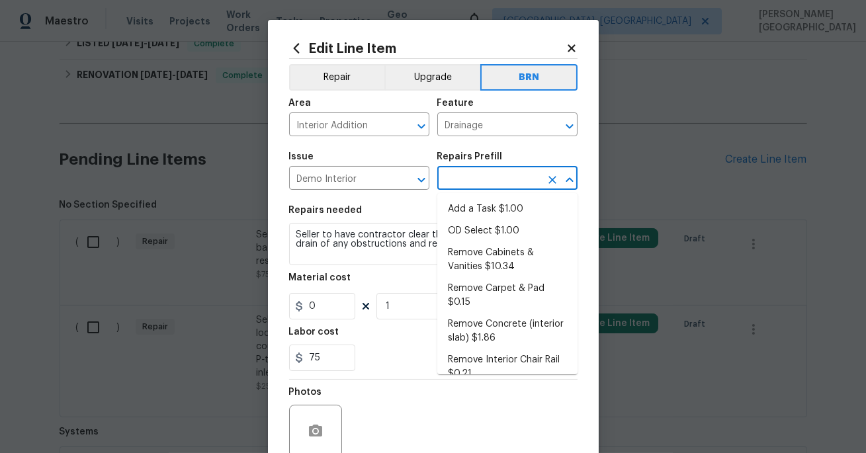
click at [474, 188] on input "text" at bounding box center [488, 179] width 103 height 21
click at [473, 215] on li "Add a Task $1.00" at bounding box center [507, 209] width 140 height 22
type input "Demolition"
type input "Add a Task $1.00"
type textarea "HPM to detail"
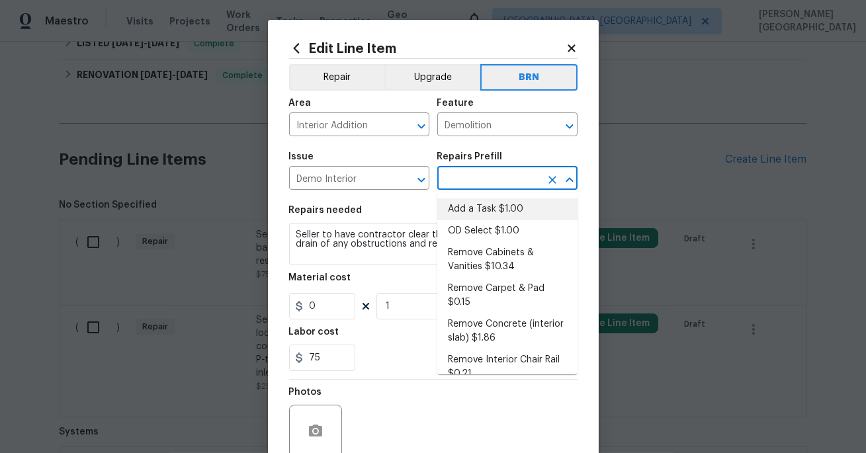
type input "1"
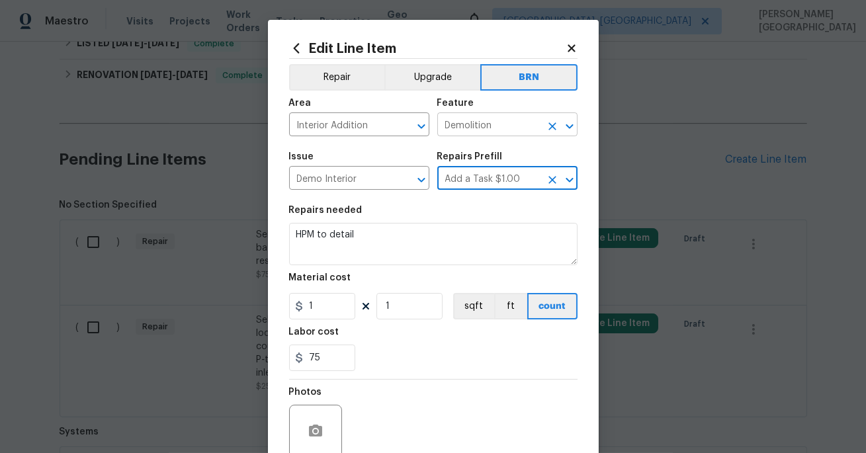
click at [470, 118] on input "Demolition" at bounding box center [488, 126] width 103 height 21
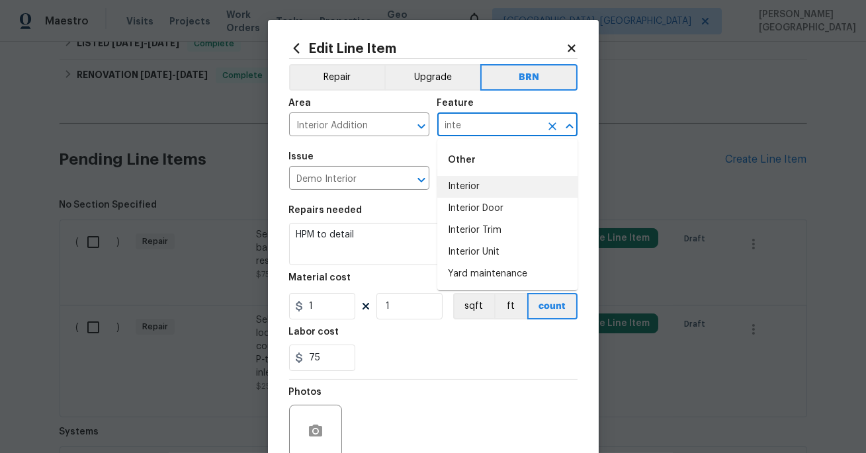
click at [474, 192] on li "Interior" at bounding box center [507, 187] width 140 height 22
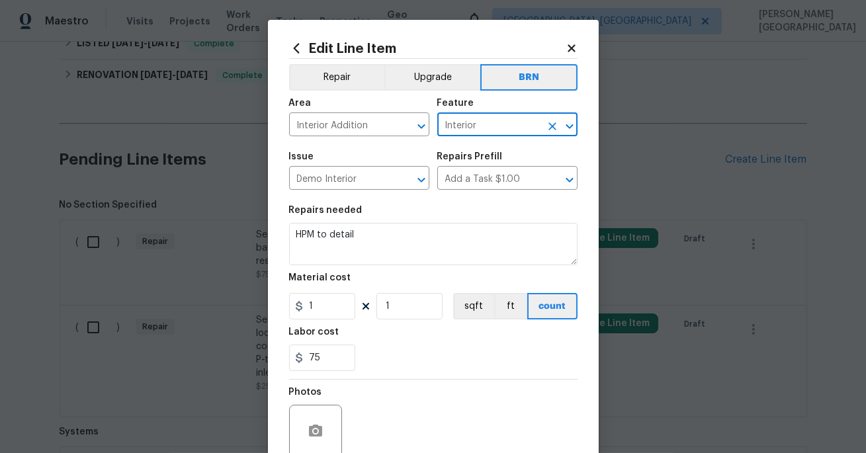
type input "Interior"
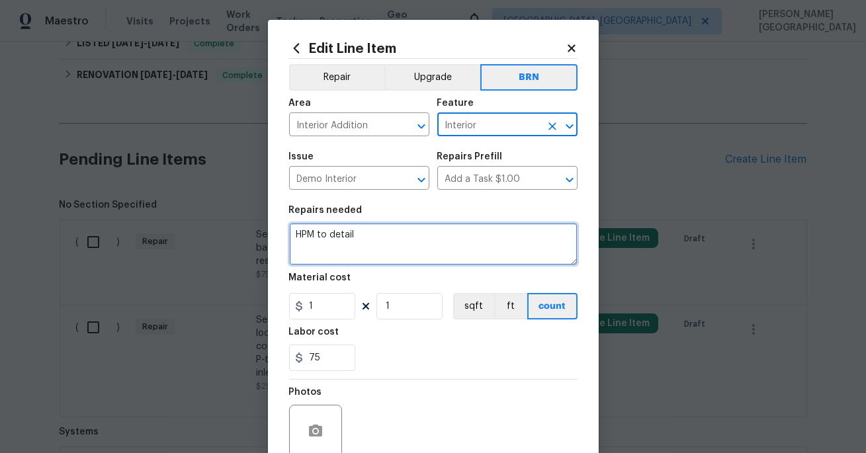
click at [396, 229] on textarea "HPM to detail" at bounding box center [433, 244] width 288 height 42
paste textarea "Seller to have contractor clear the primary bathroom bathtub drain of any obstr…"
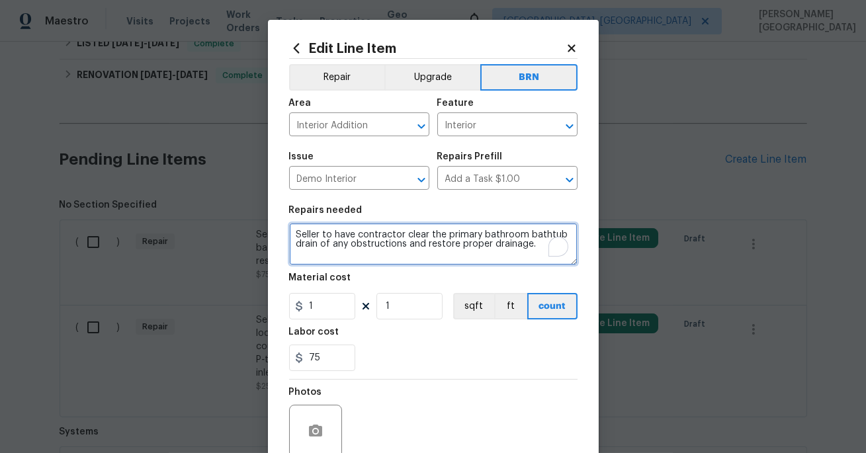
type textarea "Seller to have contractor clear the primary bathroom bathtub drain of any obstr…"
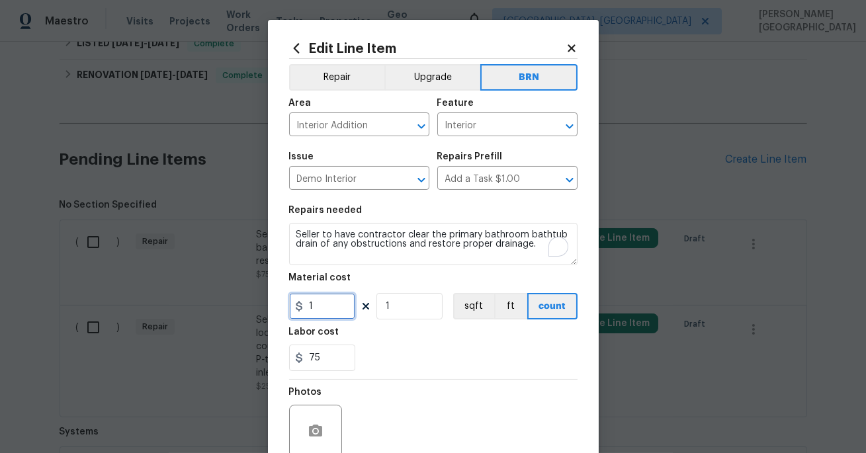
click at [319, 305] on input "1" at bounding box center [322, 306] width 66 height 26
type input "0"
click at [323, 437] on button "button" at bounding box center [316, 431] width 32 height 32
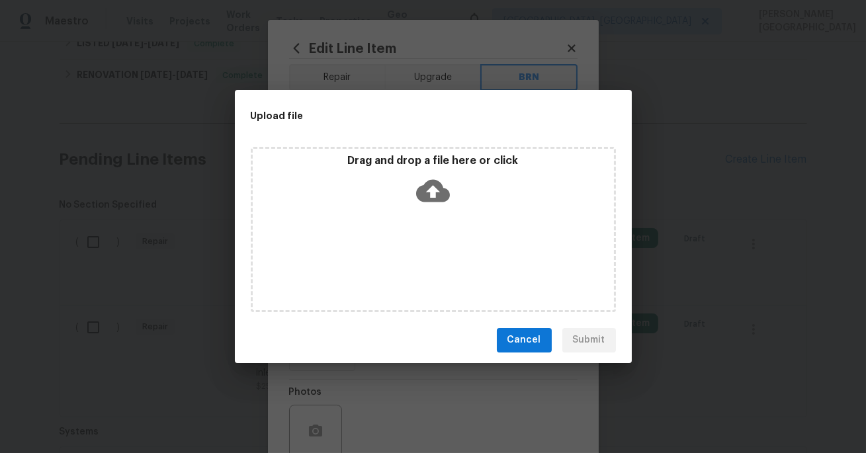
click at [442, 196] on icon at bounding box center [433, 190] width 34 height 22
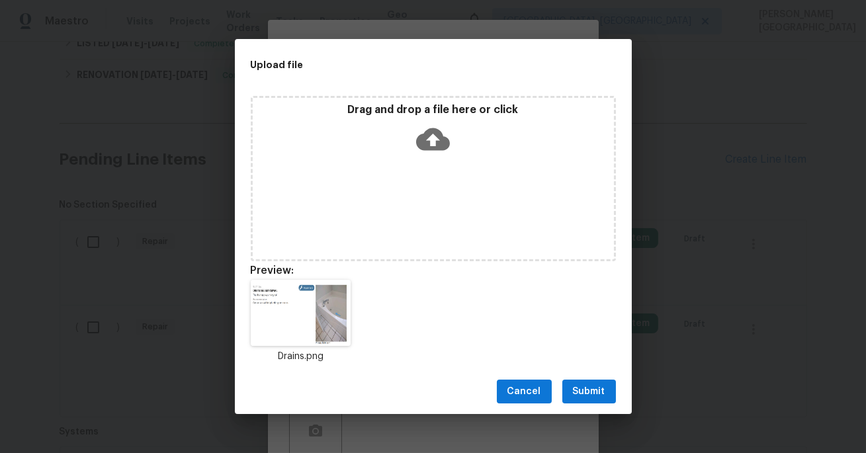
click at [595, 400] on button "Submit" at bounding box center [589, 392] width 54 height 24
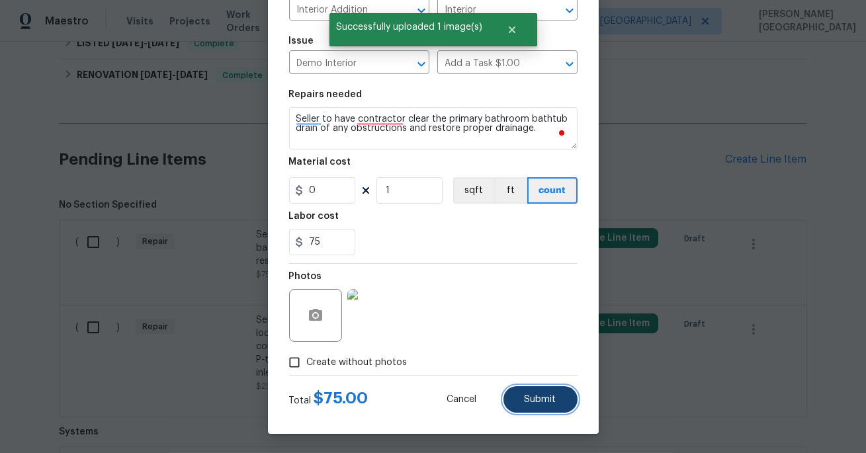
click at [536, 399] on span "Submit" at bounding box center [540, 400] width 32 height 10
type textarea "Seller to have contractor clear the primary bathroom bathtub drain of any obstr…"
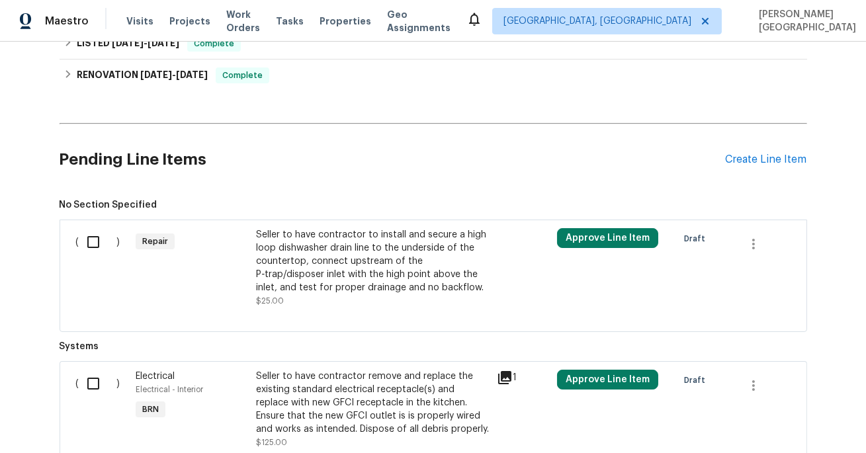
click at [383, 254] on div "Seller to have contractor to install and secure a high loop dishwasher drain li…" at bounding box center [372, 261] width 233 height 66
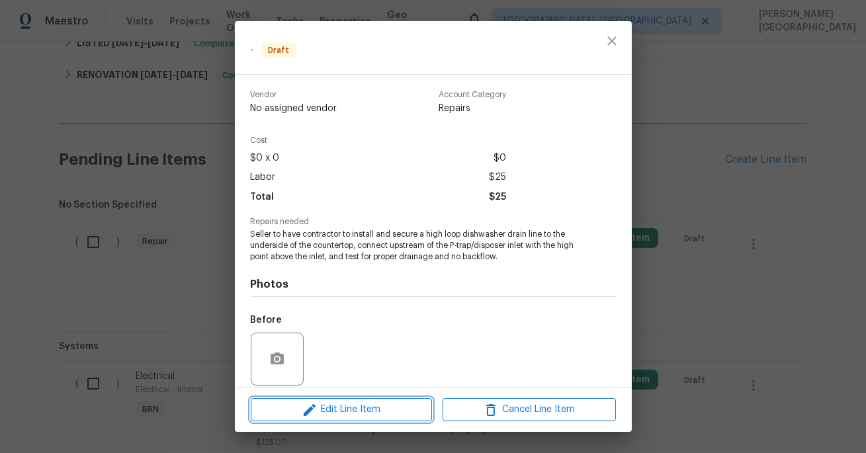
click at [341, 412] on span "Edit Line Item" at bounding box center [341, 409] width 173 height 17
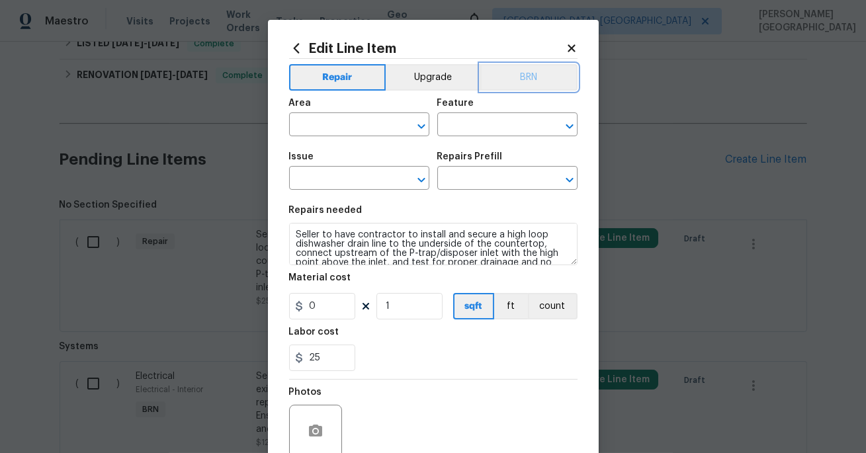
click at [528, 77] on button "BRN" at bounding box center [528, 77] width 97 height 26
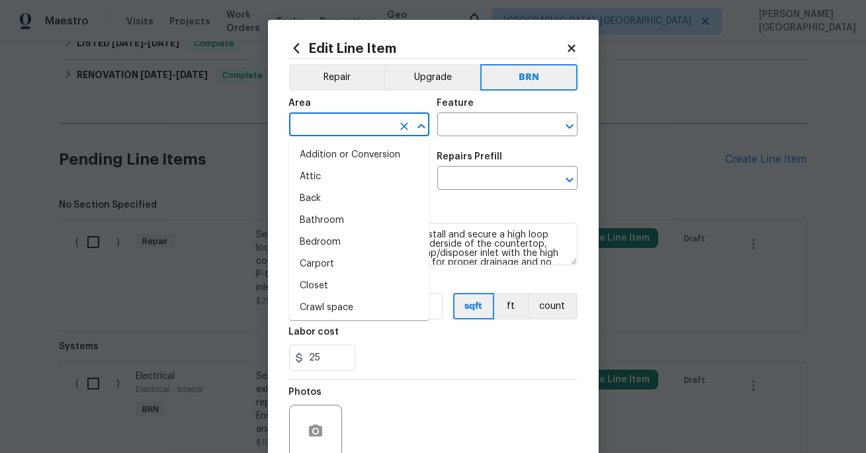
click at [353, 130] on input "text" at bounding box center [340, 126] width 103 height 21
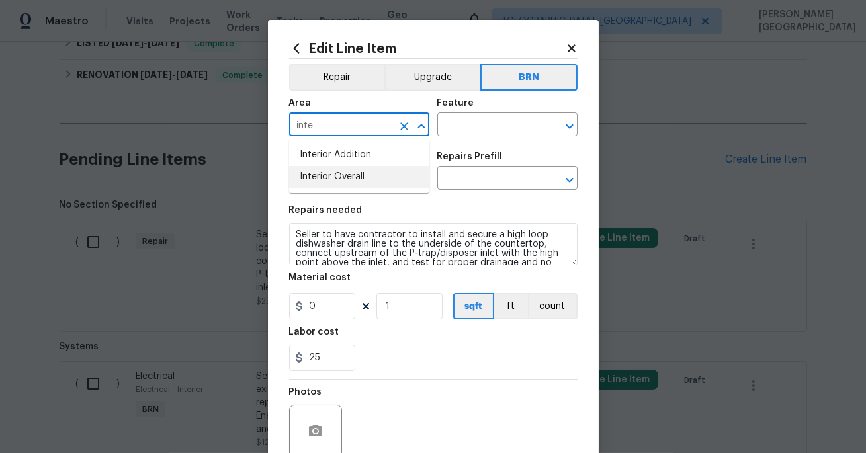
click at [352, 177] on li "Interior Overall" at bounding box center [359, 177] width 140 height 22
type input "Interior Overall"
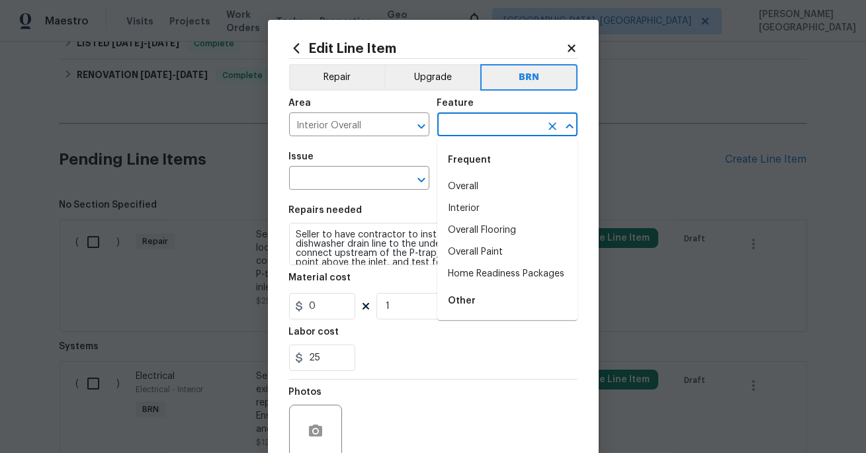
click at [464, 120] on input "text" at bounding box center [488, 126] width 103 height 21
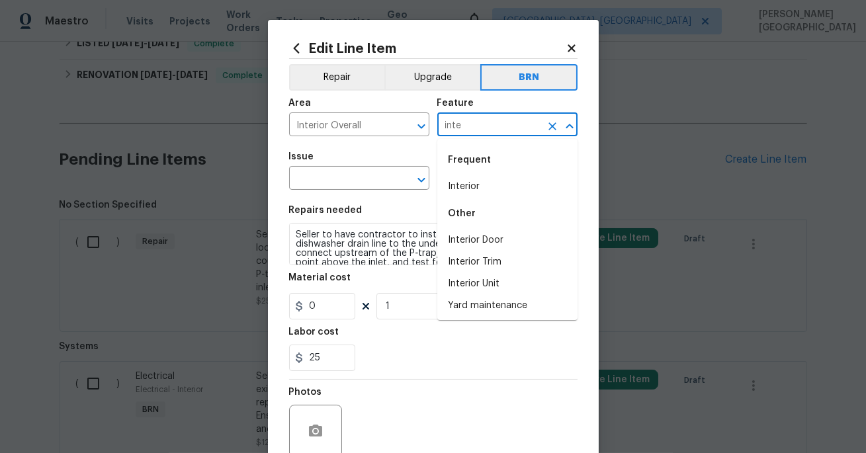
click at [488, 192] on li "Interior" at bounding box center [507, 187] width 140 height 22
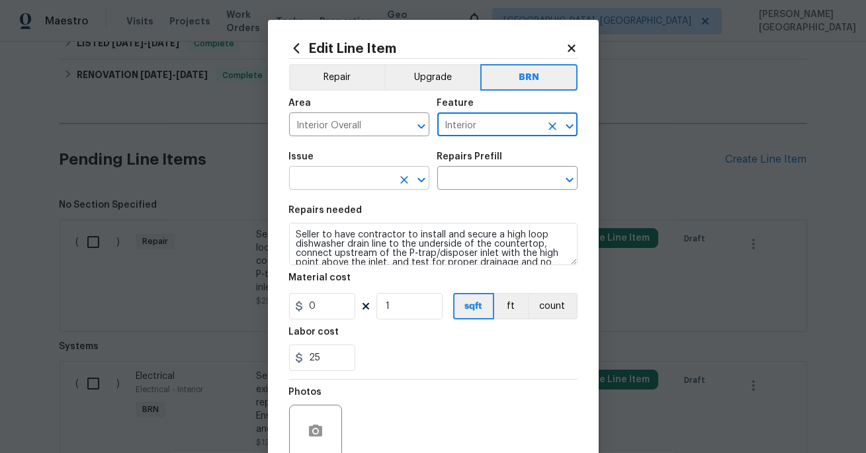
type input "Interior"
click at [345, 182] on input "text" at bounding box center [340, 179] width 103 height 21
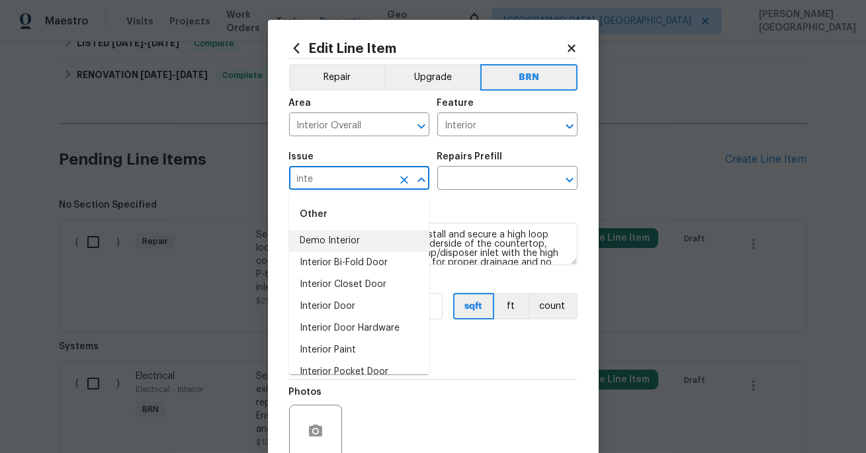
click at [360, 242] on li "Demo Interior" at bounding box center [359, 241] width 140 height 22
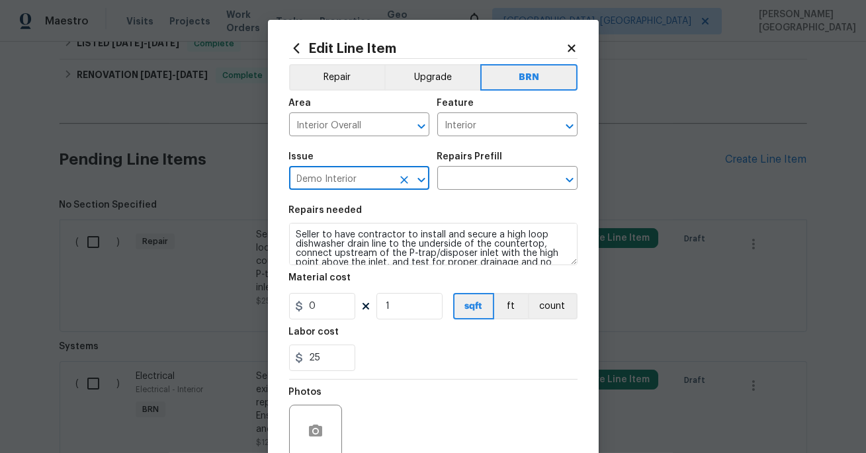
type input "Demo Interior"
click at [454, 196] on div "Issue Demo Interior ​ Repairs Prefill ​" at bounding box center [433, 171] width 288 height 54
click at [454, 187] on input "text" at bounding box center [488, 179] width 103 height 21
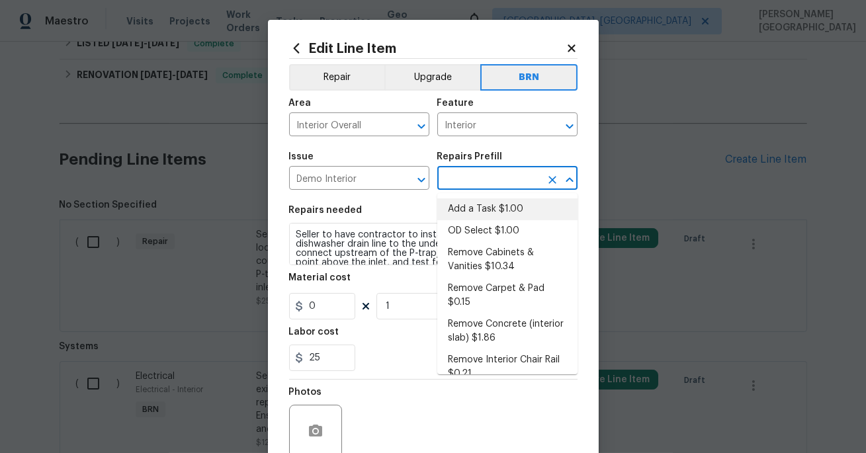
click at [463, 202] on li "Add a Task $1.00" at bounding box center [507, 209] width 140 height 22
type input "Demolition"
type input "Add a Task $1.00"
type textarea "HPM to detail"
type input "1"
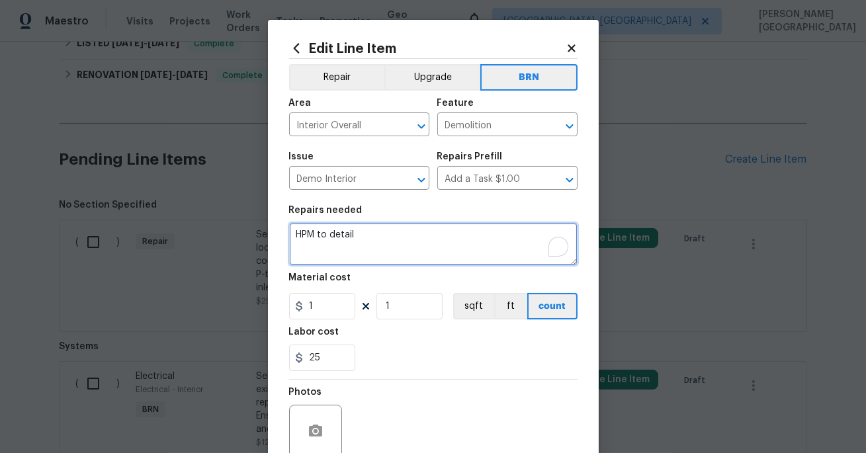
click at [372, 237] on textarea "HPM to detail" at bounding box center [433, 244] width 288 height 42
paste textarea "Seller to have contractor to install and secure a high loop dishwasher drain li…"
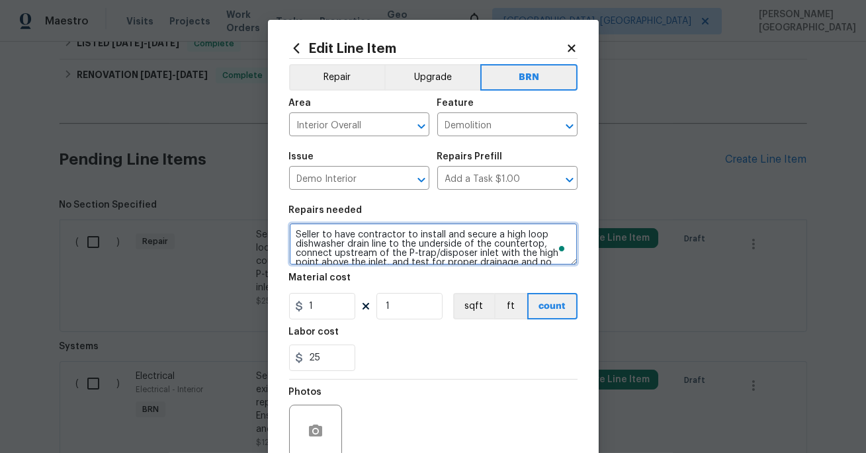
scroll to position [21, 0]
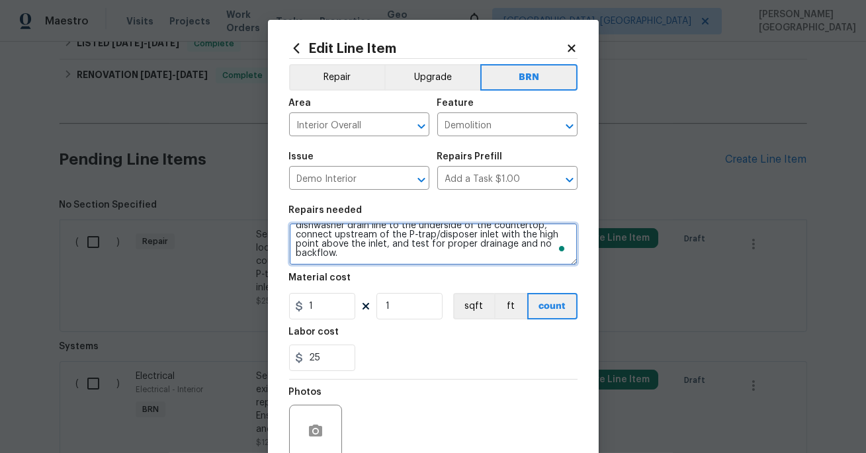
type textarea "Seller to have contractor to install and secure a high loop dishwasher drain li…"
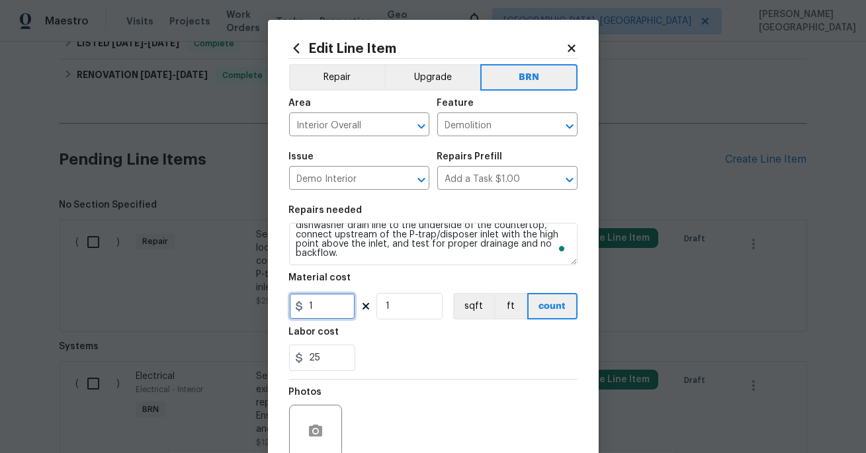
click at [322, 314] on input "1" at bounding box center [322, 306] width 66 height 26
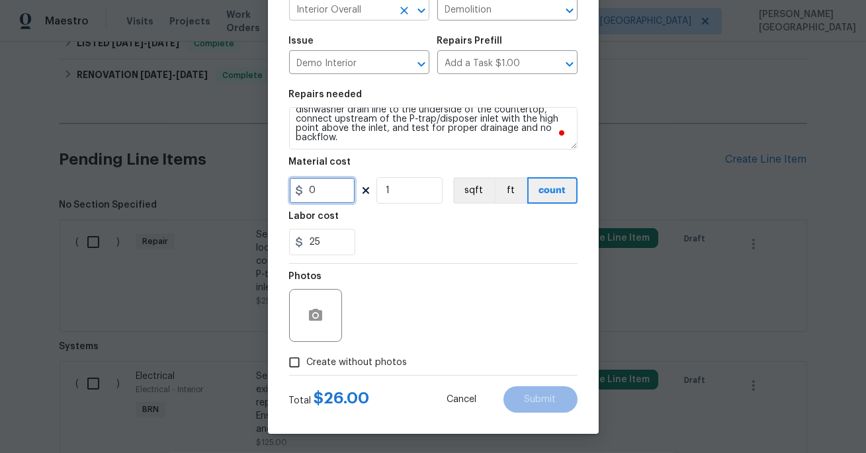
type input "0"
click at [318, 315] on icon "button" at bounding box center [315, 315] width 13 height 12
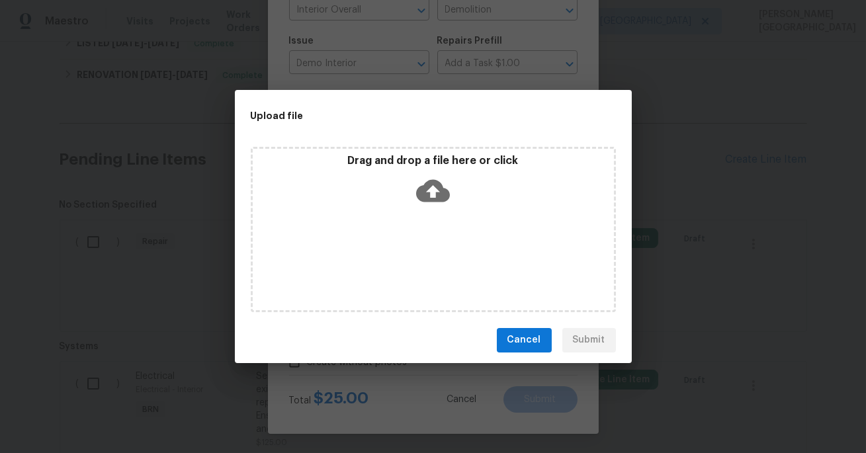
click at [435, 184] on icon at bounding box center [433, 190] width 34 height 22
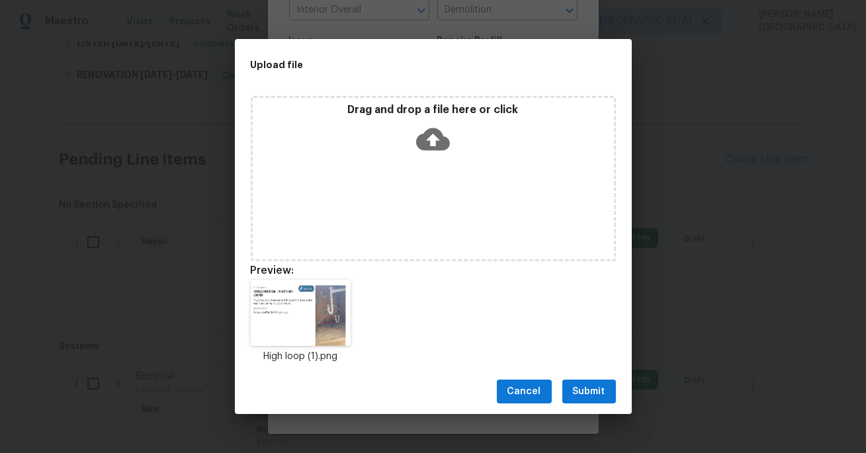
click at [591, 397] on span "Submit" at bounding box center [589, 392] width 32 height 17
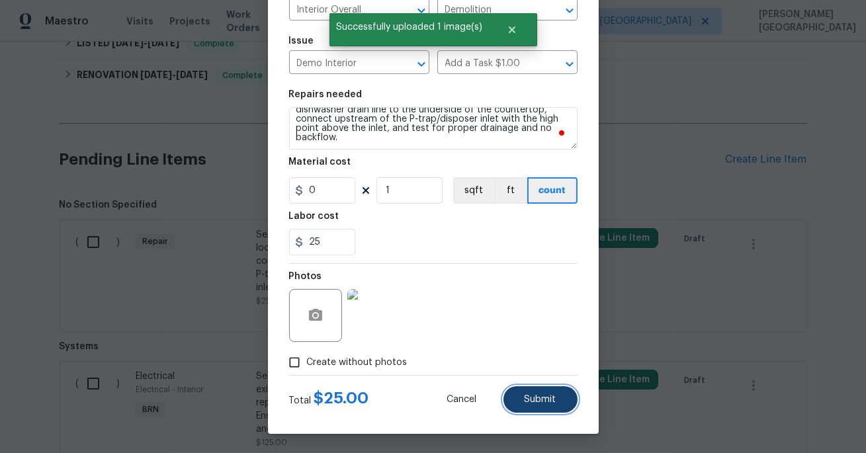
click at [532, 403] on span "Submit" at bounding box center [540, 400] width 32 height 10
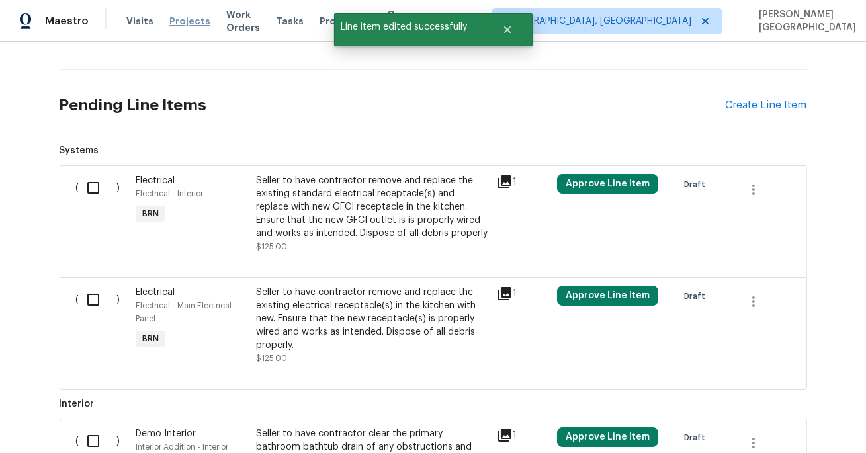
scroll to position [489, 0]
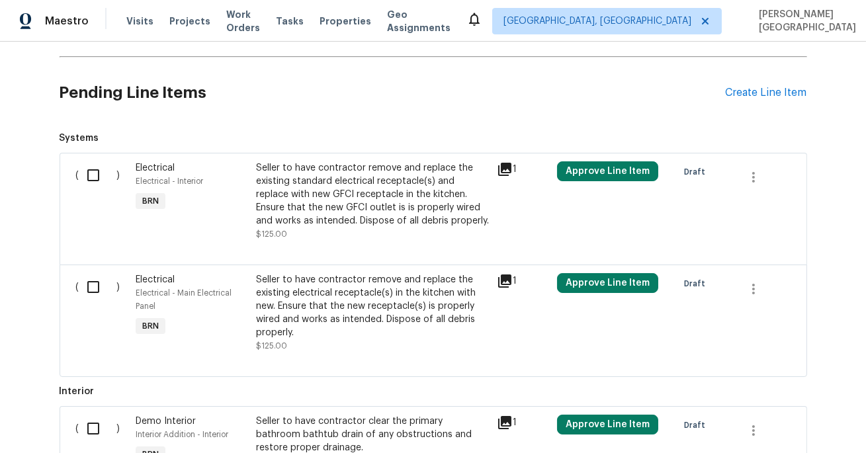
click at [89, 170] on input "checkbox" at bounding box center [98, 175] width 38 height 28
checkbox input "true"
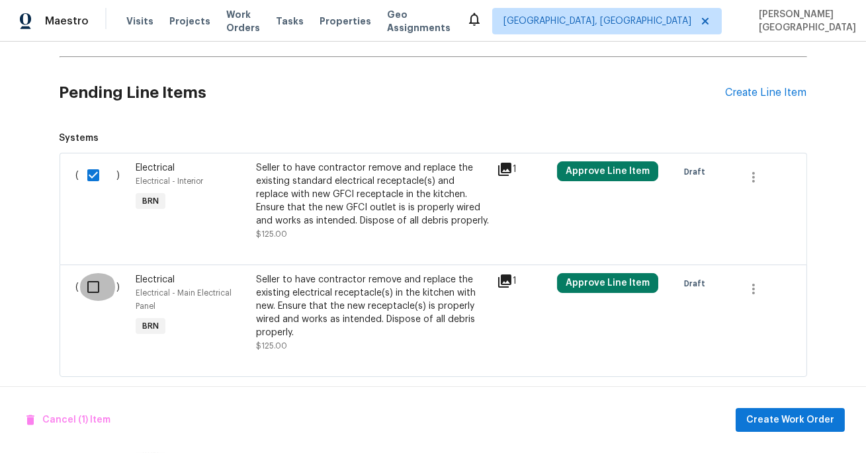
click at [93, 284] on input "checkbox" at bounding box center [98, 287] width 38 height 28
checkbox input "true"
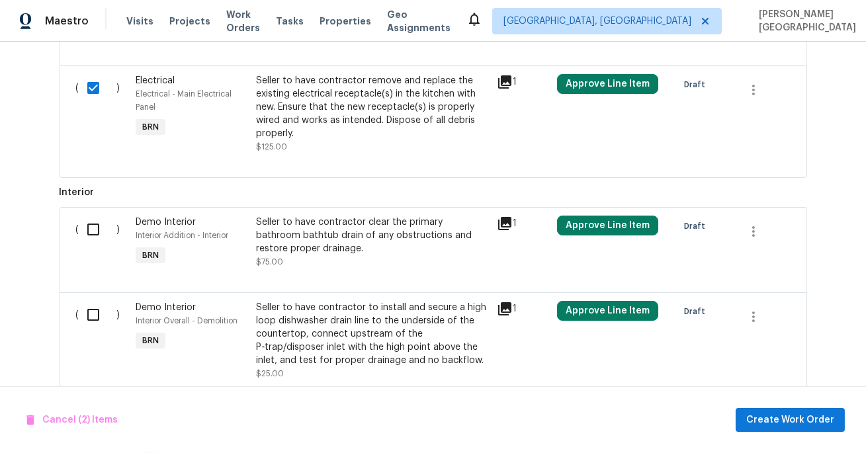
click at [93, 229] on input "checkbox" at bounding box center [98, 230] width 38 height 28
checkbox input "true"
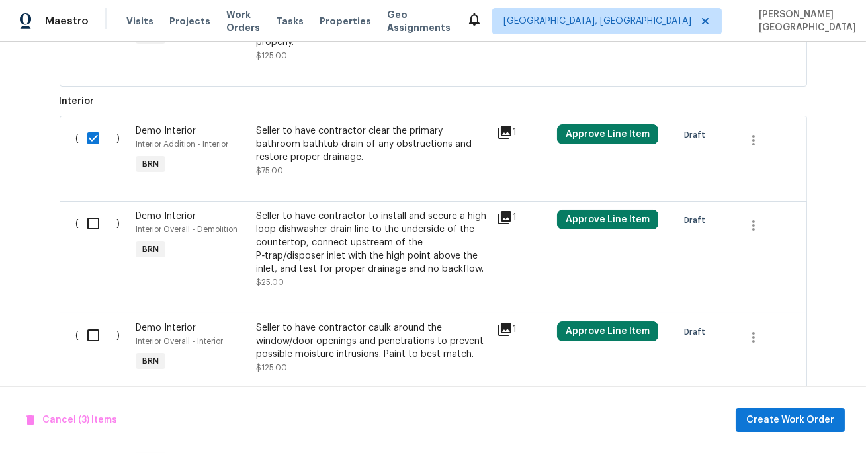
scroll to position [792, 0]
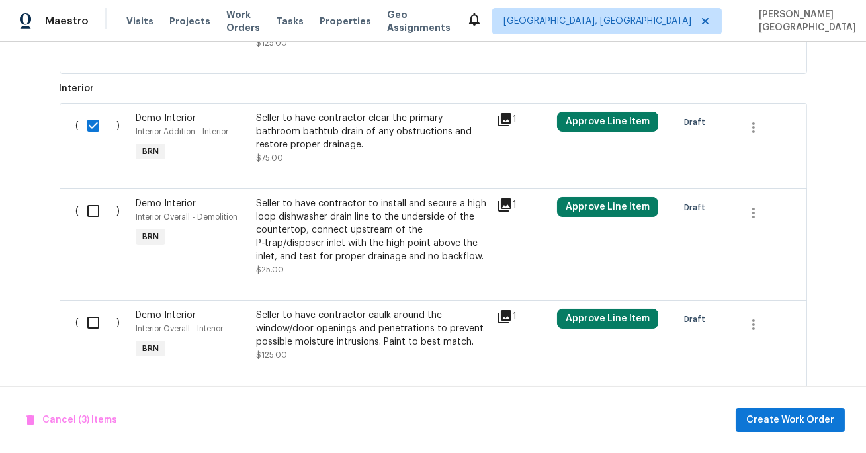
click at [93, 229] on div "( )" at bounding box center [102, 236] width 60 height 87
click at [91, 214] on input "checkbox" at bounding box center [98, 211] width 38 height 28
checkbox input "true"
click at [91, 320] on input "checkbox" at bounding box center [98, 323] width 38 height 28
checkbox input "true"
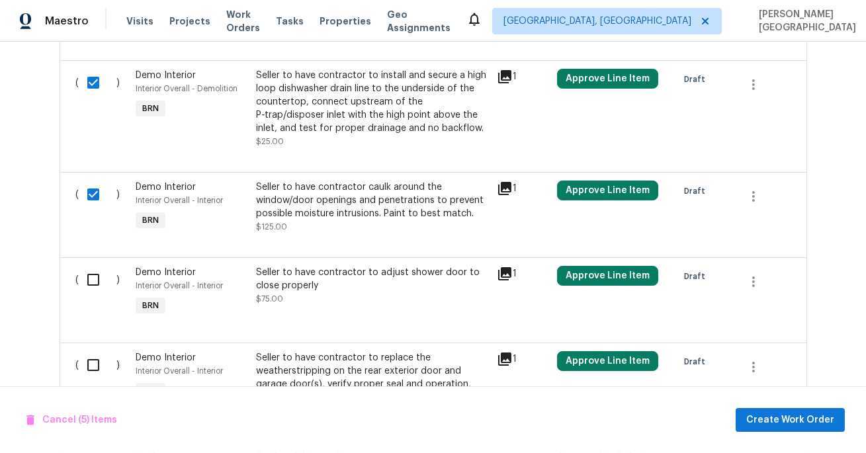
scroll to position [968, 0]
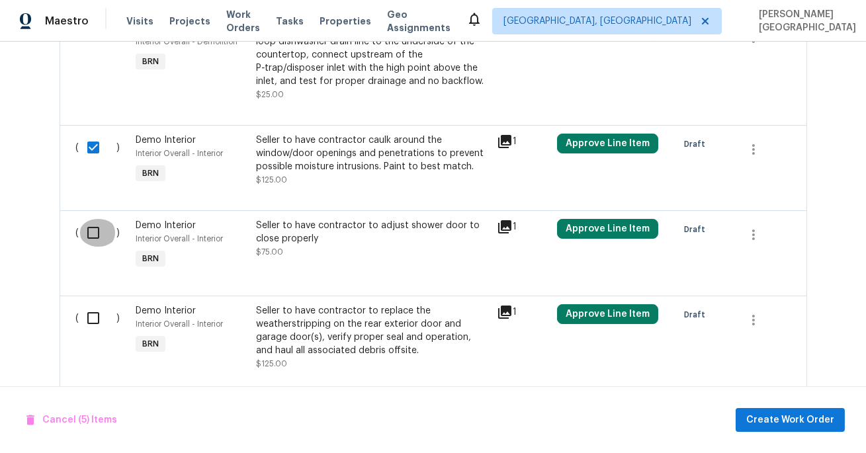
click at [91, 227] on input "checkbox" at bounding box center [98, 233] width 38 height 28
checkbox input "true"
click at [89, 317] on input "checkbox" at bounding box center [98, 318] width 38 height 28
checkbox input "true"
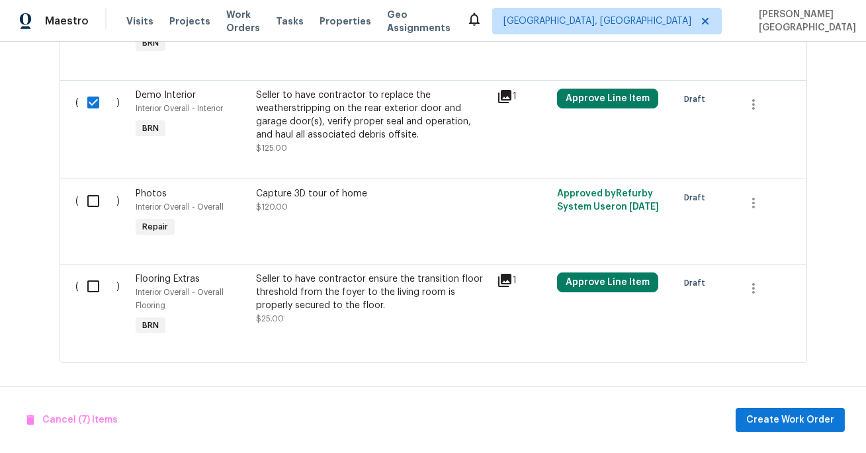
click at [85, 286] on input "checkbox" at bounding box center [98, 286] width 38 height 28
checkbox input "true"
click at [800, 421] on span "Create Work Order" at bounding box center [790, 420] width 88 height 17
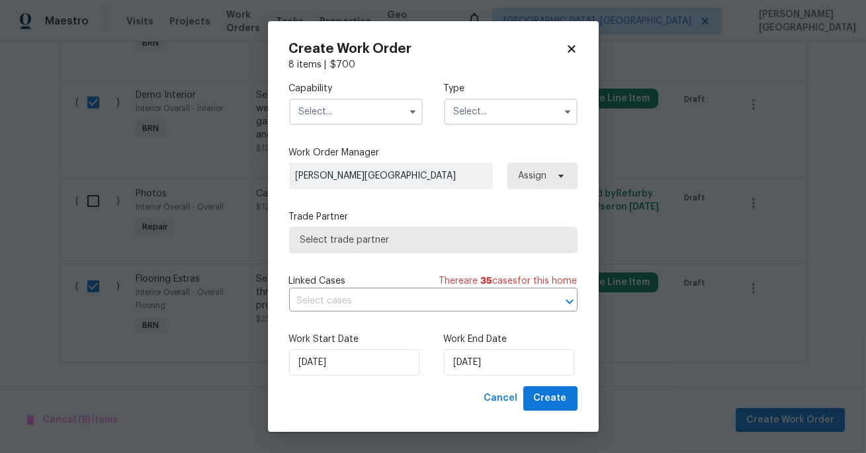
click at [329, 102] on input "text" at bounding box center [356, 112] width 134 height 26
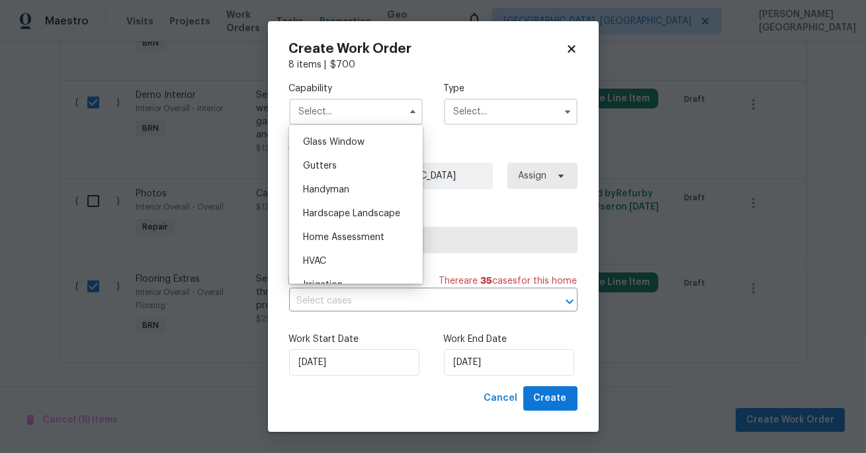
scroll to position [558, 0]
click at [360, 227] on div "General Inspector" at bounding box center [355, 239] width 127 height 24
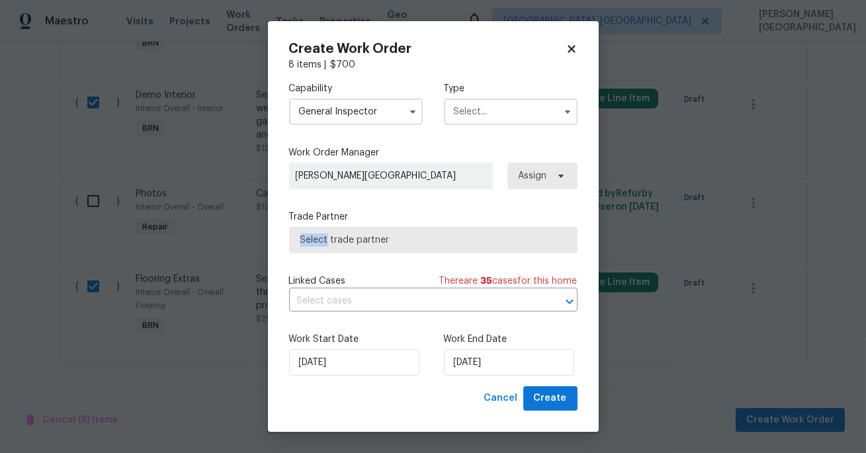
click at [360, 227] on span "Select trade partner" at bounding box center [433, 240] width 288 height 26
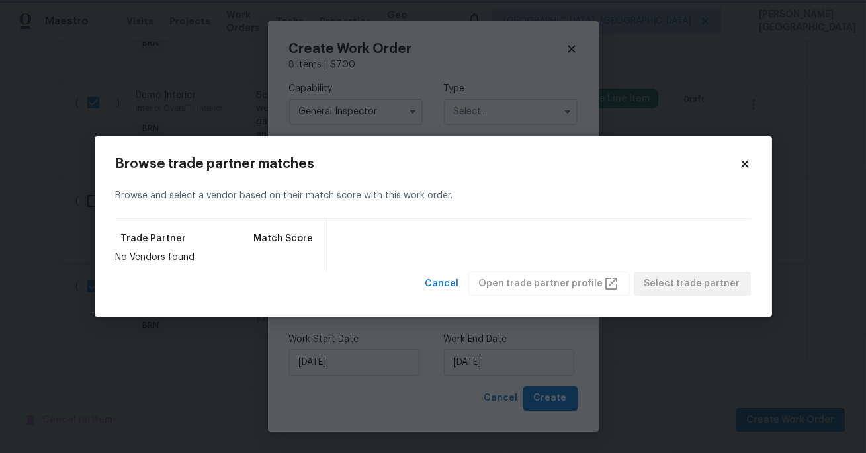
click at [347, 109] on body "Maestro Visits Projects Work Orders Tasks Properties Geo Assignments Albuquerqu…" at bounding box center [433, 226] width 866 height 453
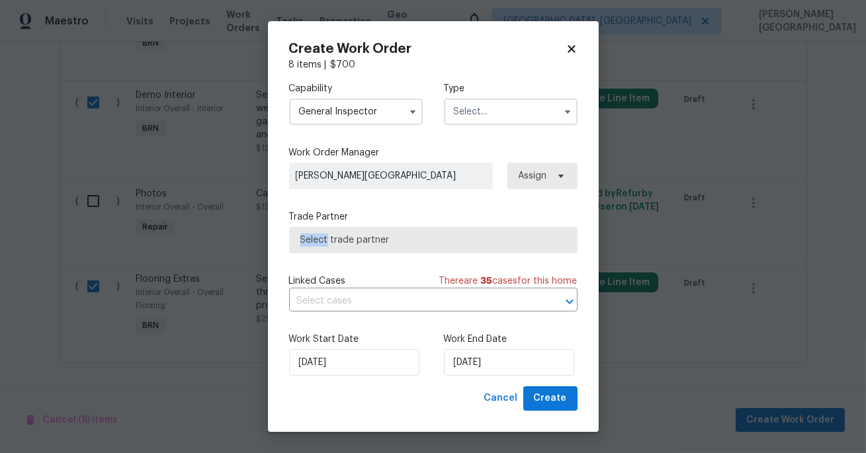
click at [347, 109] on input "General Inspector" at bounding box center [356, 112] width 134 height 26
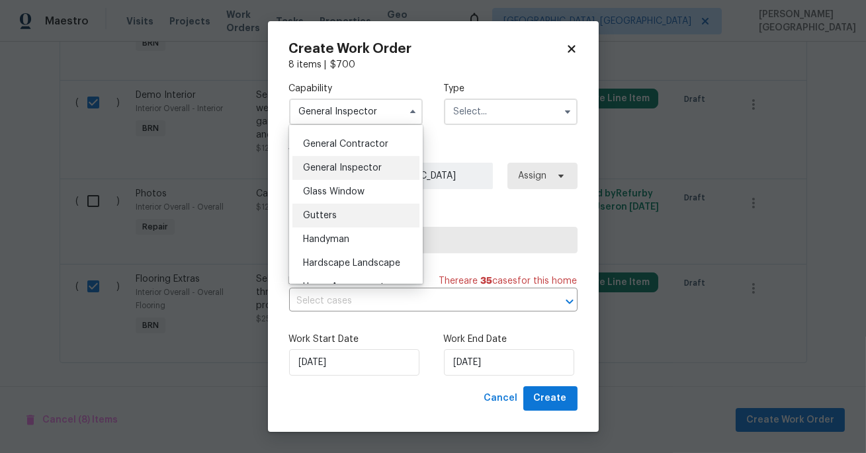
scroll to position [624, 0]
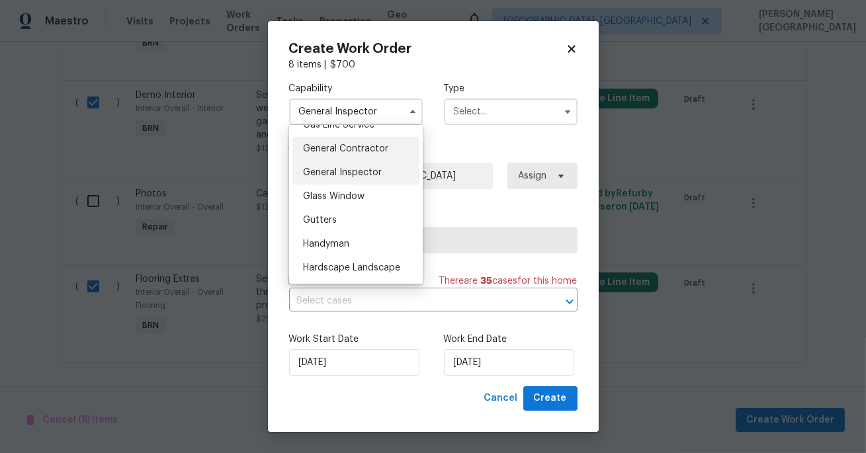
click at [363, 151] on span "General Contractor" at bounding box center [345, 148] width 85 height 9
type input "General Contractor"
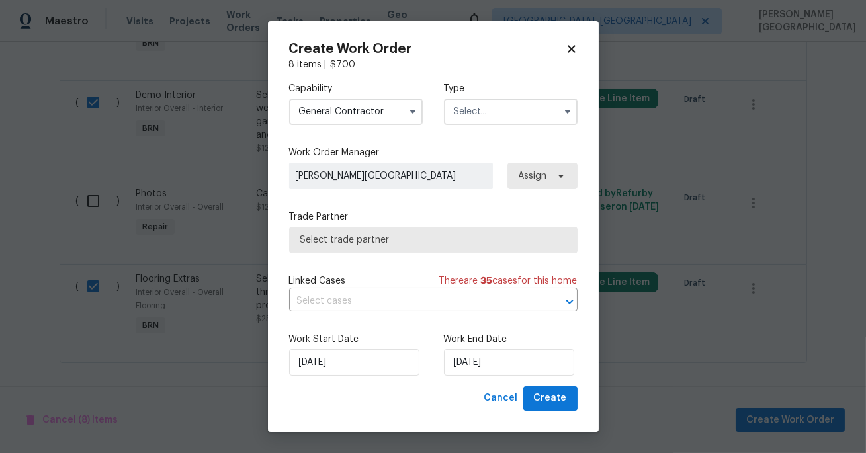
click at [468, 106] on input "text" at bounding box center [511, 112] width 134 height 26
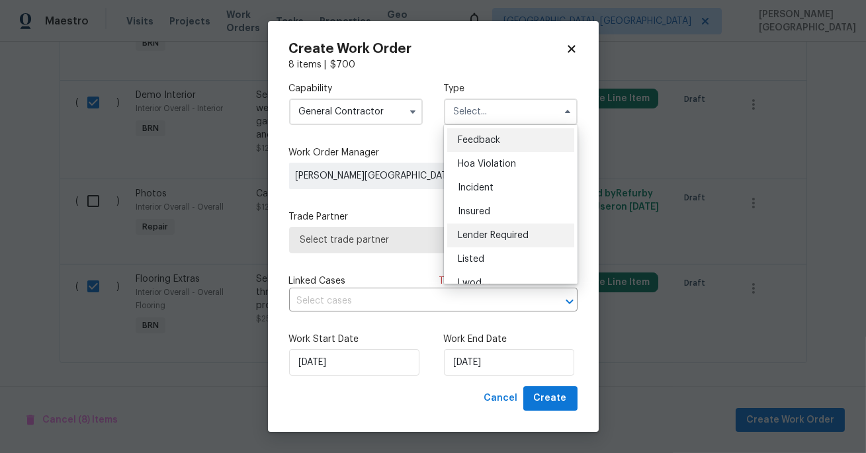
scroll to position [157, 0]
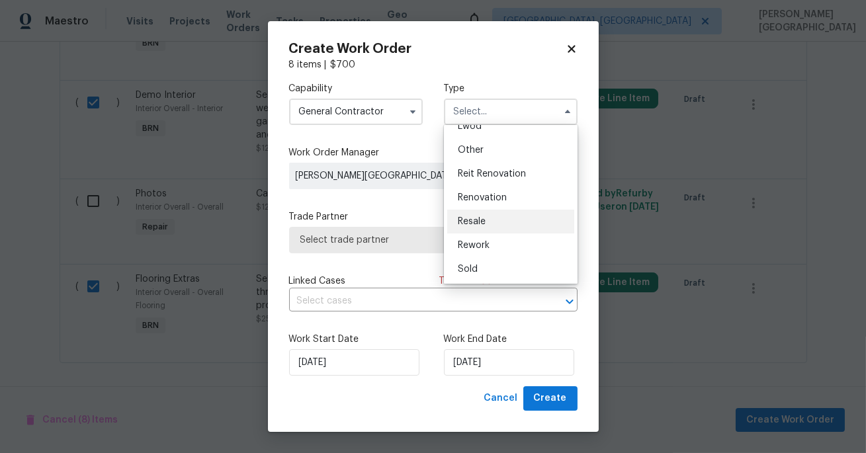
click at [489, 217] on div "Resale" at bounding box center [510, 222] width 127 height 24
type input "Resale"
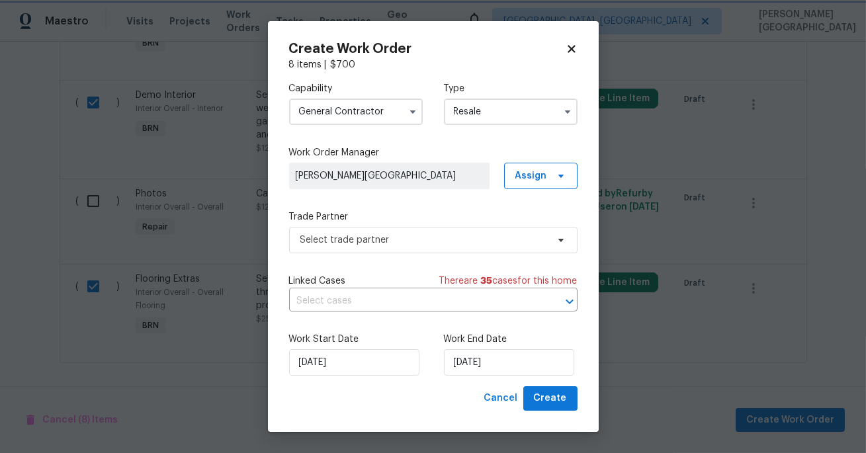
scroll to position [0, 0]
click at [360, 310] on input "text" at bounding box center [414, 301] width 251 height 21
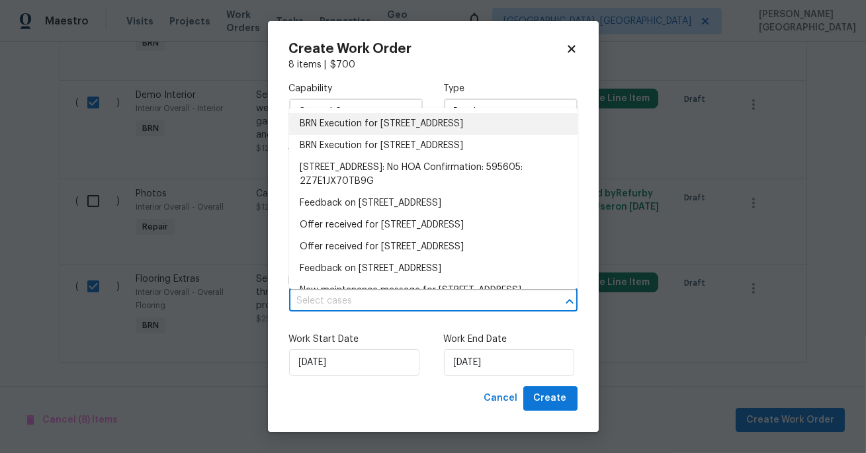
click at [359, 123] on li "BRN Execution for 130 Sunset Ln, Calera, AL 35040" at bounding box center [433, 124] width 288 height 22
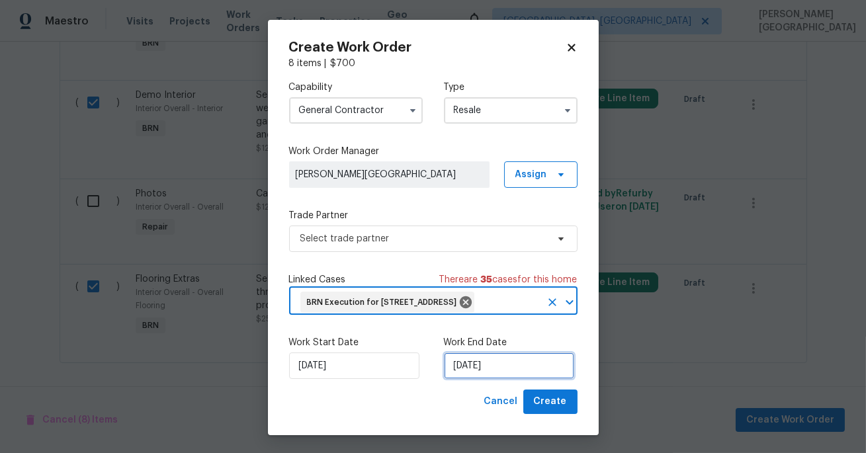
click at [460, 373] on input "10/1/2025" at bounding box center [509, 366] width 130 height 26
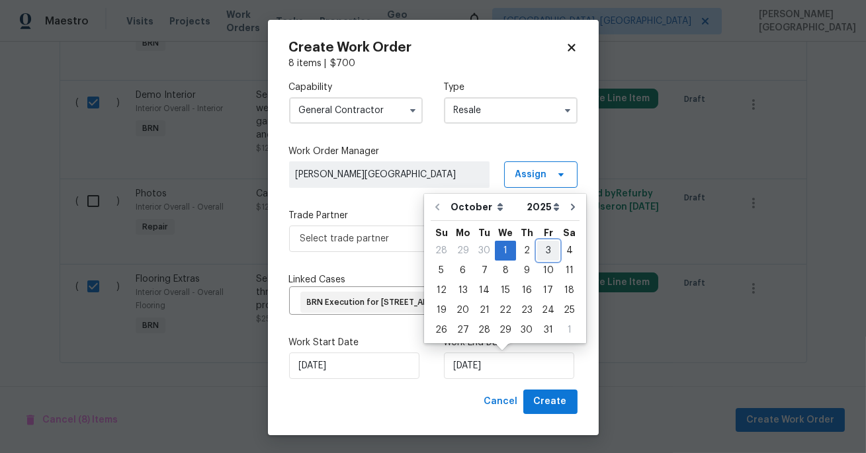
click at [546, 253] on div "3" at bounding box center [548, 250] width 22 height 19
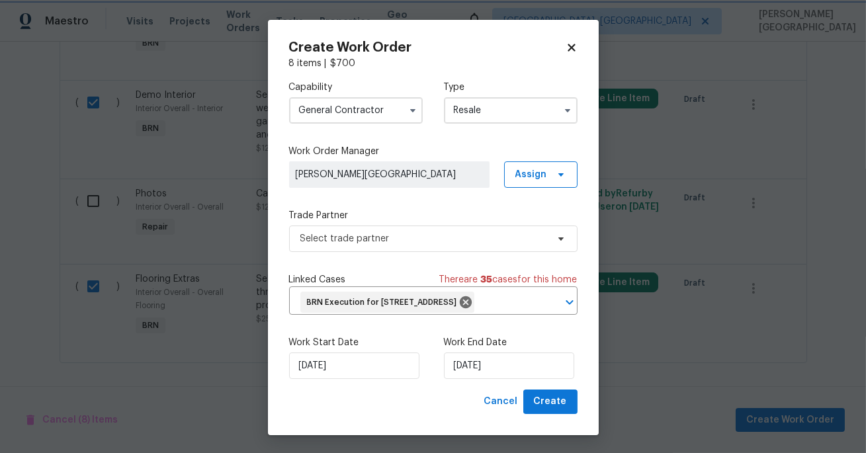
type input "10/3/2025"
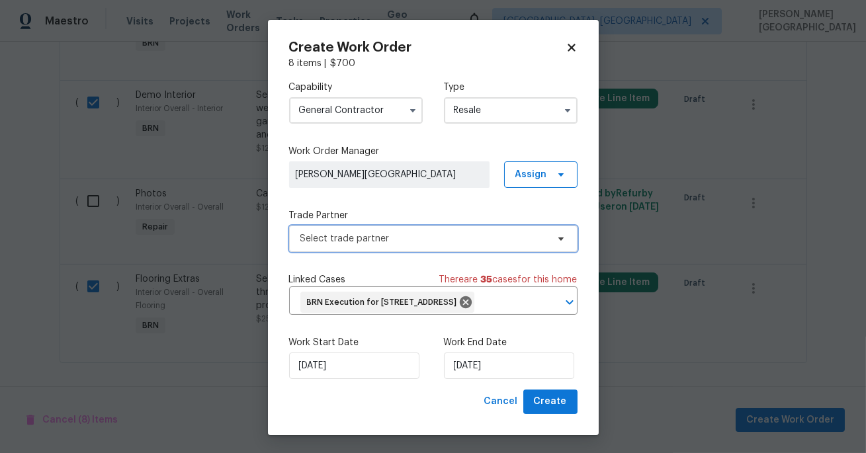
click at [380, 249] on span "Select trade partner" at bounding box center [433, 239] width 288 height 26
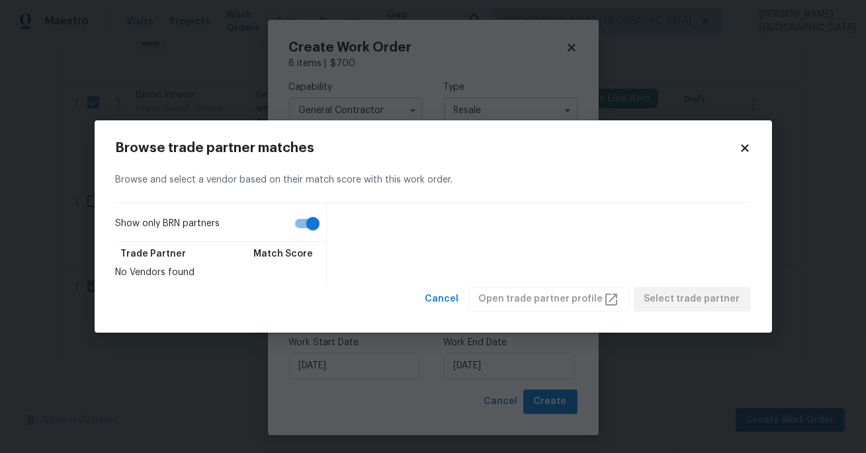
click at [319, 226] on input "Show only BRN partners" at bounding box center [312, 223] width 75 height 25
checkbox input "false"
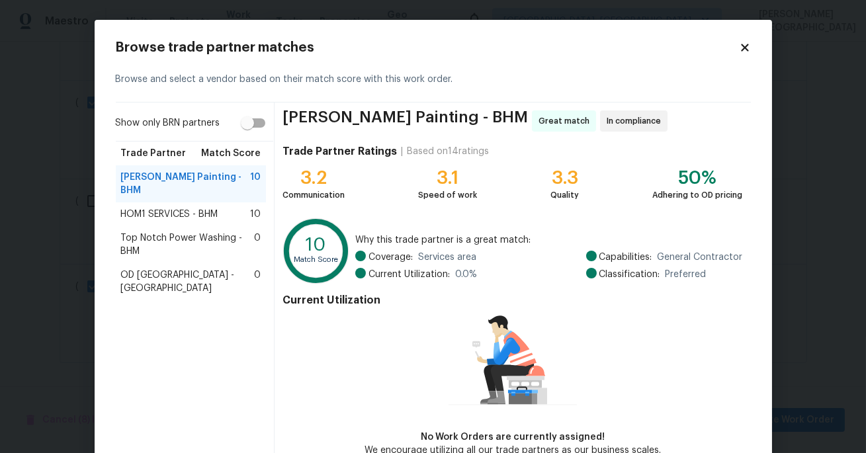
click at [203, 208] on span "HOM1 SERVICES - BHM" at bounding box center [169, 214] width 97 height 13
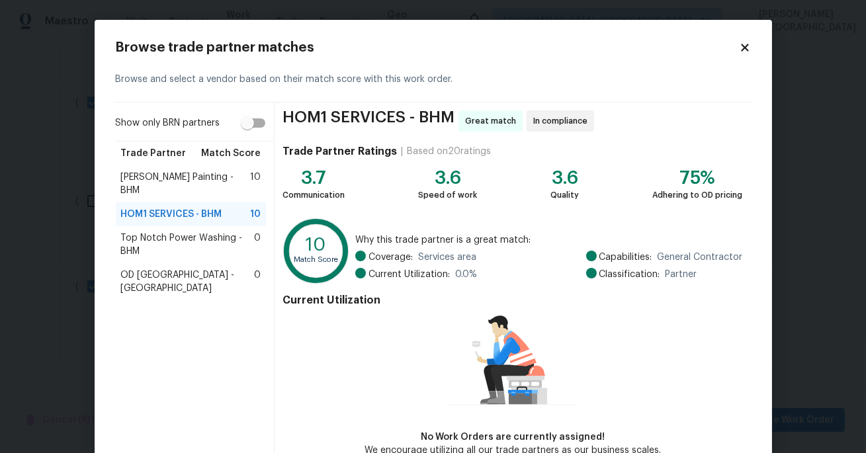
click at [196, 231] on span "Top Notch Power Washing - BHM" at bounding box center [188, 244] width 134 height 26
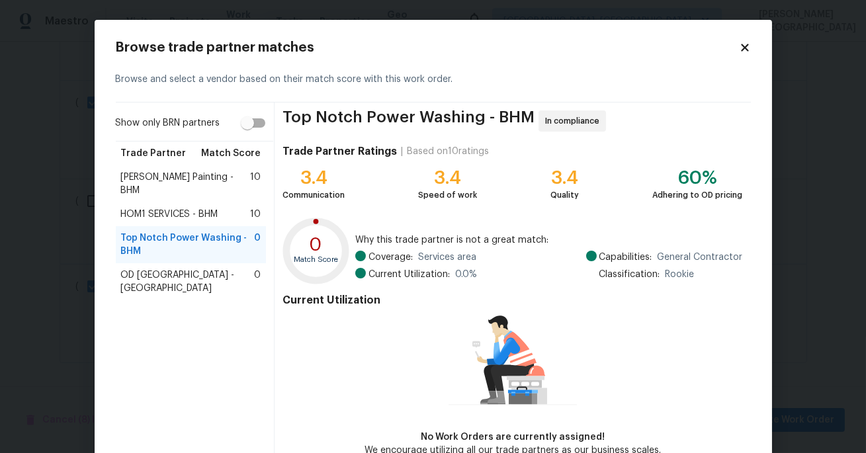
click at [189, 208] on div "HOM1 SERVICES - BHM 10" at bounding box center [191, 214] width 151 height 24
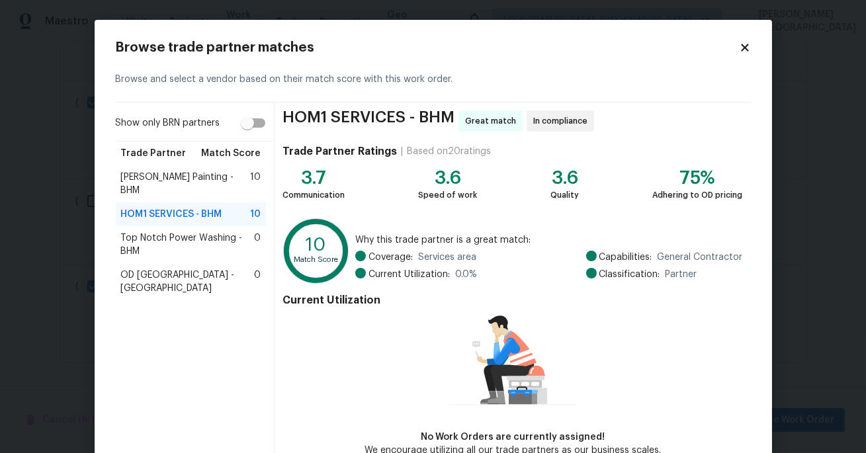
scroll to position [76, 0]
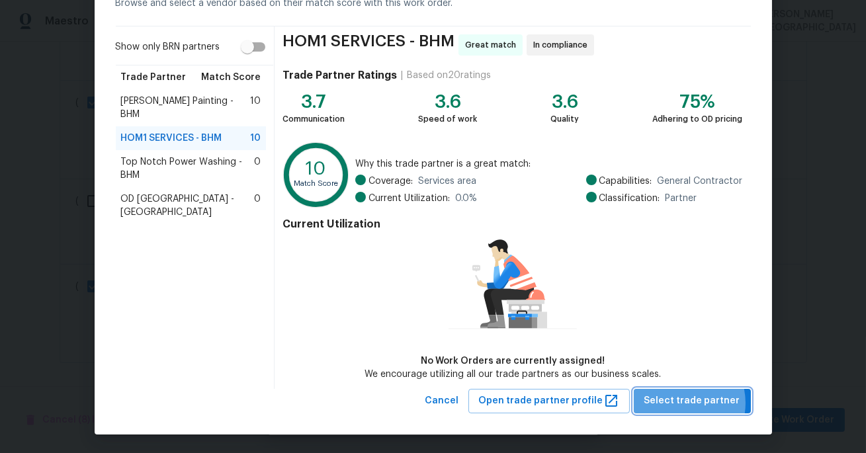
click at [684, 402] on span "Select trade partner" at bounding box center [692, 401] width 96 height 17
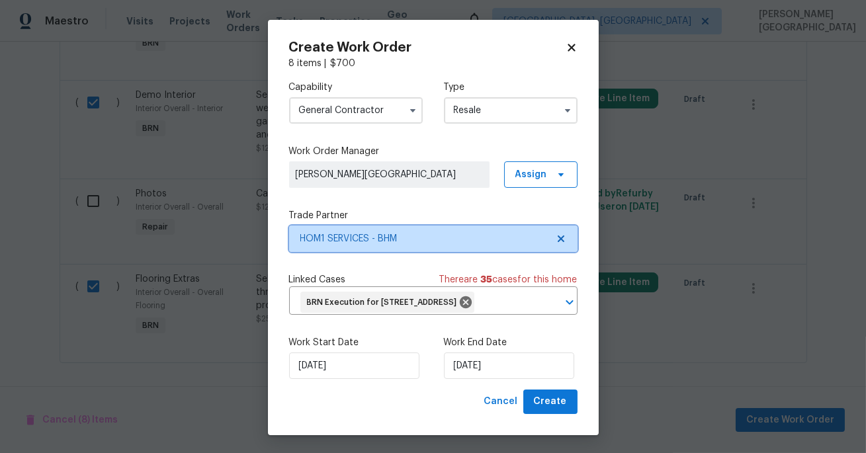
scroll to position [0, 0]
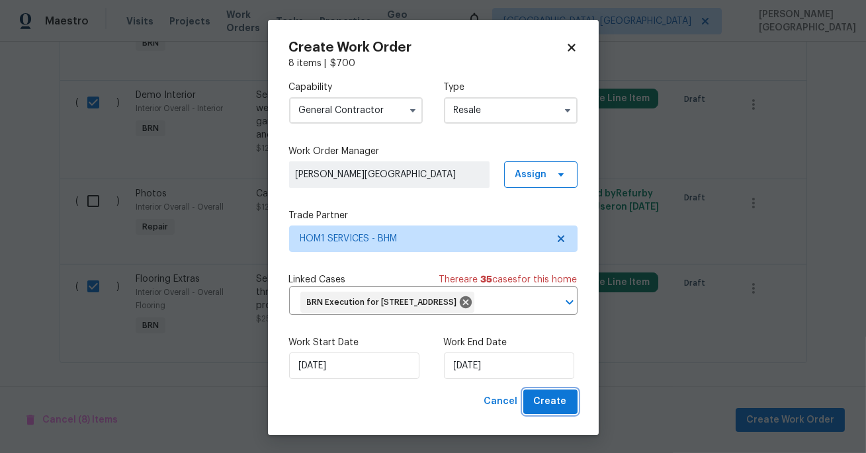
click at [537, 400] on span "Create" at bounding box center [550, 402] width 33 height 17
checkbox input "false"
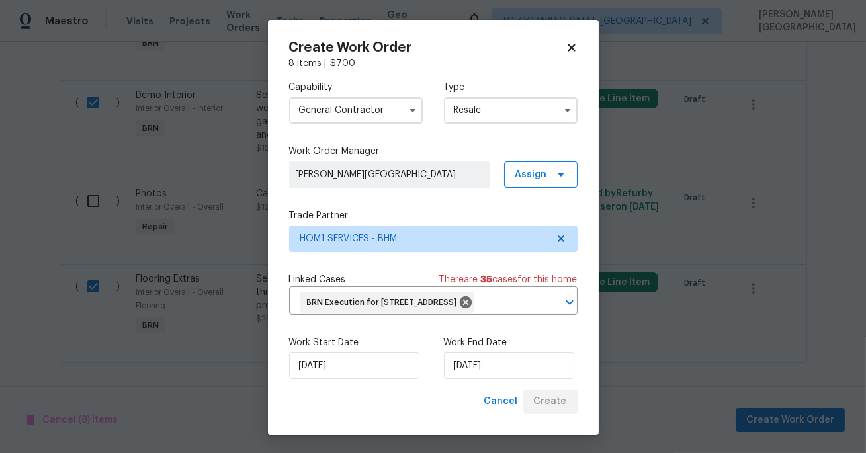
checkbox input "false"
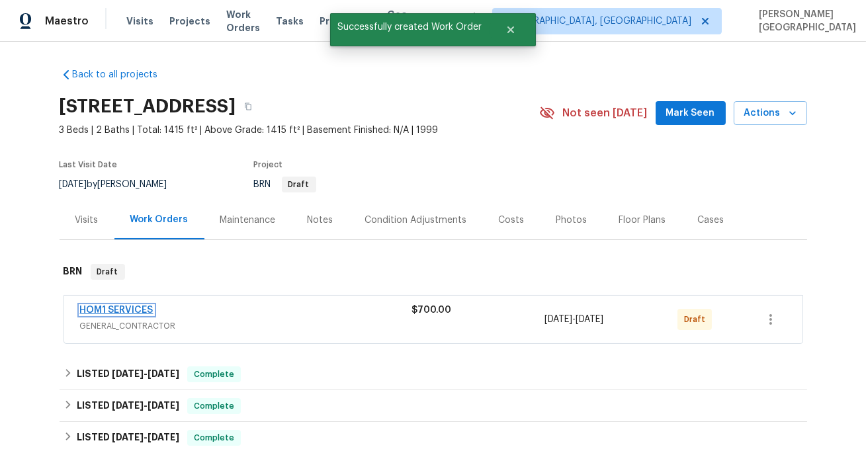
click at [142, 309] on link "HOM1 SERVICES" at bounding box center [116, 310] width 73 height 9
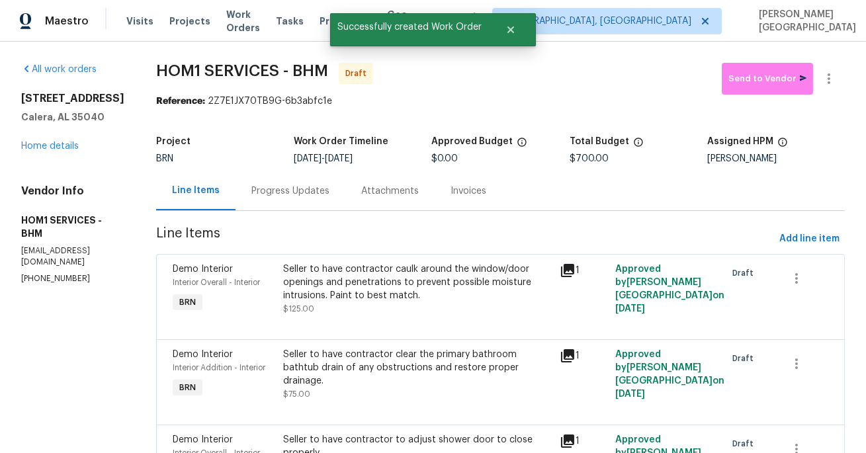
click at [285, 204] on div "Progress Updates" at bounding box center [290, 190] width 110 height 39
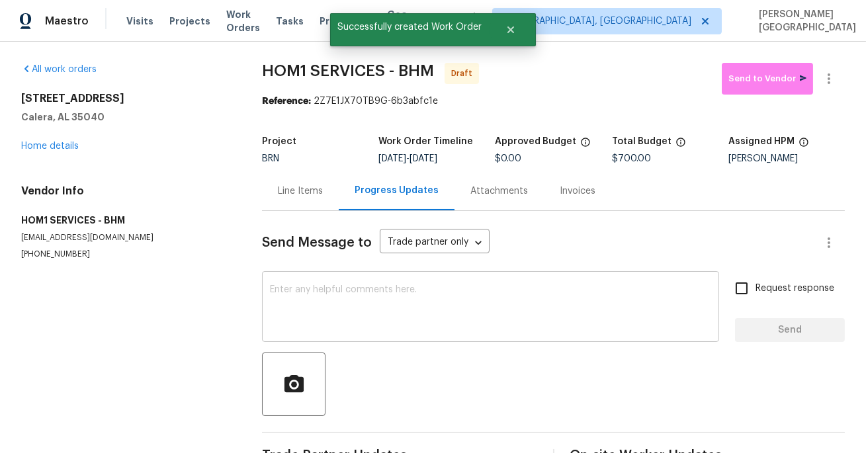
click at [308, 298] on textarea at bounding box center [490, 308] width 441 height 46
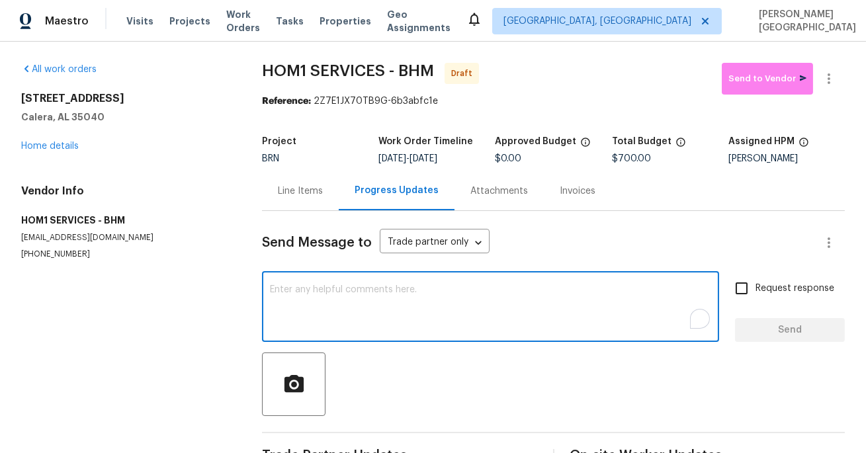
paste textarea "This is Isabel from Opendoor. Please confirm receipt of the work order due on 0…"
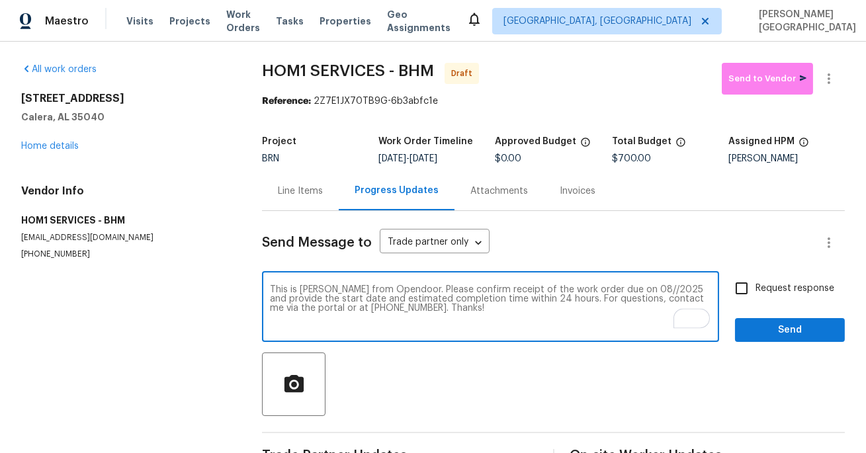
click at [618, 290] on textarea "This is Isabel from Opendoor. Please confirm receipt of the work order due on 0…" at bounding box center [490, 308] width 441 height 46
type textarea "This is Isabel from Opendoor. Please confirm receipt of the work order due on 1…"
click at [769, 286] on span "Request response" at bounding box center [794, 289] width 79 height 14
click at [755, 286] on input "Request response" at bounding box center [742, 288] width 28 height 28
checkbox input "true"
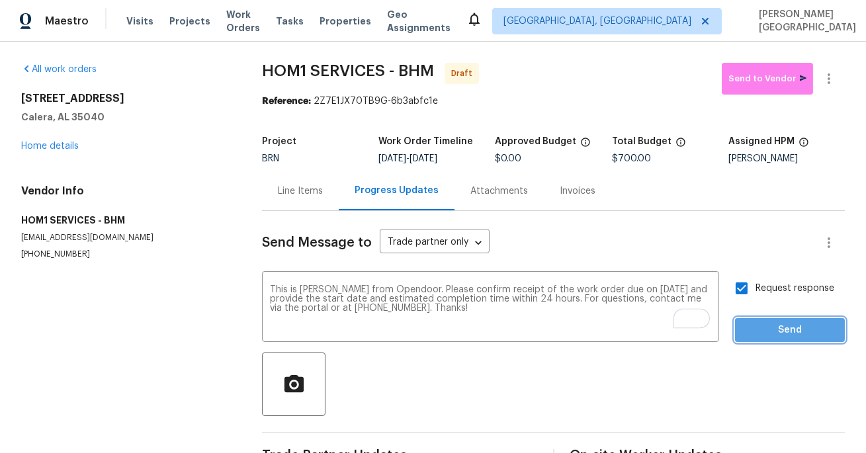
click at [769, 337] on span "Send" at bounding box center [789, 330] width 89 height 17
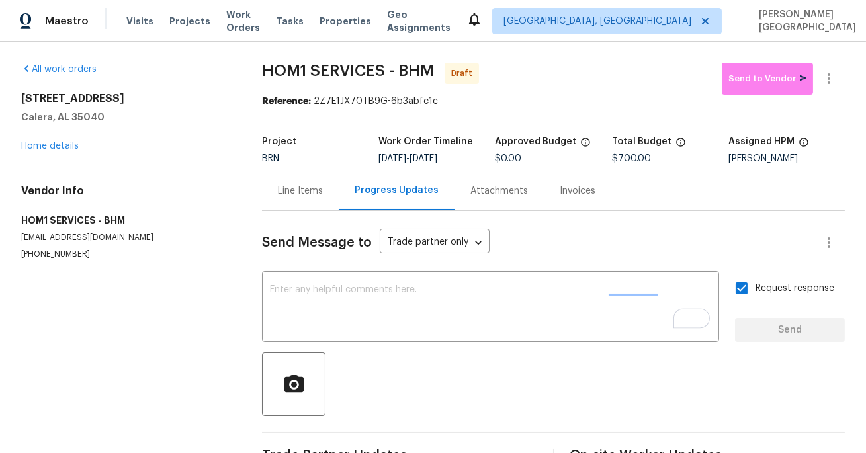
click at [837, 62] on div "All work orders 130 Sunset Ln Calera, AL 35040 Home details Vendor Info HOM1 SE…" at bounding box center [433, 268] width 866 height 452
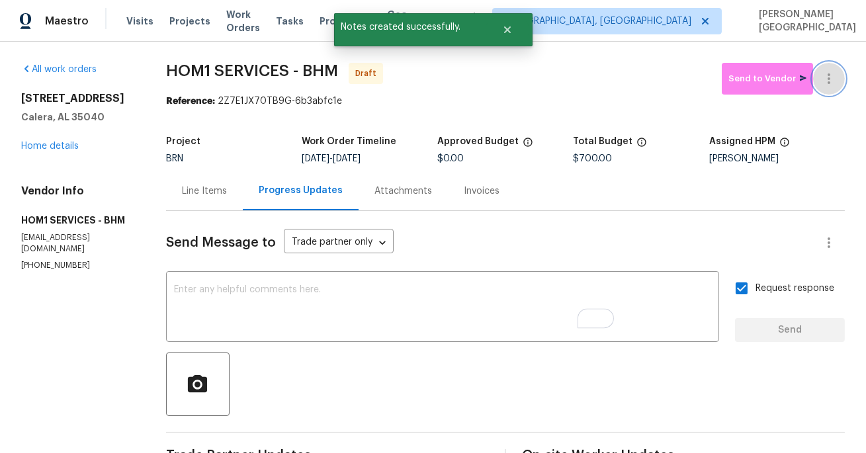
click at [837, 77] on button "button" at bounding box center [829, 79] width 32 height 32
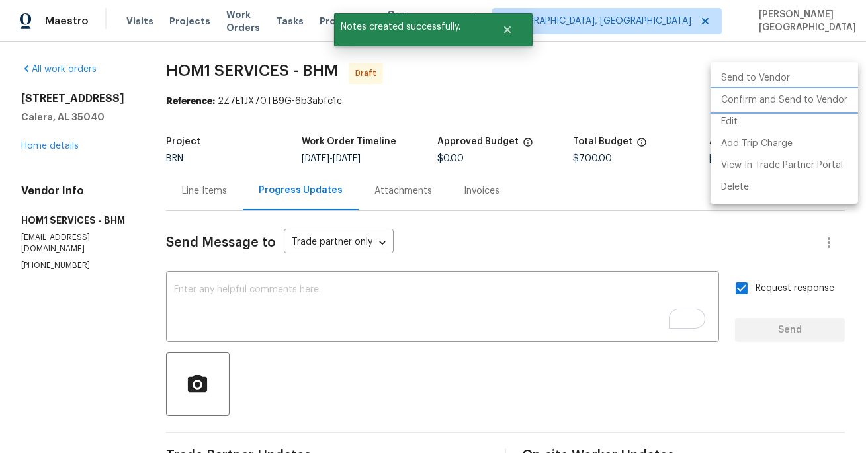
click at [804, 103] on li "Confirm and Send to Vendor" at bounding box center [783, 100] width 147 height 22
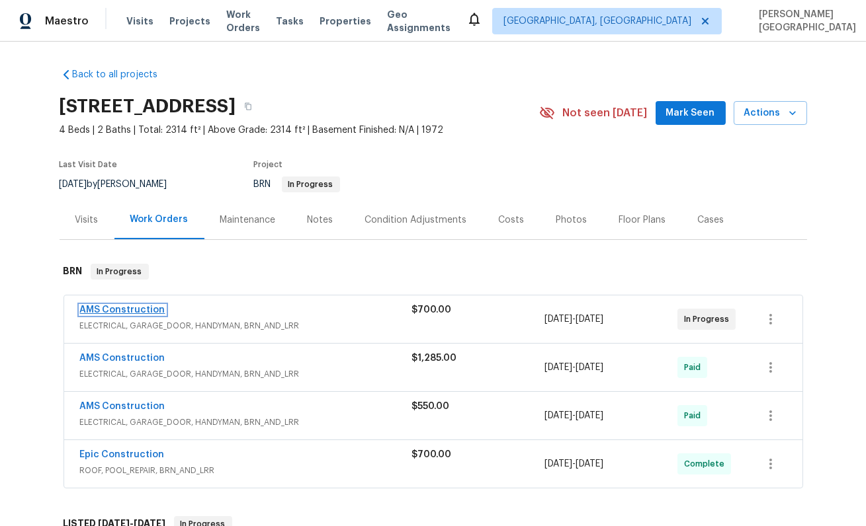
click at [136, 309] on link "AMS Construction" at bounding box center [122, 310] width 85 height 9
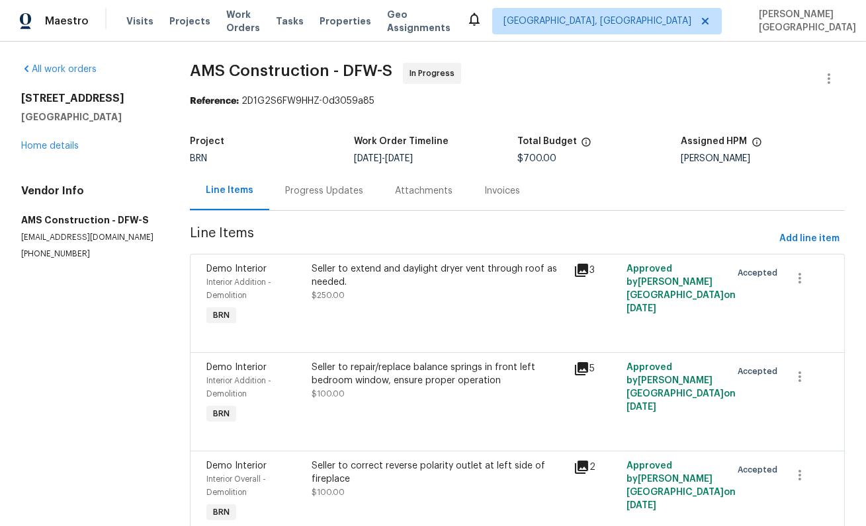
click at [352, 200] on div "Progress Updates" at bounding box center [324, 190] width 110 height 39
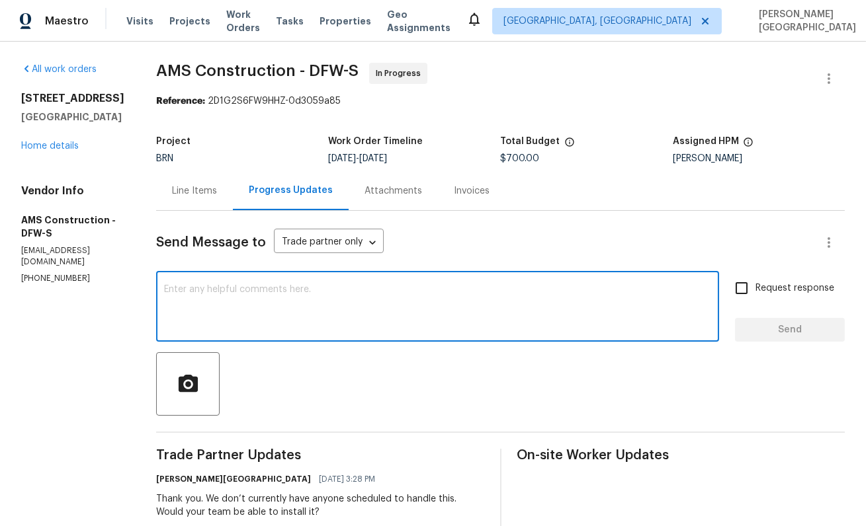
click at [306, 290] on textarea at bounding box center [437, 308] width 547 height 46
type textarea "DO we have the windows [DATE]?"
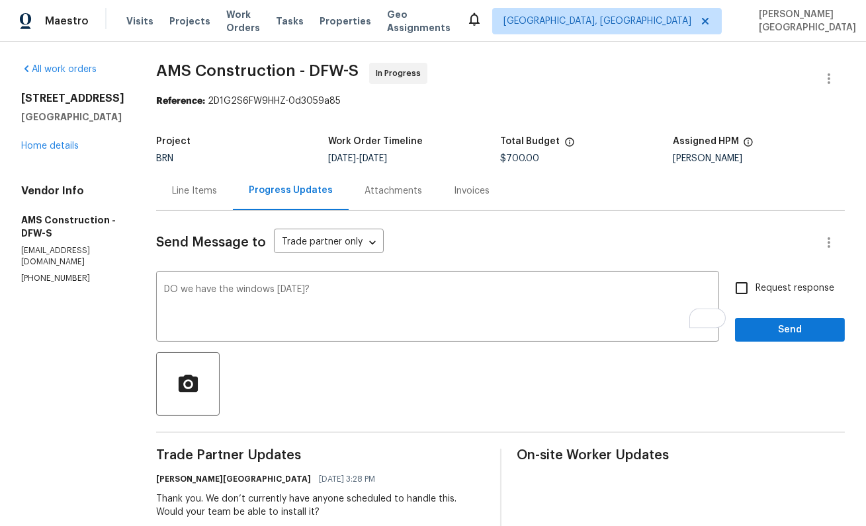
drag, startPoint x: 800, startPoint y: 296, endPoint x: 800, endPoint y: 340, distance: 43.7
click at [800, 296] on label "Request response" at bounding box center [781, 288] width 106 height 28
click at [755, 296] on input "Request response" at bounding box center [742, 288] width 28 height 28
checkbox input "true"
click at [800, 341] on button "Send" at bounding box center [790, 330] width 110 height 24
